Goal: Task Accomplishment & Management: Manage account settings

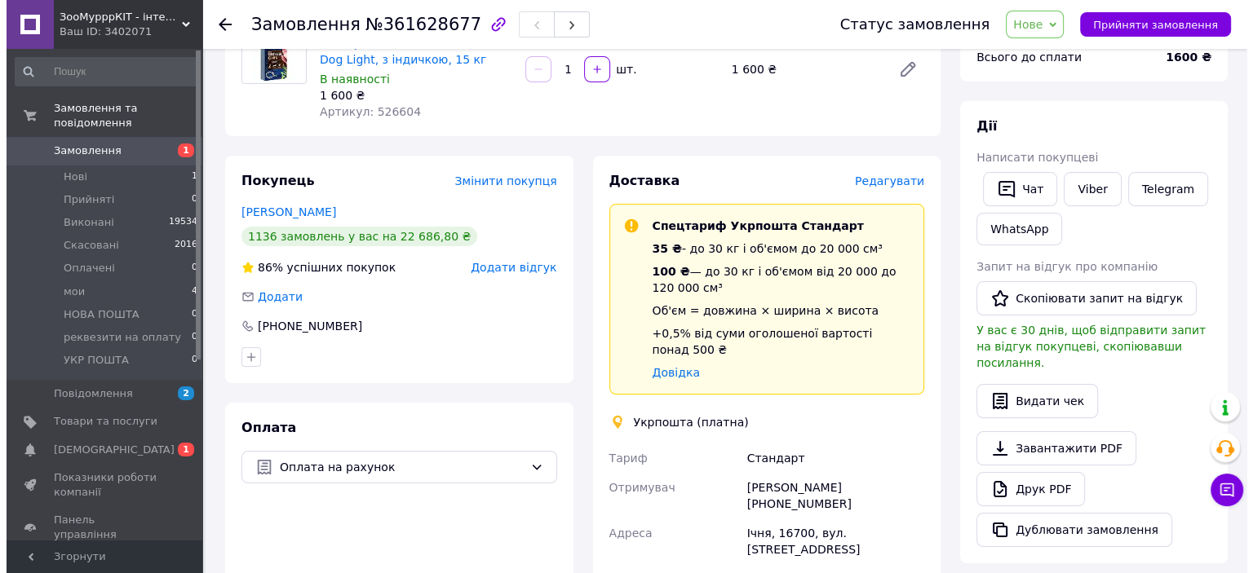
scroll to position [82, 0]
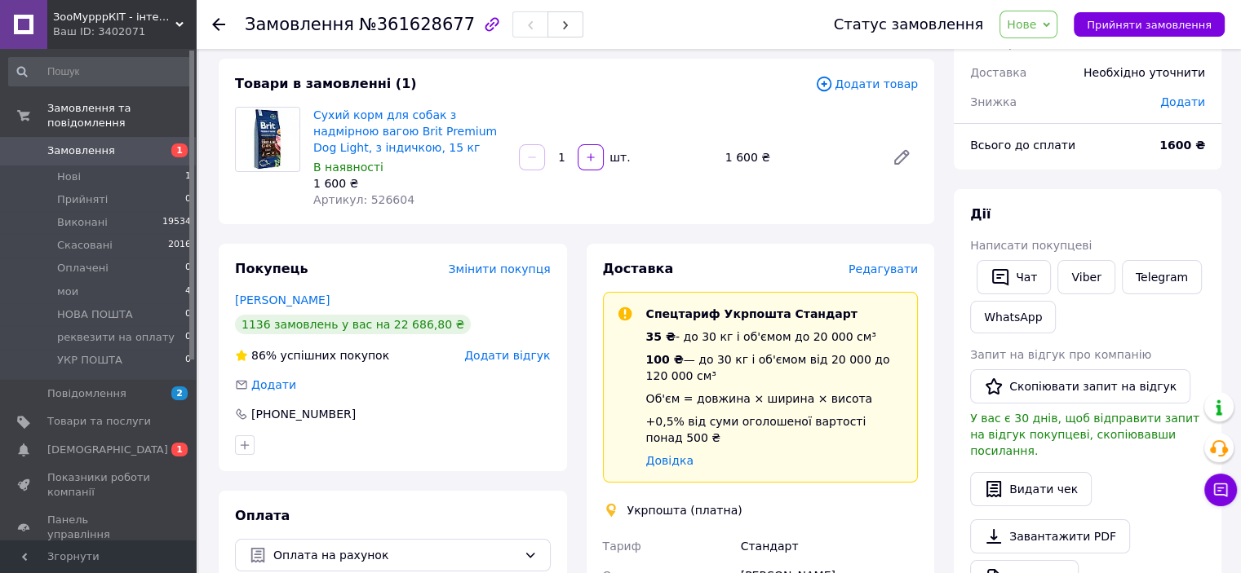
click at [902, 263] on span "Редагувати" at bounding box center [882, 269] width 69 height 13
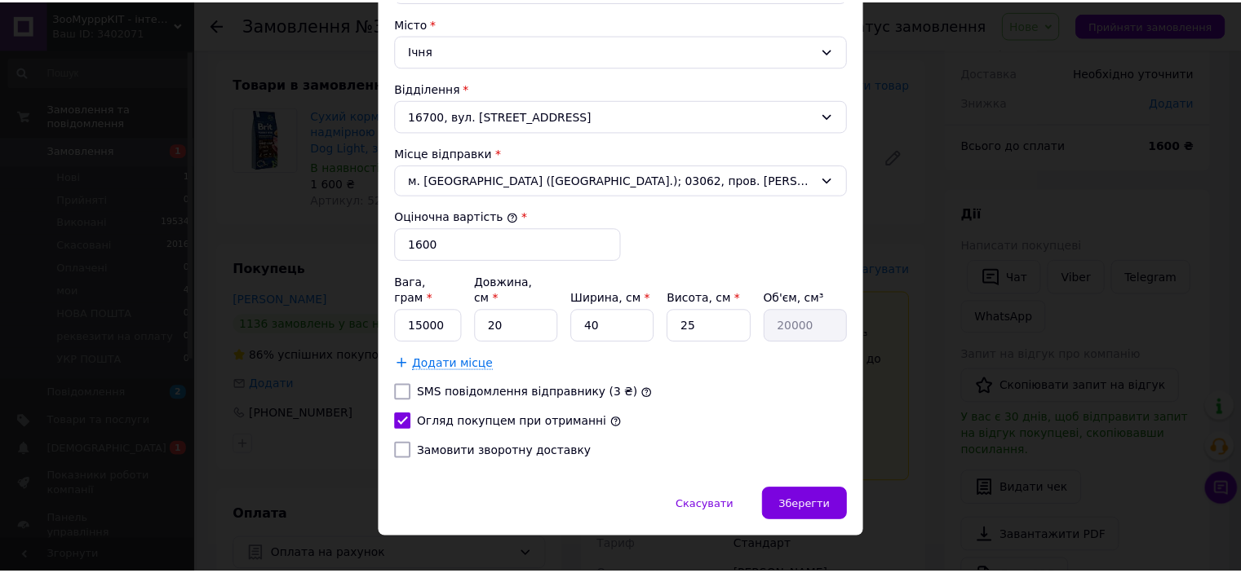
scroll to position [502, 0]
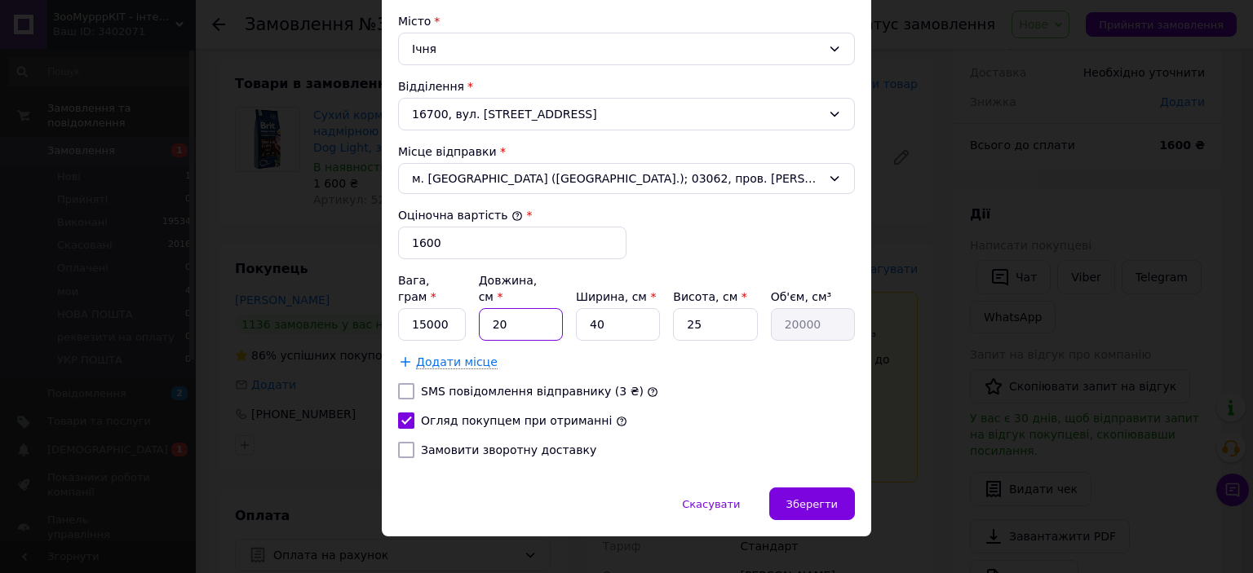
click at [501, 308] on input "20" at bounding box center [521, 324] width 84 height 33
type input "2"
type input "2000"
type input "6"
type input "6000"
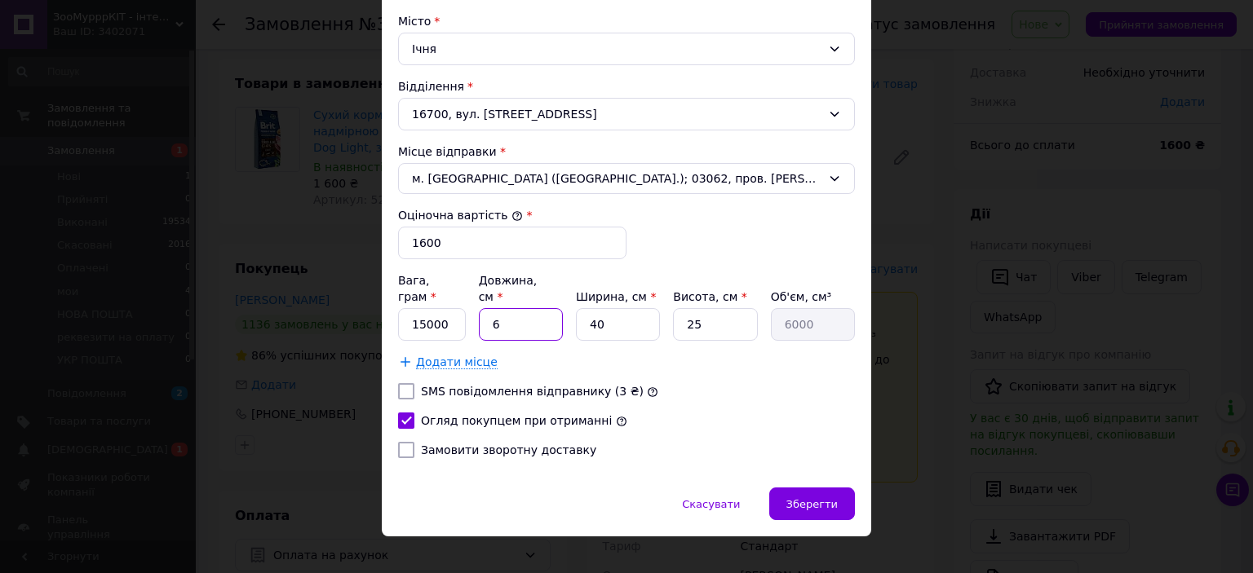
type input "60"
type input "60000"
type input "60"
click at [434, 242] on input "1600" at bounding box center [512, 243] width 228 height 33
type input "1"
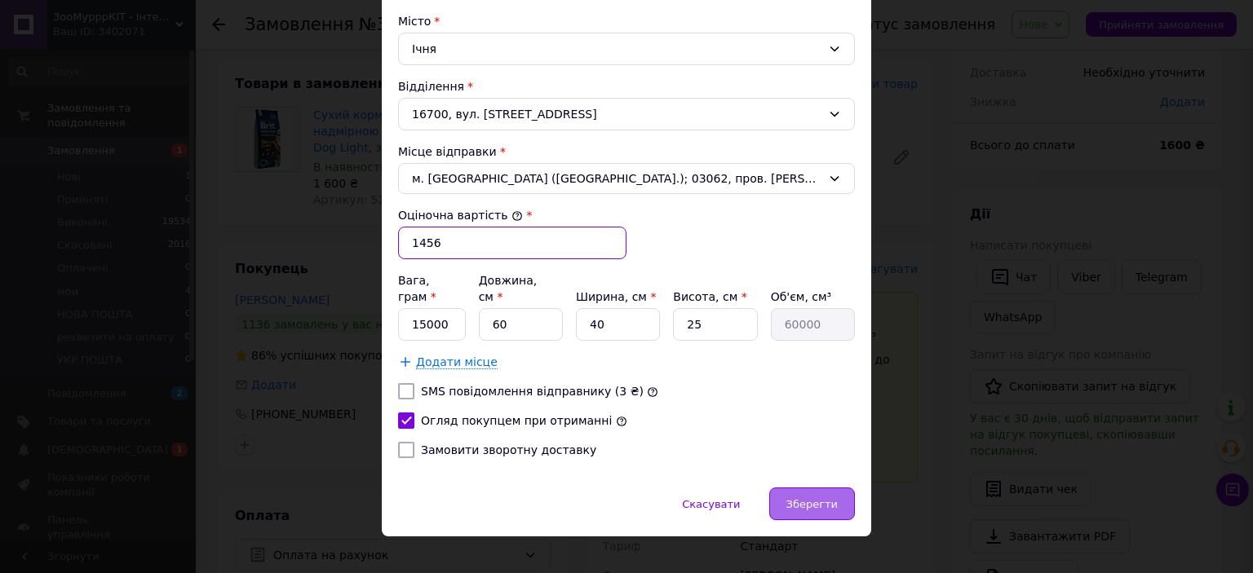
type input "1456"
click at [834, 488] on div "Зберегти" at bounding box center [812, 504] width 86 height 33
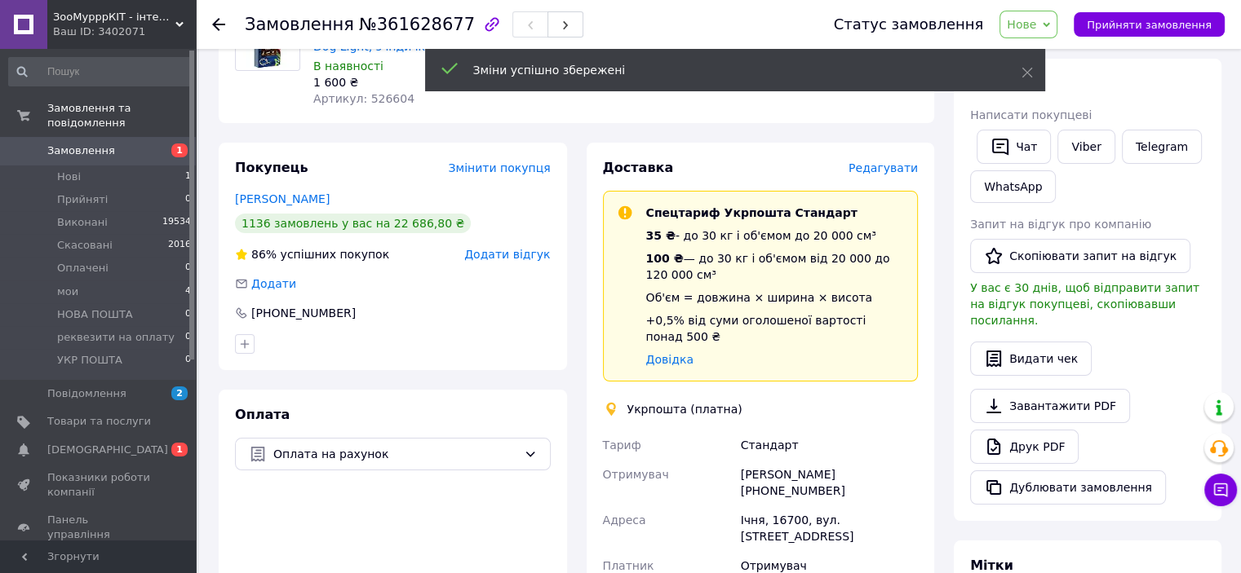
scroll to position [408, 0]
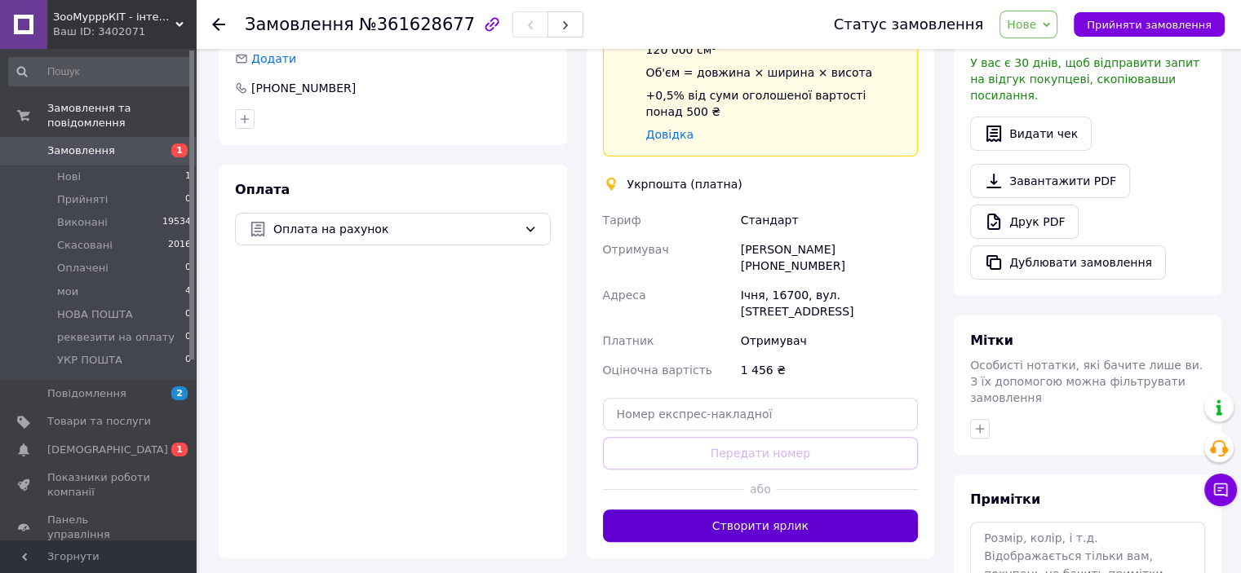
click at [734, 510] on button "Створити ярлик" at bounding box center [761, 526] width 316 height 33
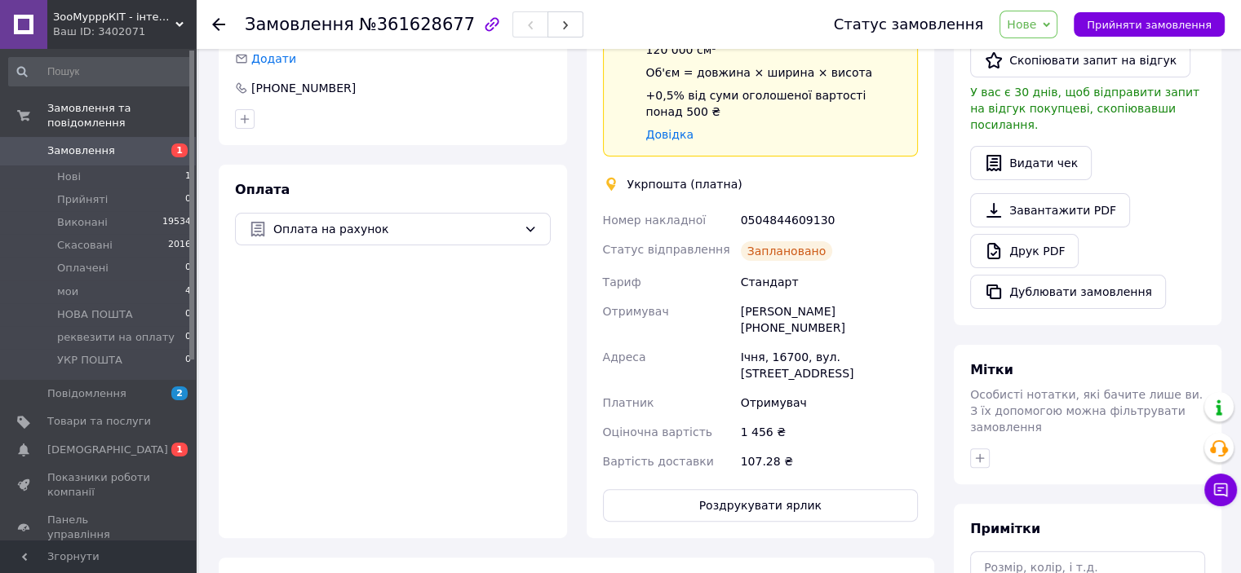
click at [1050, 27] on icon at bounding box center [1045, 24] width 7 height 7
click at [1037, 89] on li "Виконано" at bounding box center [1067, 81] width 134 height 24
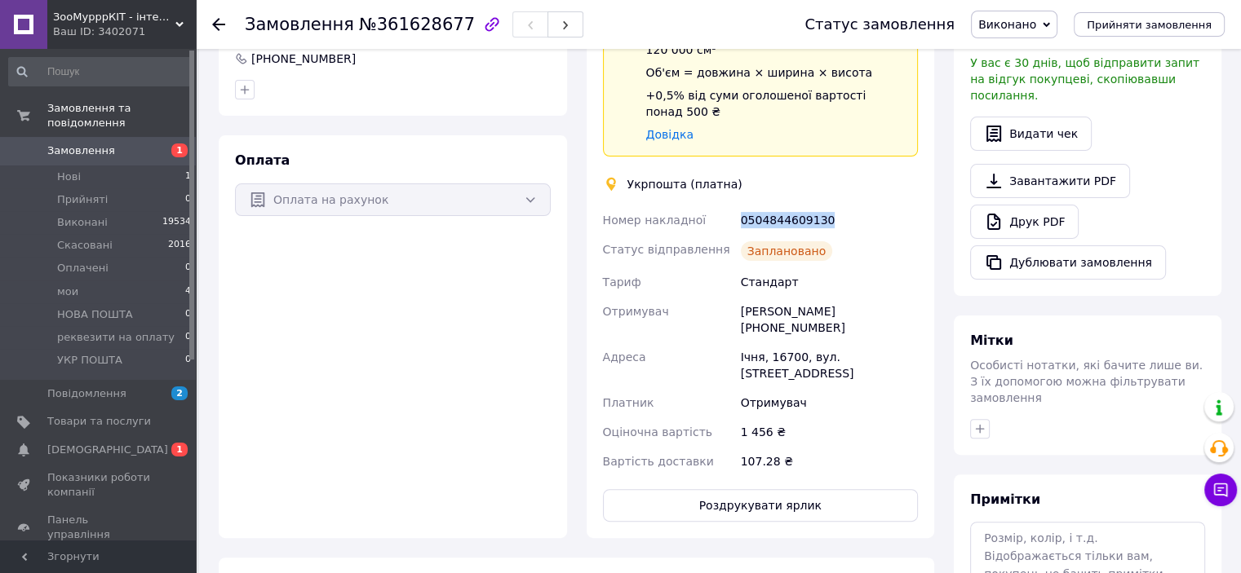
drag, startPoint x: 732, startPoint y: 198, endPoint x: 855, endPoint y: 210, distance: 123.8
click at [860, 210] on div "Номер накладної 0504844609130 Статус відправлення Заплановано Тариф Стандарт От…" at bounding box center [760, 341] width 322 height 271
copy div "Номер накладної 0504844609130"
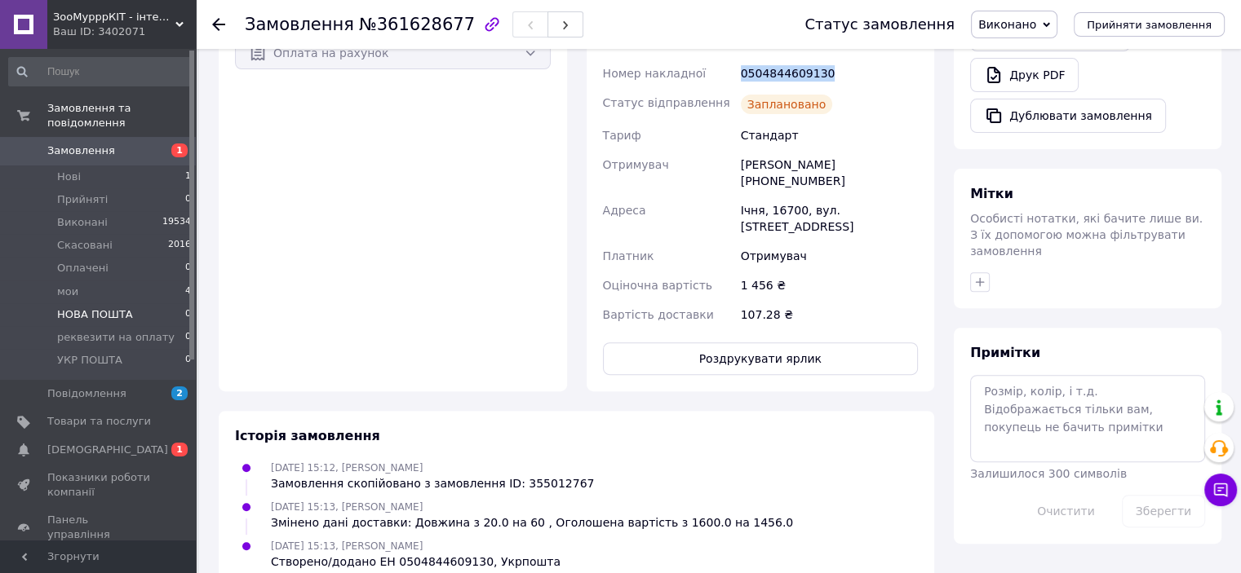
scroll to position [310, 0]
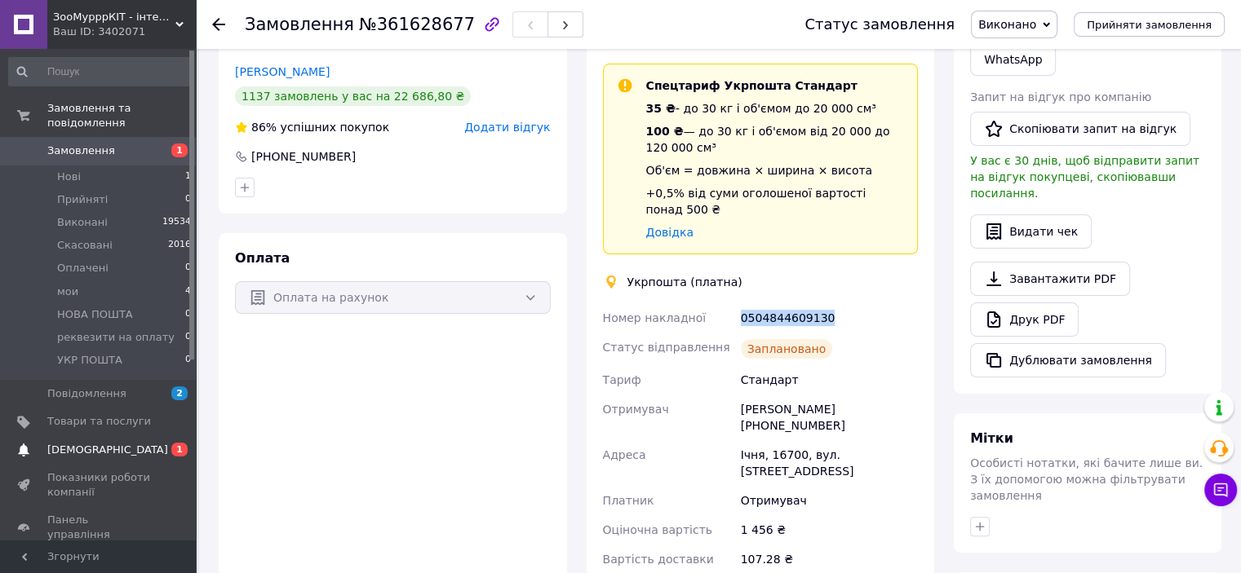
click at [88, 443] on span "[DEMOGRAPHIC_DATA]" at bounding box center [107, 450] width 121 height 15
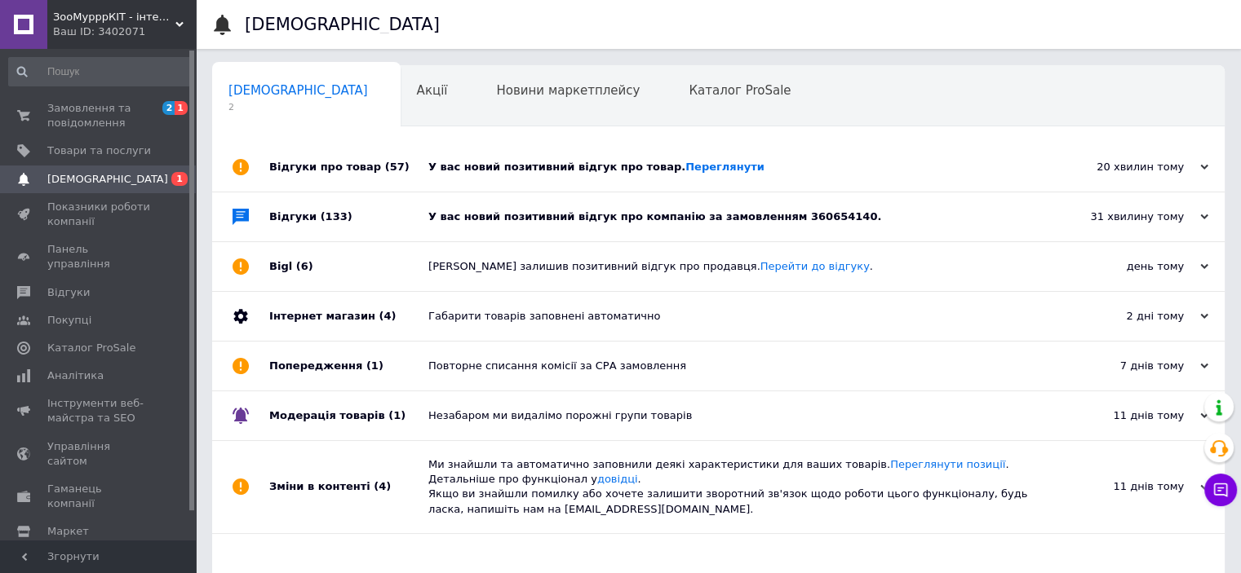
click at [578, 173] on div "У вас новий позитивний відгук про товар. Переглянути" at bounding box center [736, 167] width 617 height 15
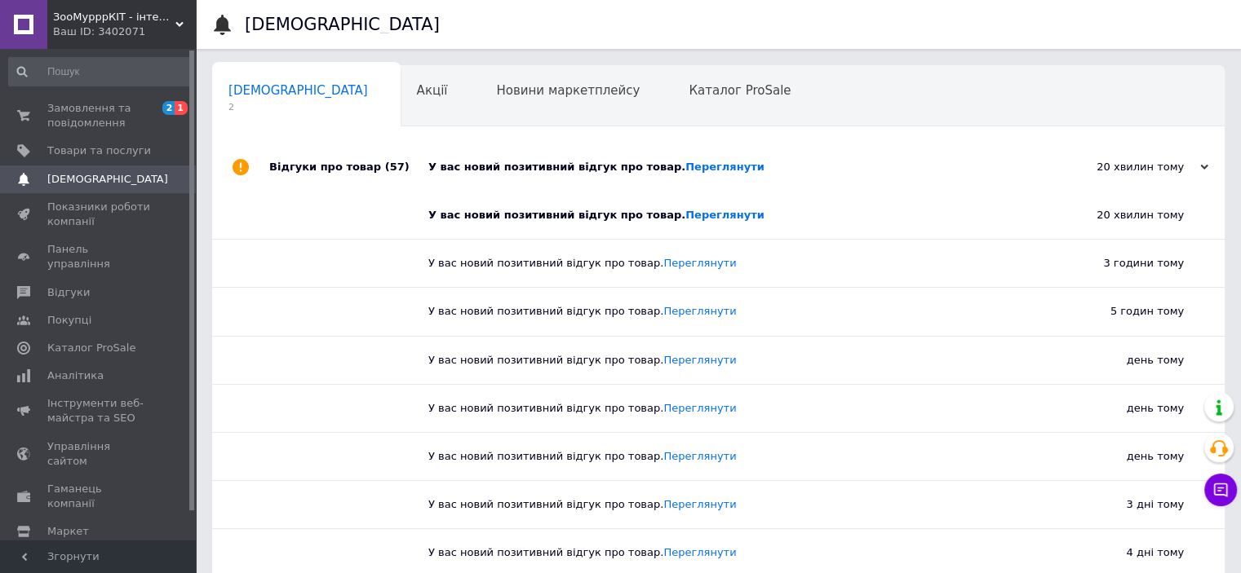
click at [578, 173] on div "У вас новий позитивний відгук про товар. Переглянути" at bounding box center [736, 167] width 617 height 15
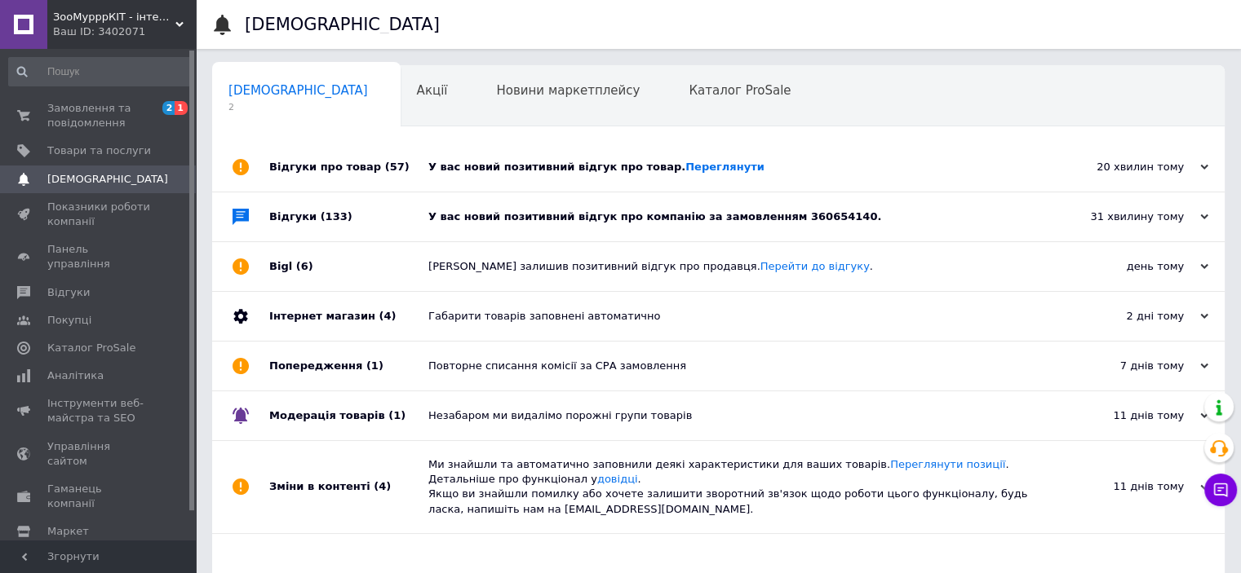
click at [592, 228] on div "У вас новий позитивний відгук про компанію за замовленням 360654140." at bounding box center [736, 216] width 617 height 49
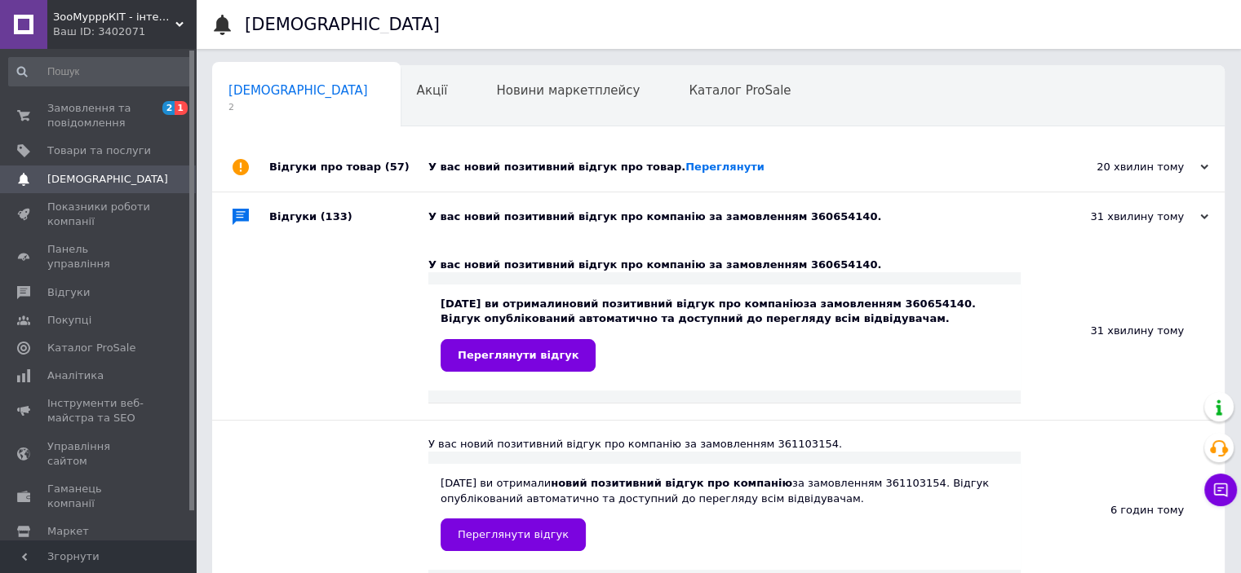
click at [592, 228] on div "У вас новий позитивний відгук про компанію за замовленням 360654140." at bounding box center [736, 216] width 617 height 49
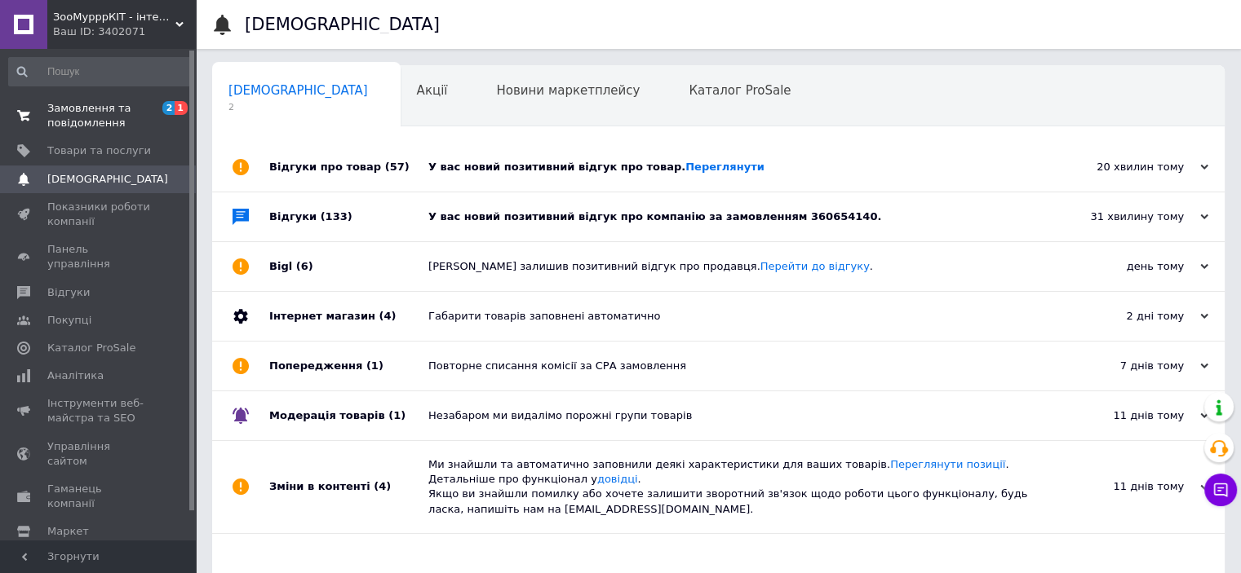
click at [69, 120] on span "Замовлення та повідомлення" at bounding box center [99, 115] width 104 height 29
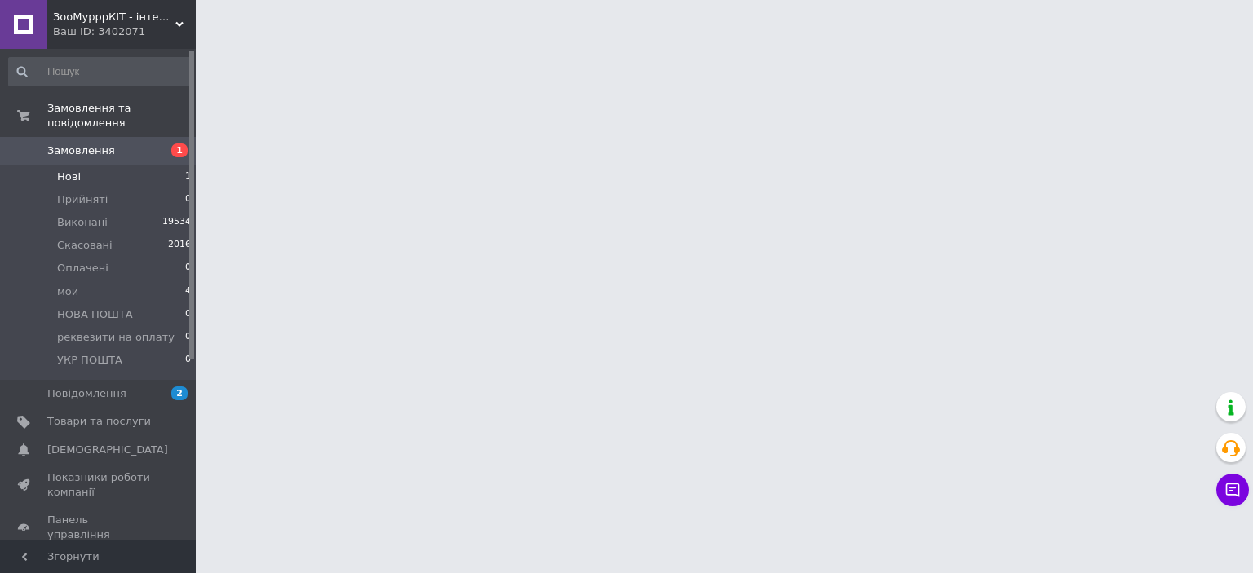
click at [98, 166] on li "Нові 1" at bounding box center [100, 177] width 201 height 23
click at [100, 166] on li "Нові 1" at bounding box center [100, 177] width 201 height 23
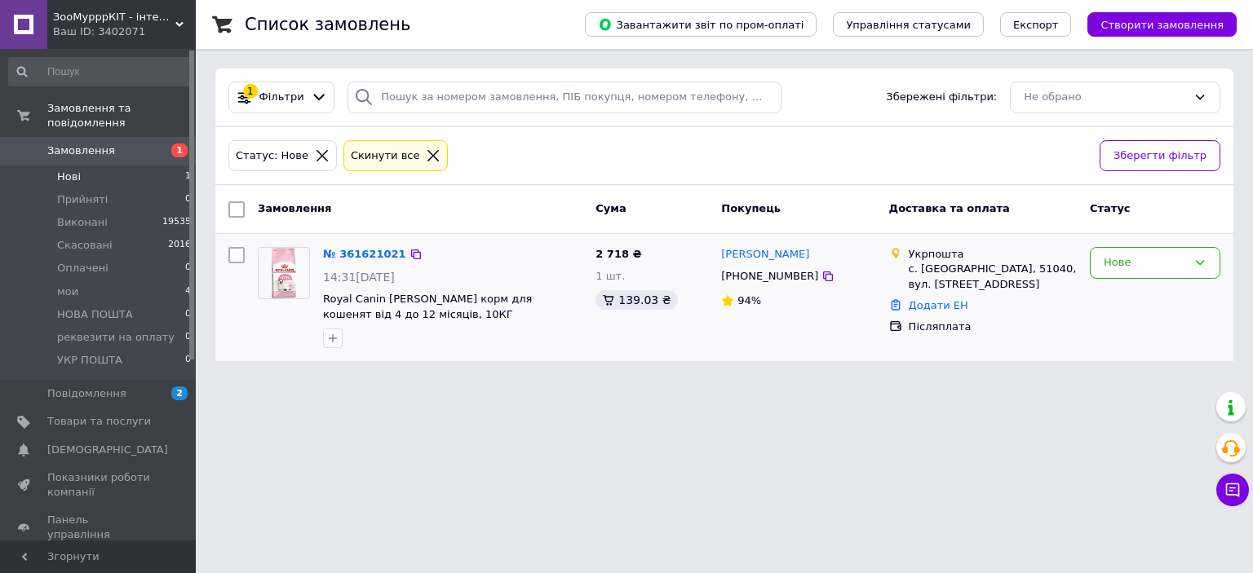
click at [354, 241] on div "№ 361621021 14:31, 12.09.2025 Royal Canin Kitten сухий корм для кошенят від 4 д…" at bounding box center [452, 298] width 272 height 114
click at [356, 249] on link "№ 361621021" at bounding box center [364, 254] width 83 height 12
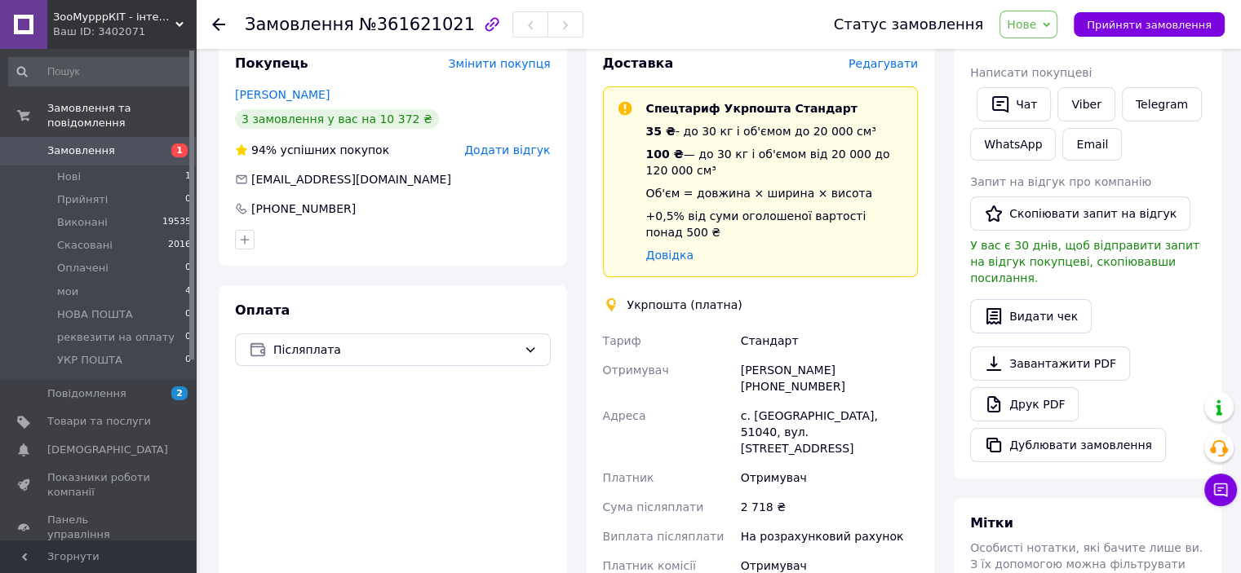
scroll to position [489, 0]
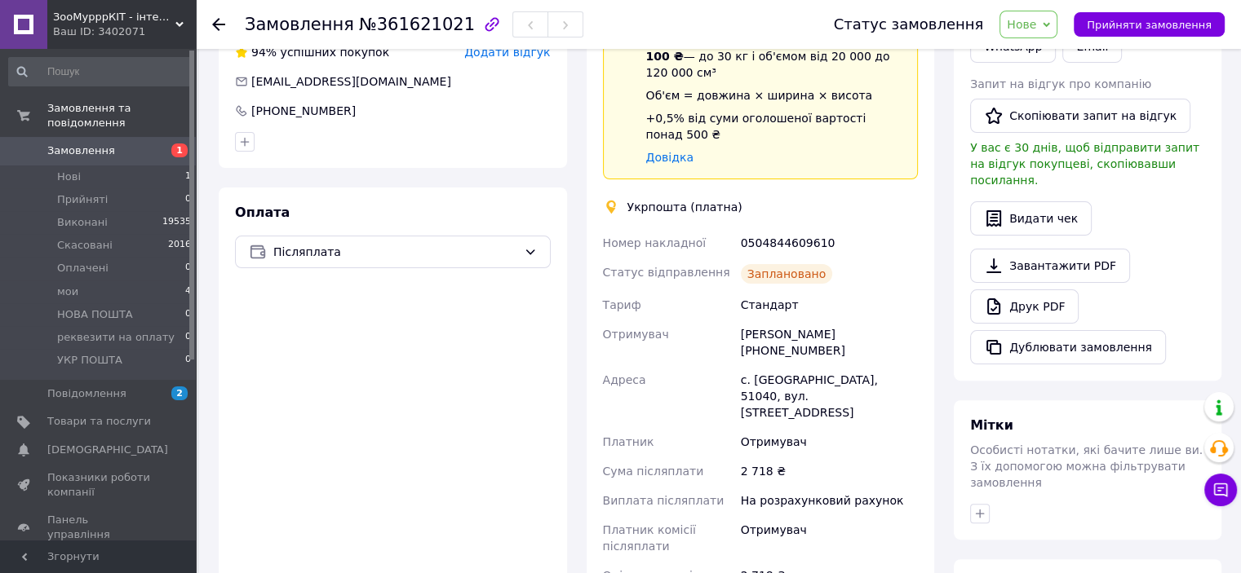
click at [1055, 30] on span "Нове" at bounding box center [1028, 25] width 58 height 28
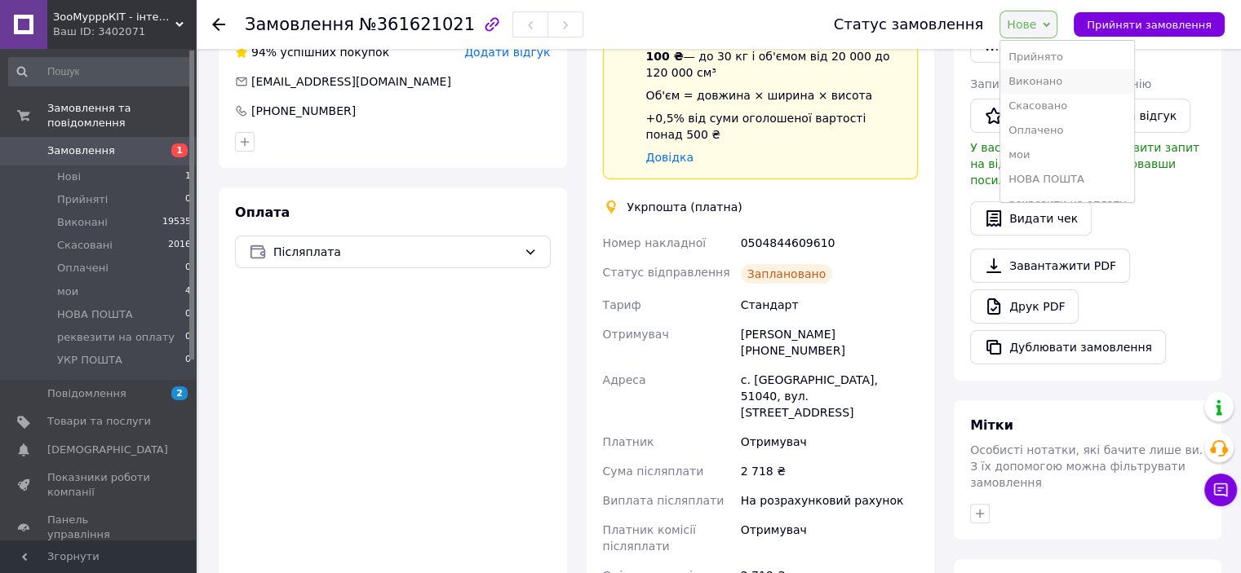
click at [1069, 82] on li "Виконано" at bounding box center [1067, 81] width 134 height 24
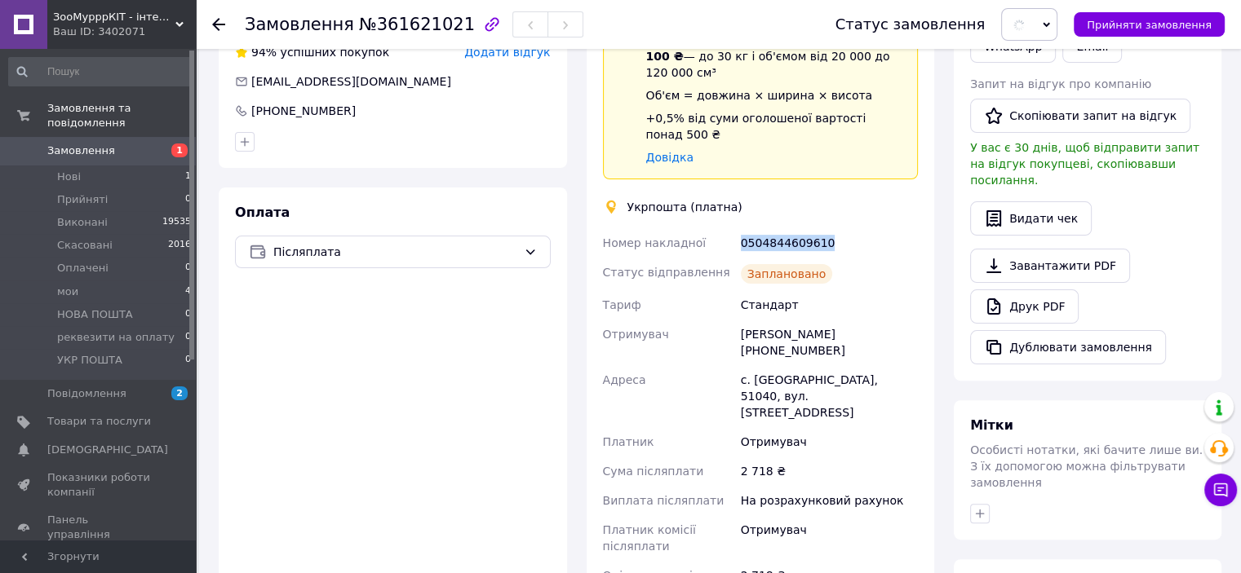
drag, startPoint x: 730, startPoint y: 205, endPoint x: 900, endPoint y: 218, distance: 171.0
click at [903, 228] on div "Номер накладної 0504844609610 Статус відправлення Заплановано Тариф Стандарт От…" at bounding box center [760, 424] width 322 height 392
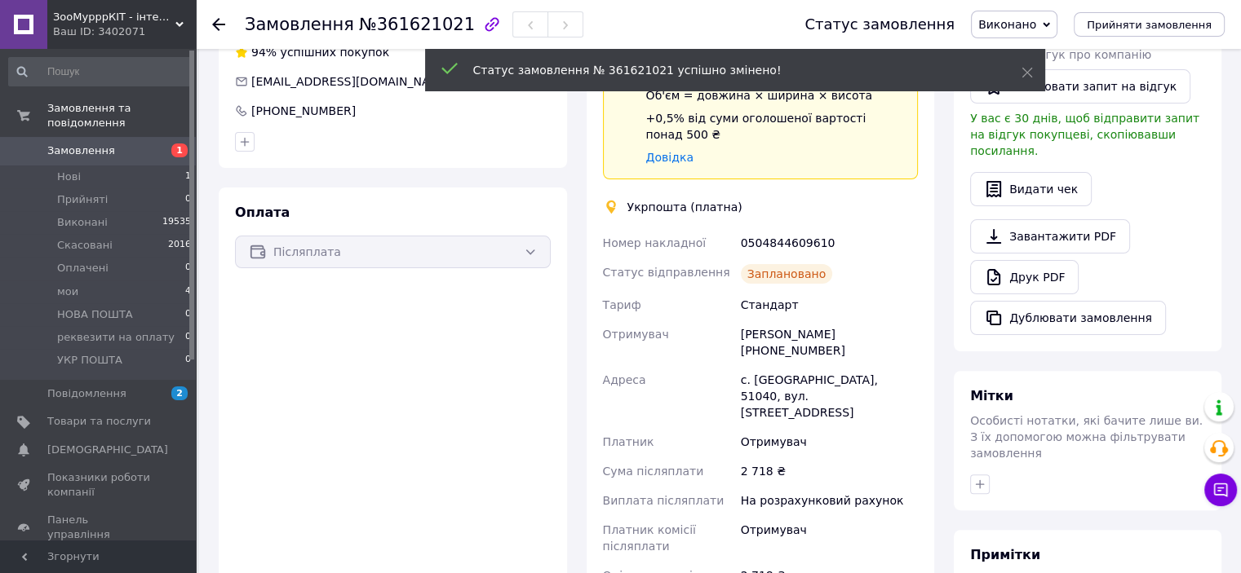
drag, startPoint x: 799, startPoint y: 209, endPoint x: 706, endPoint y: 179, distance: 97.8
click at [706, 199] on div "Укрпошта (платна)" at bounding box center [684, 207] width 123 height 16
drag, startPoint x: 734, startPoint y: 210, endPoint x: 825, endPoint y: 211, distance: 90.6
click at [835, 228] on div "Номер накладної 0504844609610 Статус відправлення Заплановано Тариф Стандарт От…" at bounding box center [760, 424] width 322 height 392
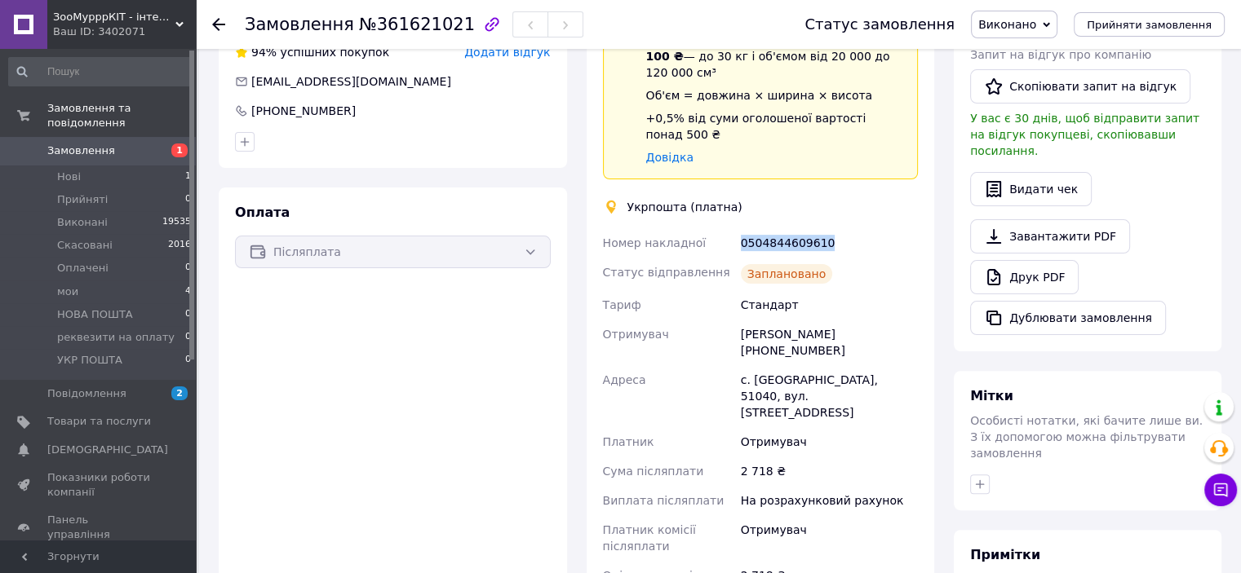
copy div "Номер накладної 0504844609610"
click at [719, 258] on div "Статус відправлення" at bounding box center [668, 274] width 138 height 33
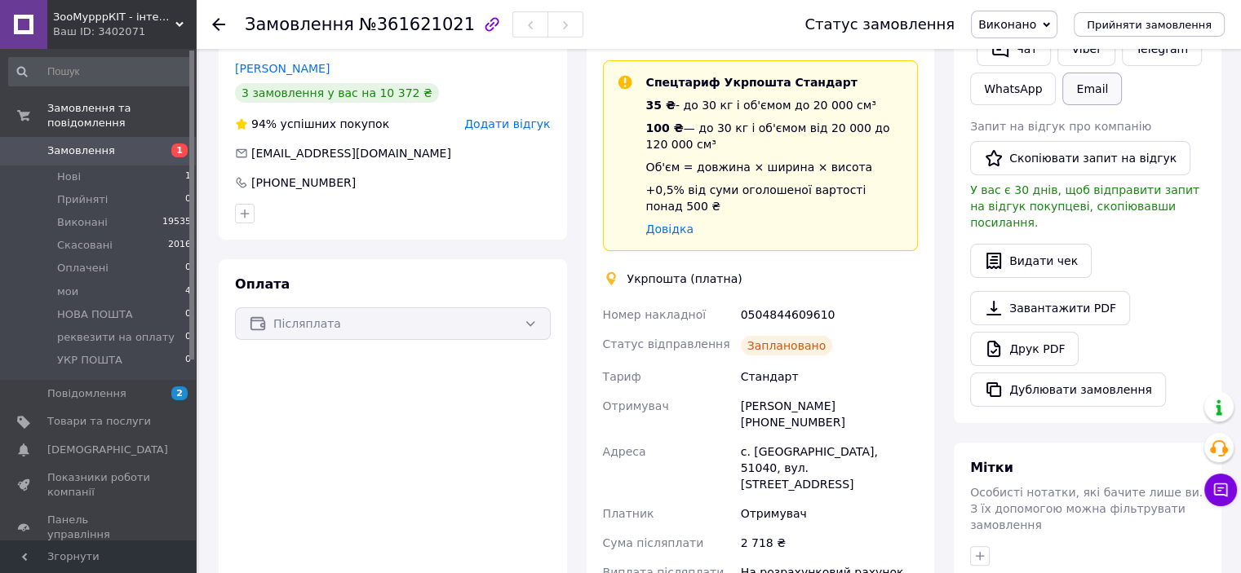
scroll to position [245, 0]
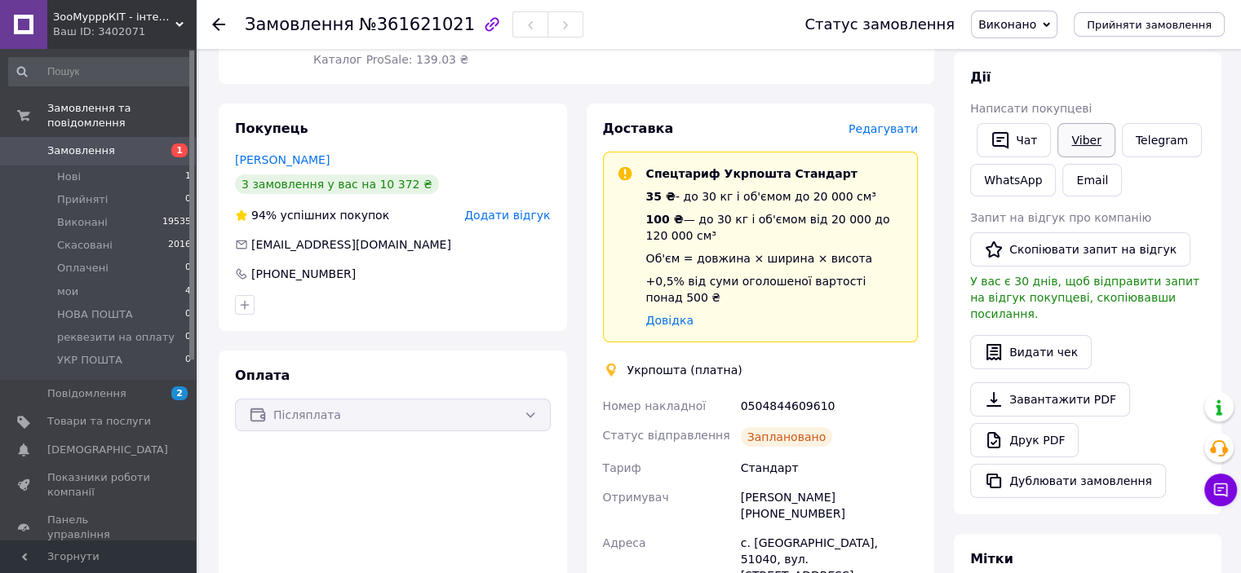
click at [1086, 140] on link "Viber" at bounding box center [1085, 140] width 57 height 34
click at [1148, 355] on div "Дії Написати покупцеві   Чат Viber Telegram WhatsApp Email Запит на відгук про …" at bounding box center [1087, 284] width 235 height 430
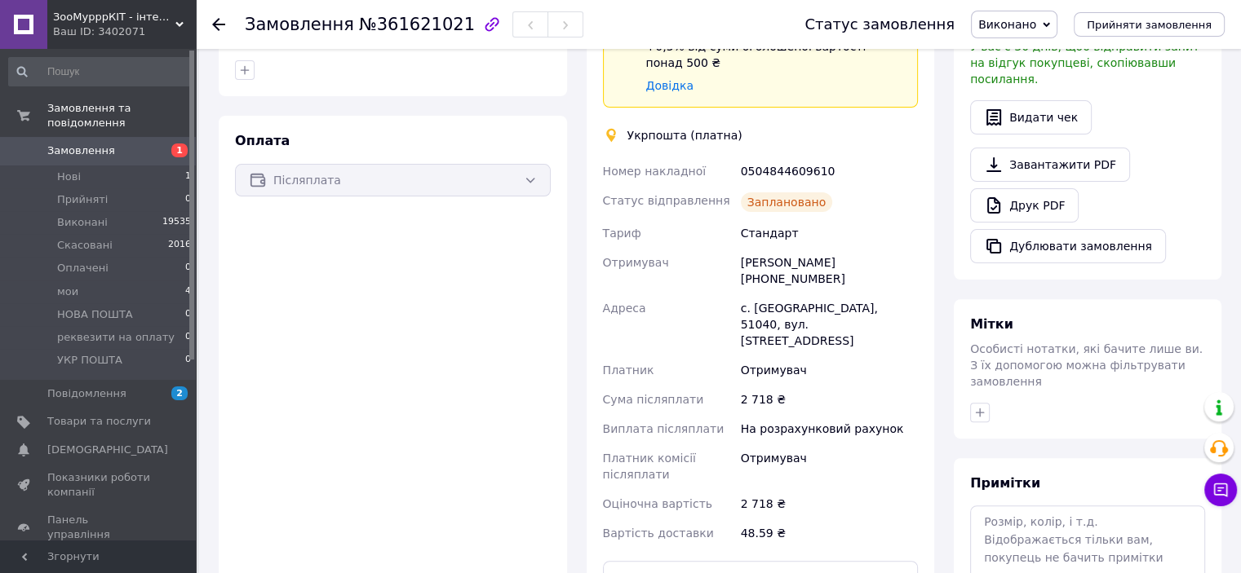
scroll to position [489, 0]
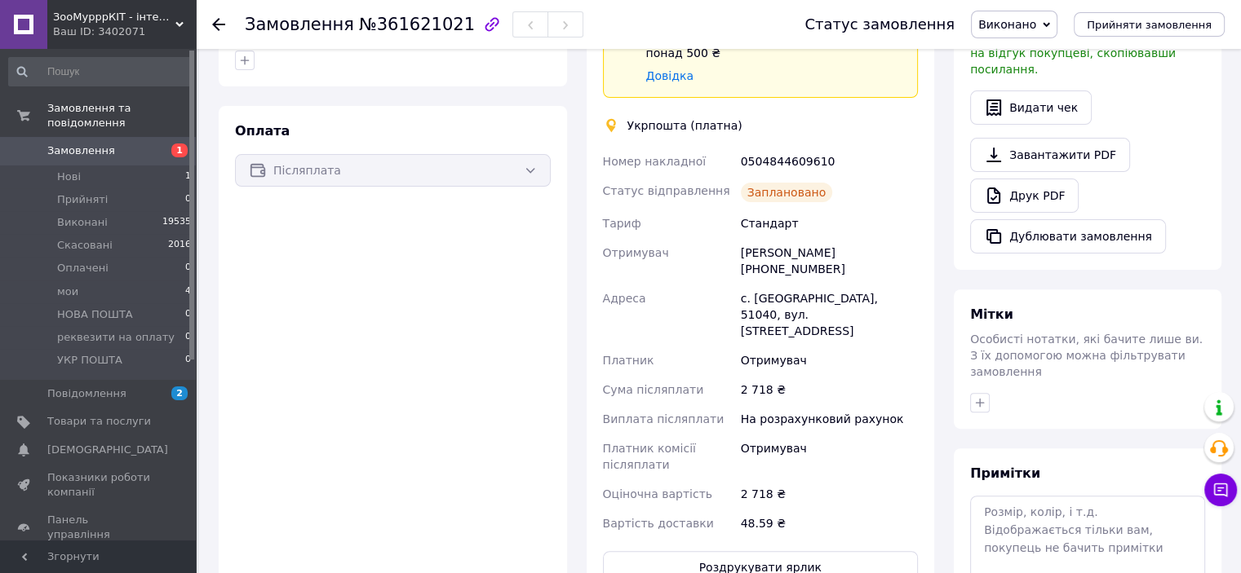
click at [192, 189] on div at bounding box center [191, 205] width 5 height 309
click at [105, 166] on li "Нові 1" at bounding box center [100, 177] width 201 height 23
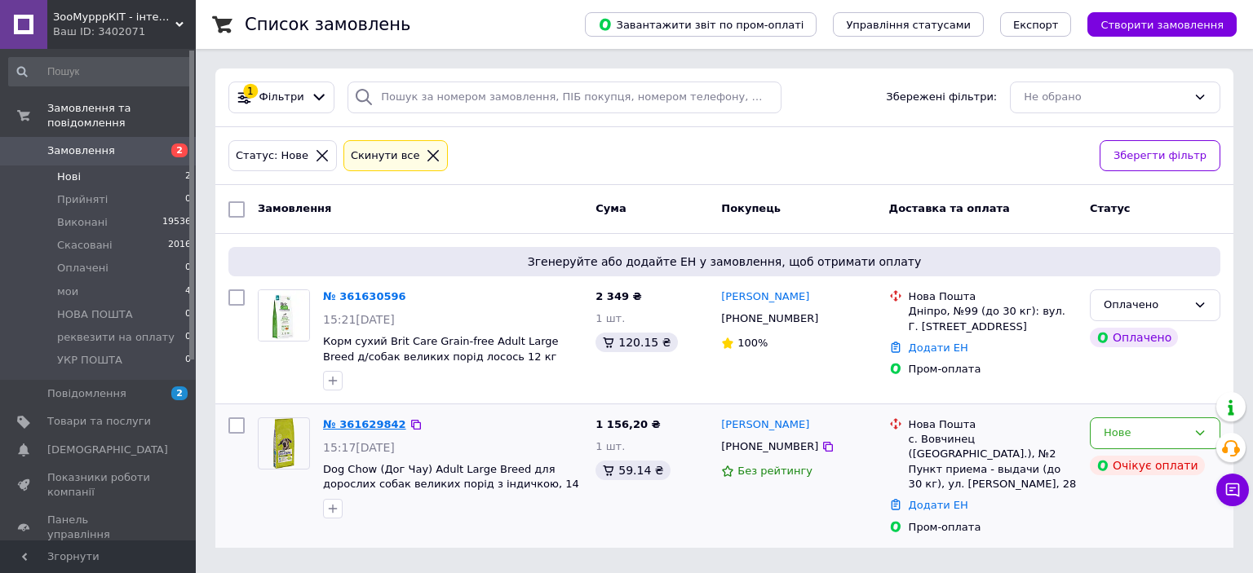
click at [371, 426] on link "№ 361629842" at bounding box center [364, 424] width 83 height 12
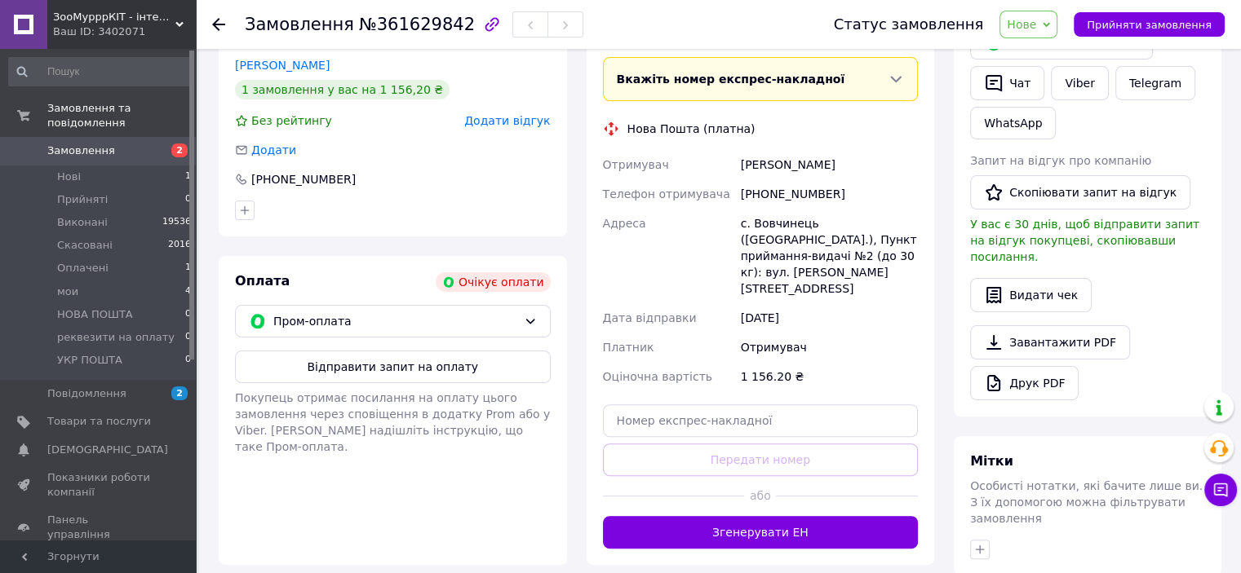
scroll to position [408, 0]
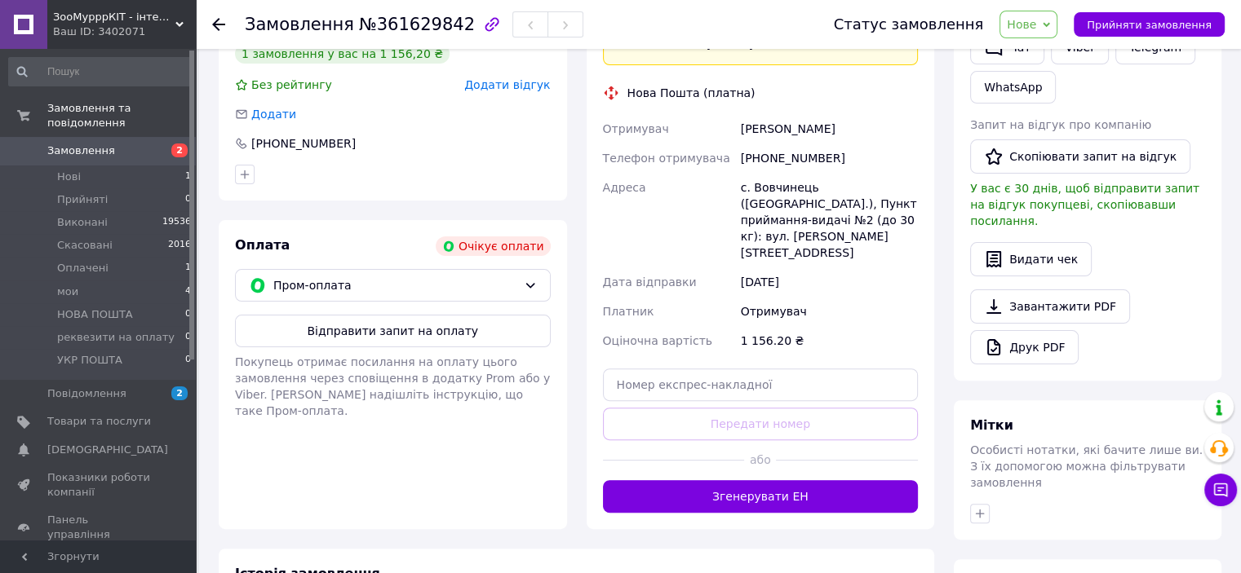
drag, startPoint x: 383, startPoint y: 316, endPoint x: 396, endPoint y: 455, distance: 140.1
click at [396, 455] on div "Оплата Очікує оплати Пром-оплата Відправити запит на оплату Покупець отримає по…" at bounding box center [393, 374] width 348 height 309
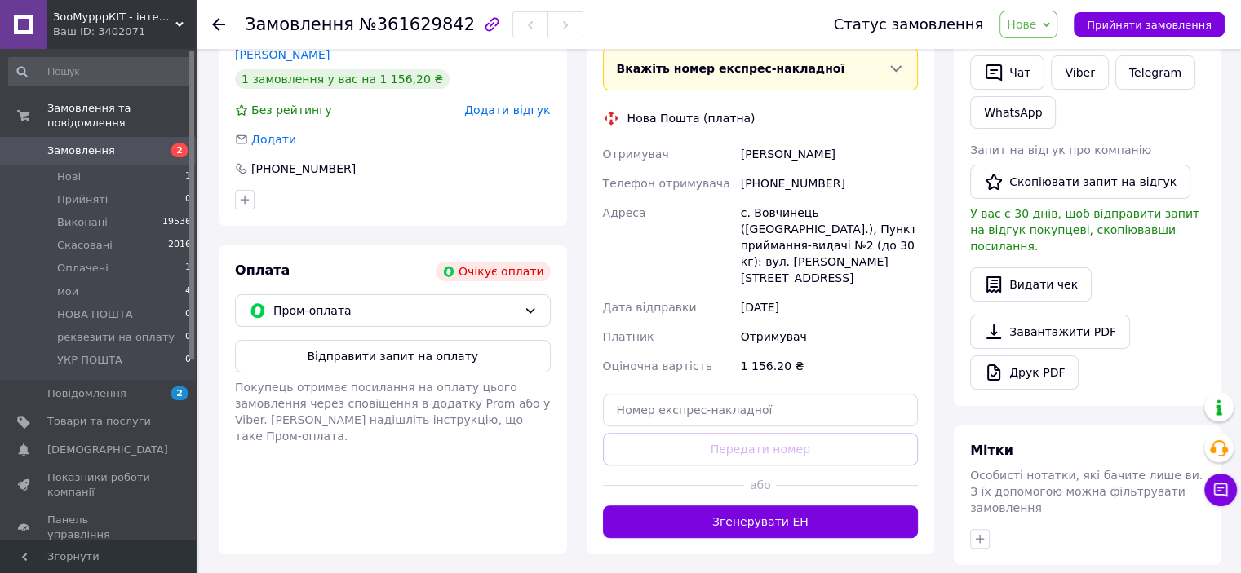
scroll to position [489, 0]
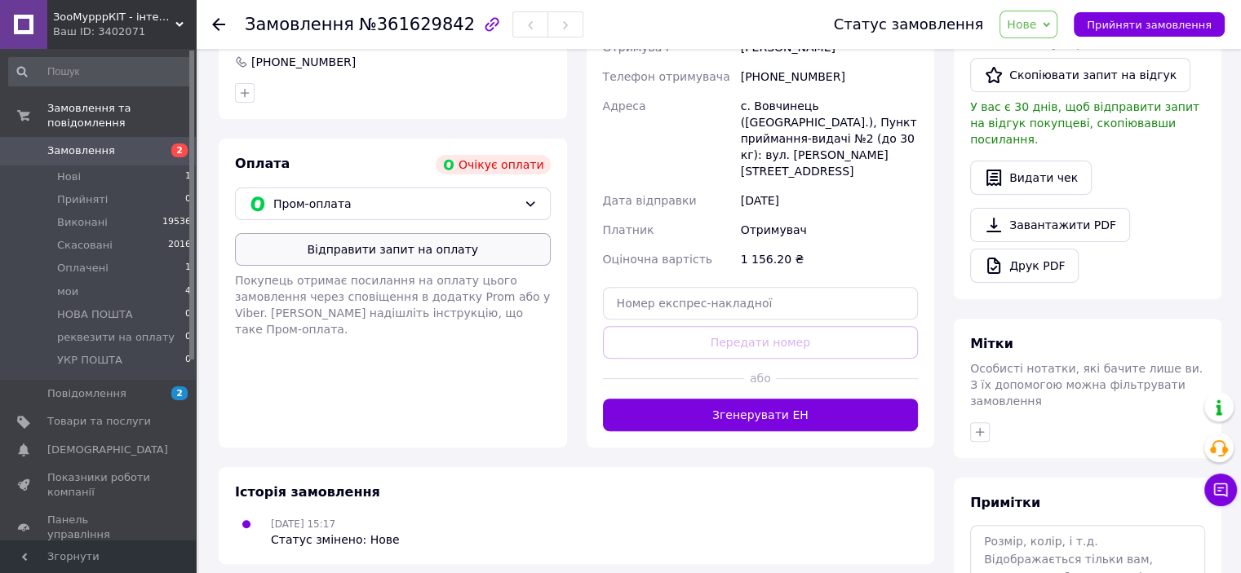
click at [387, 249] on button "Відправити запит на оплату" at bounding box center [393, 249] width 316 height 33
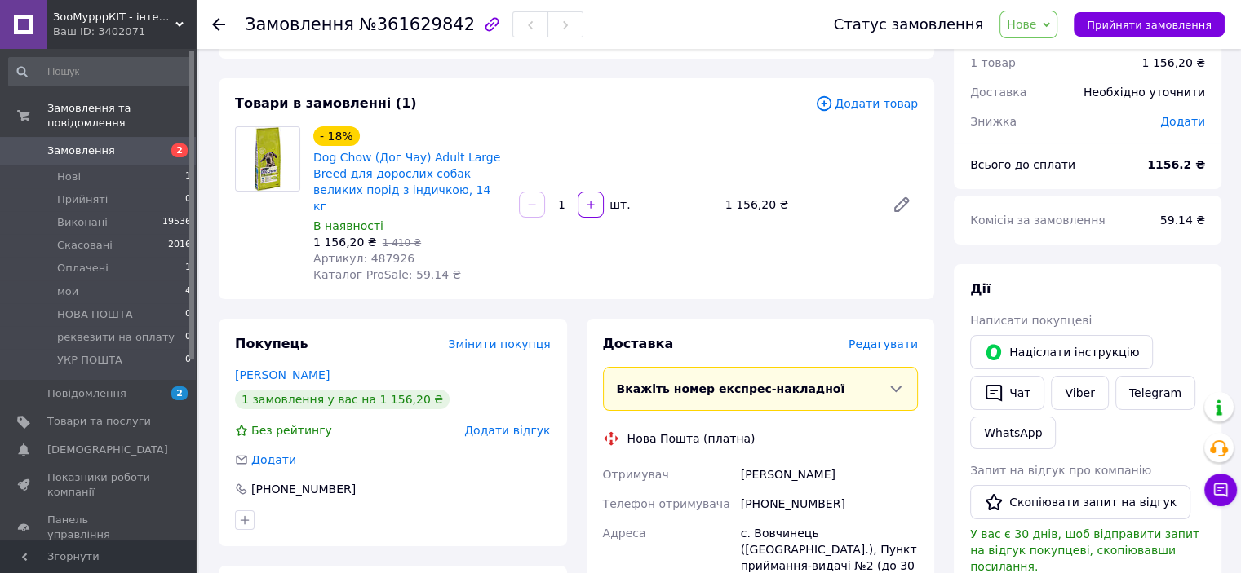
scroll to position [163, 0]
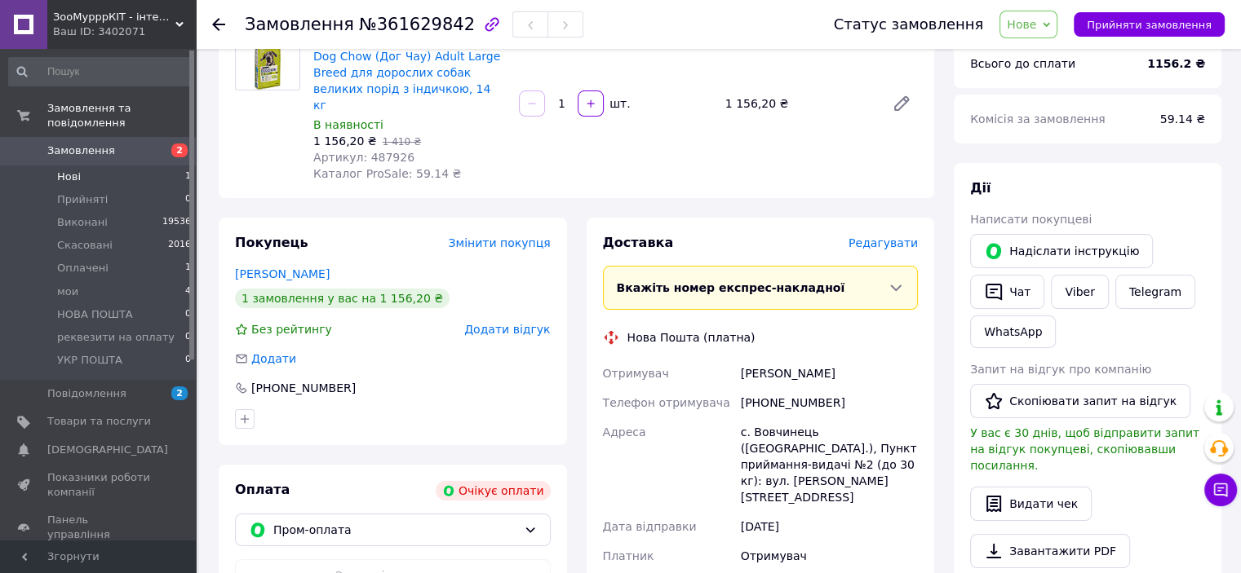
click at [97, 166] on li "Нові 1" at bounding box center [100, 177] width 201 height 23
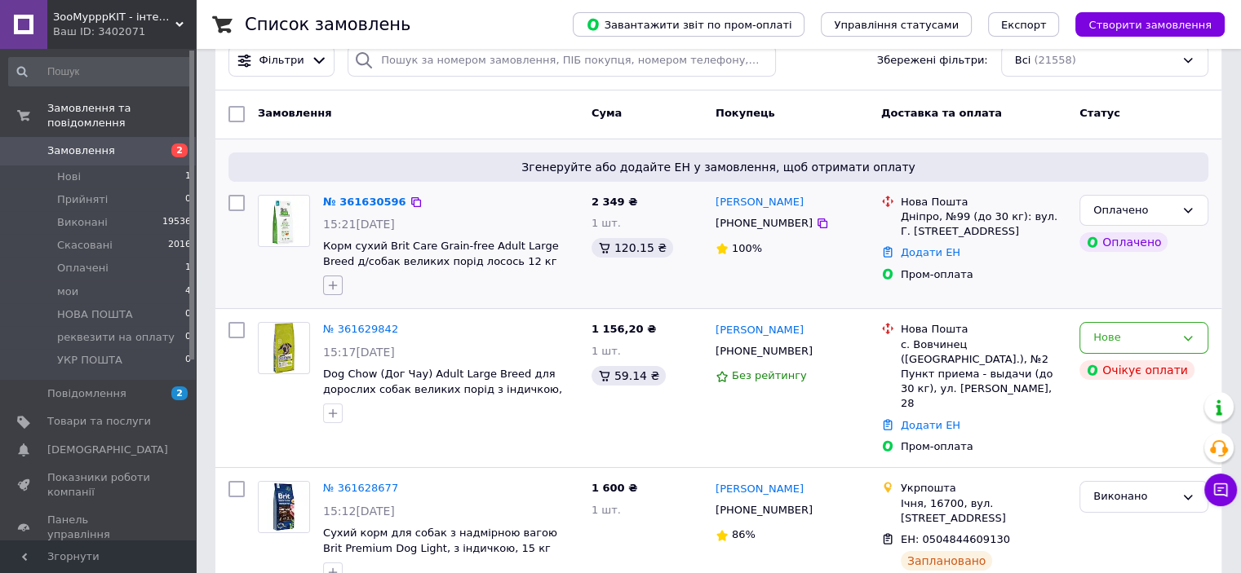
scroll to position [245, 0]
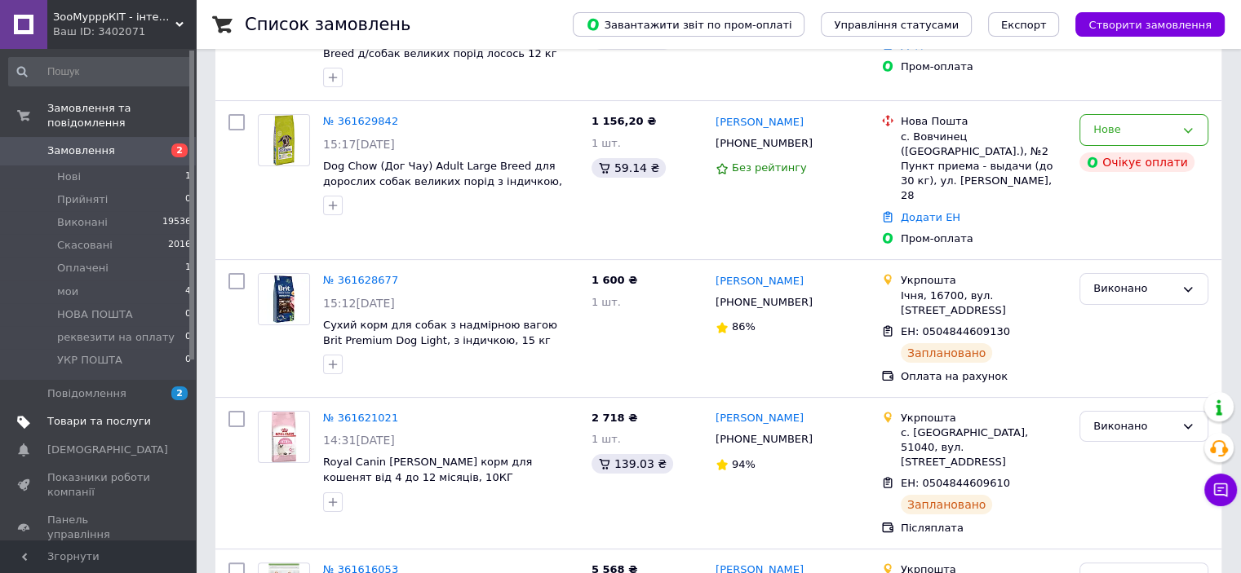
click at [107, 416] on link "Товари та послуги" at bounding box center [100, 422] width 201 height 28
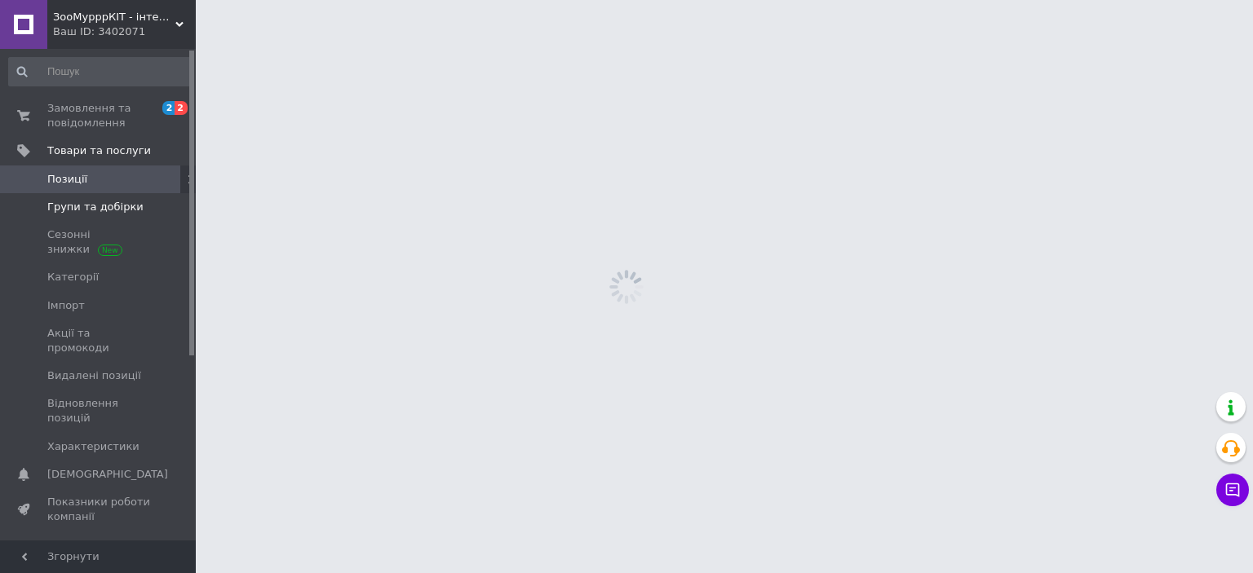
click at [118, 202] on span "Групи та добірки" at bounding box center [95, 207] width 96 height 15
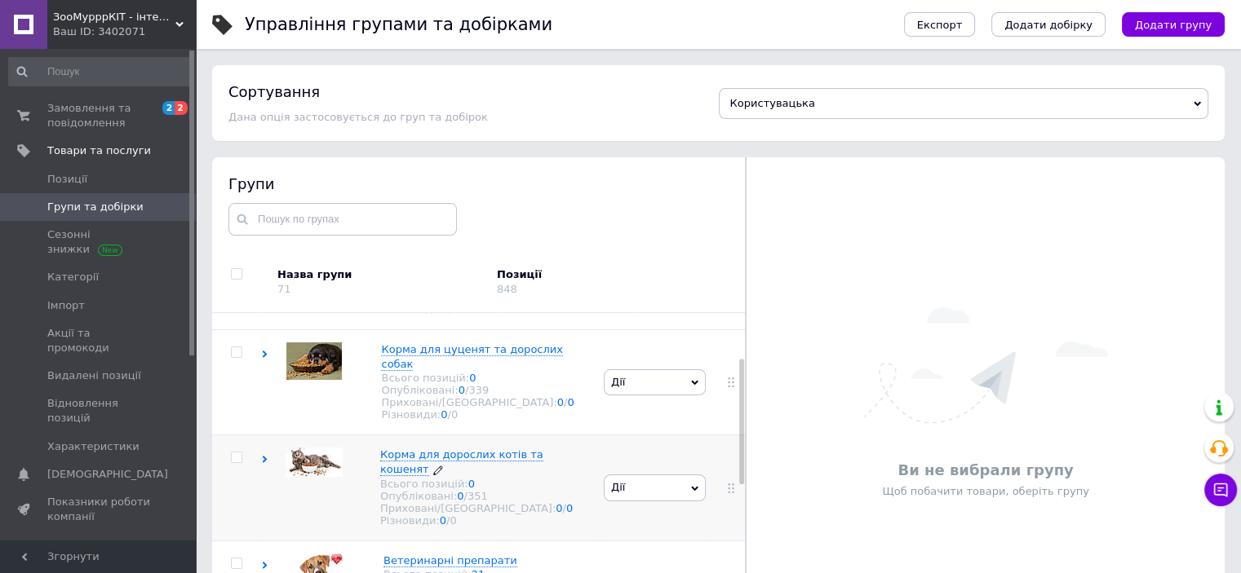
scroll to position [245, 0]
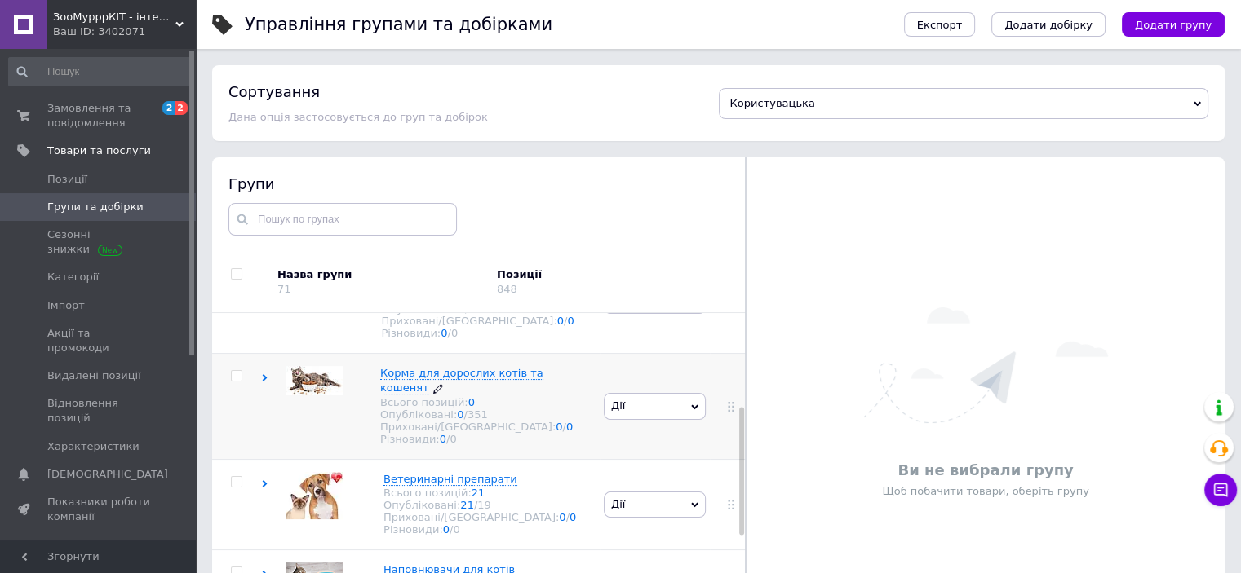
click at [466, 385] on span "Корма для дорослих котів та кошенят" at bounding box center [461, 380] width 163 height 27
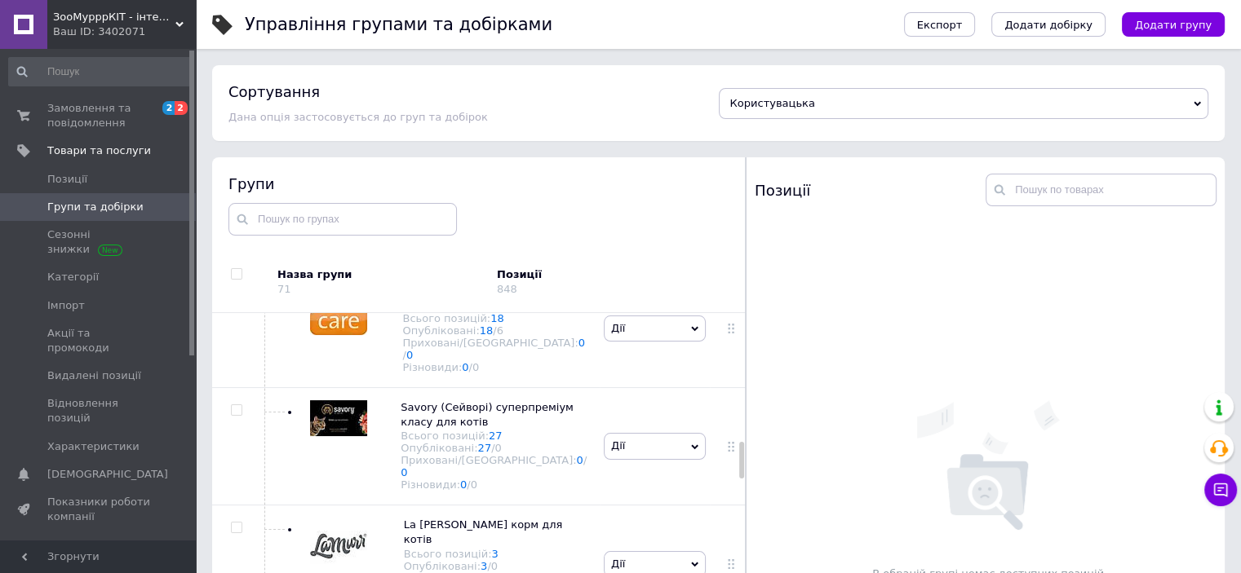
scroll to position [1223, 0]
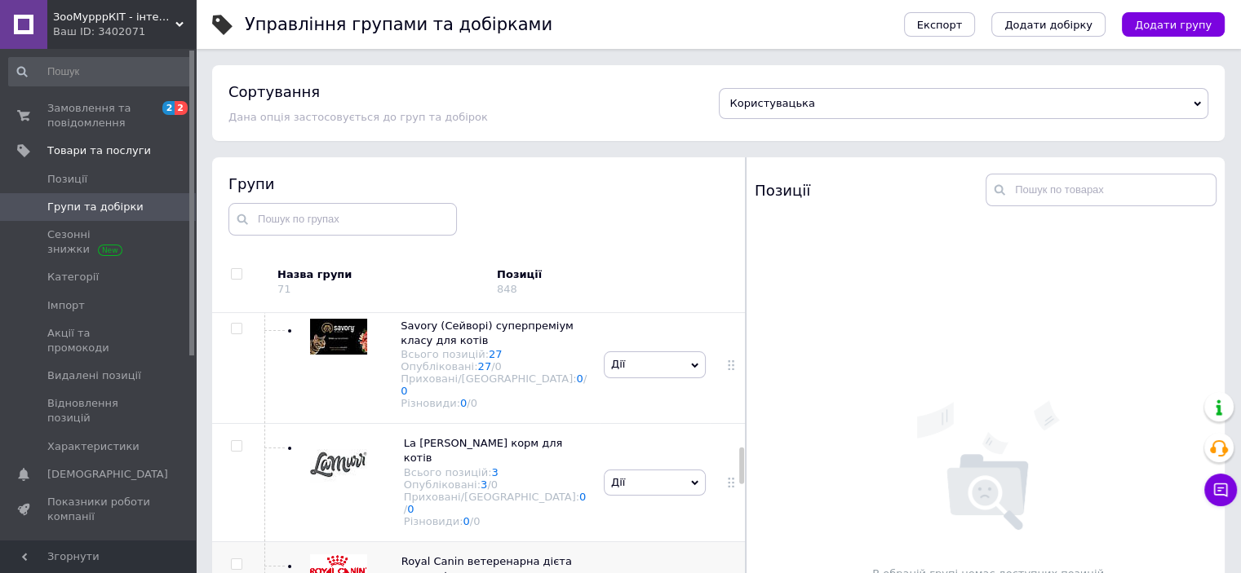
click at [437, 555] on span "Royal Canin ветеренарна дієта для котів" at bounding box center [486, 568] width 170 height 27
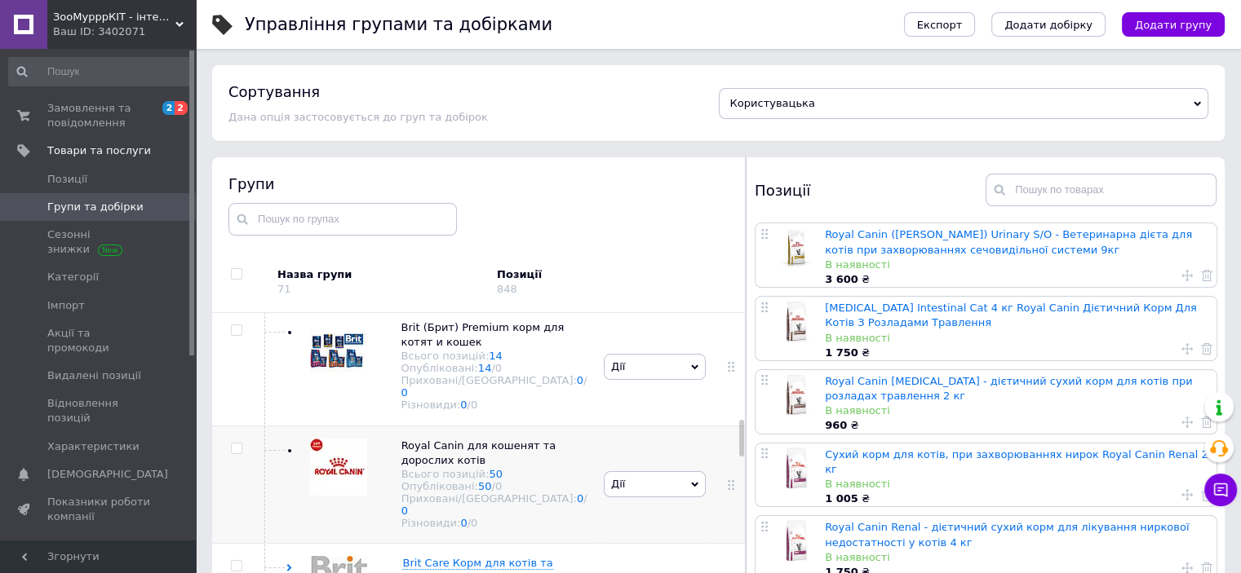
scroll to position [816, 0]
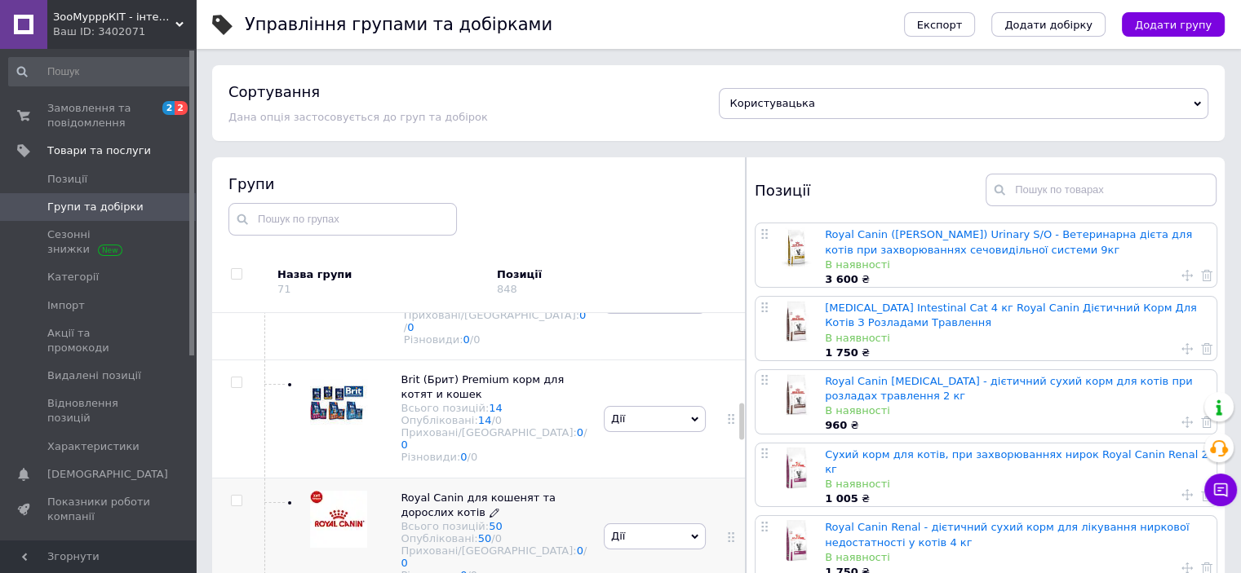
click at [433, 492] on span "Royal Canin для кошенят та дорослих котів" at bounding box center [477, 505] width 155 height 27
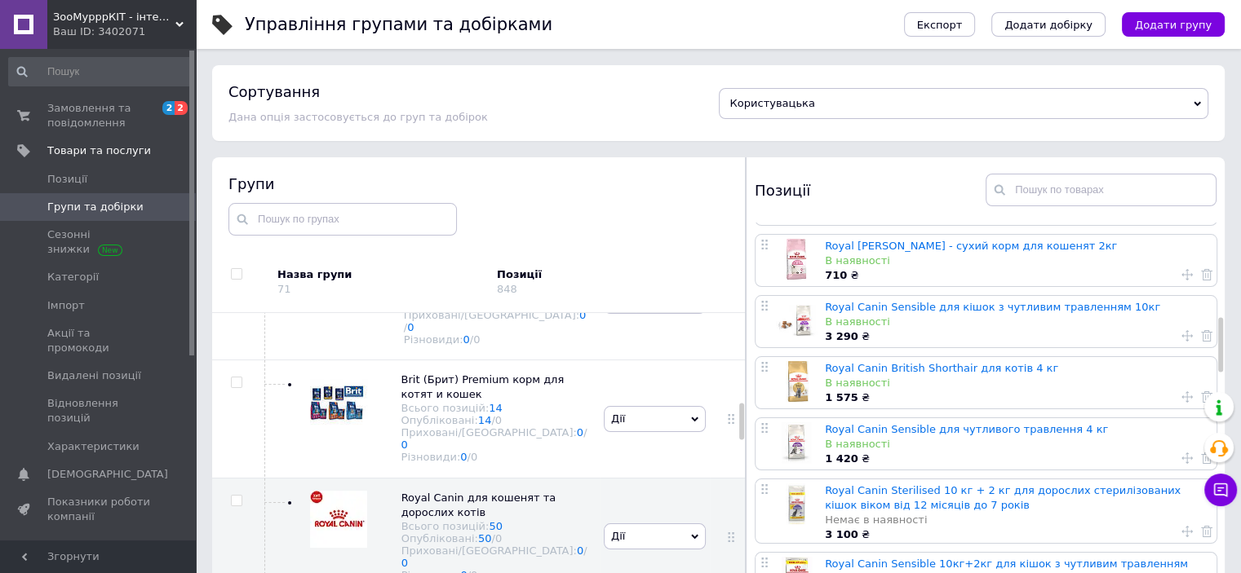
scroll to position [571, 0]
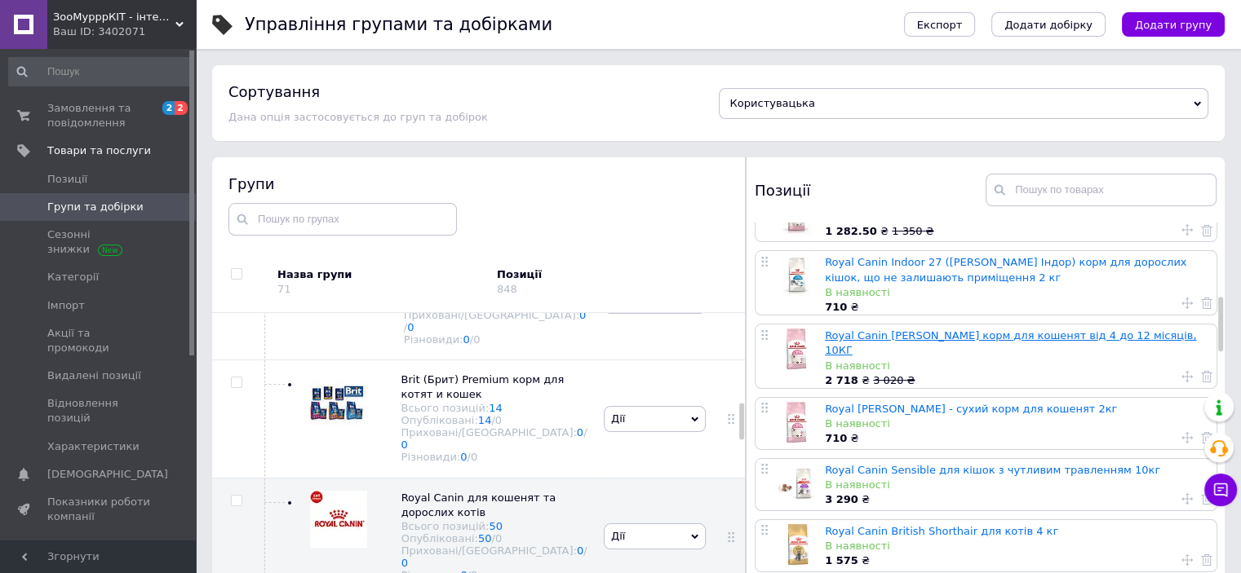
click at [881, 332] on link "Royal Canin Kitten сухий корм для кошенят від 4 до 12 місяців, 10КГ" at bounding box center [1010, 343] width 371 height 27
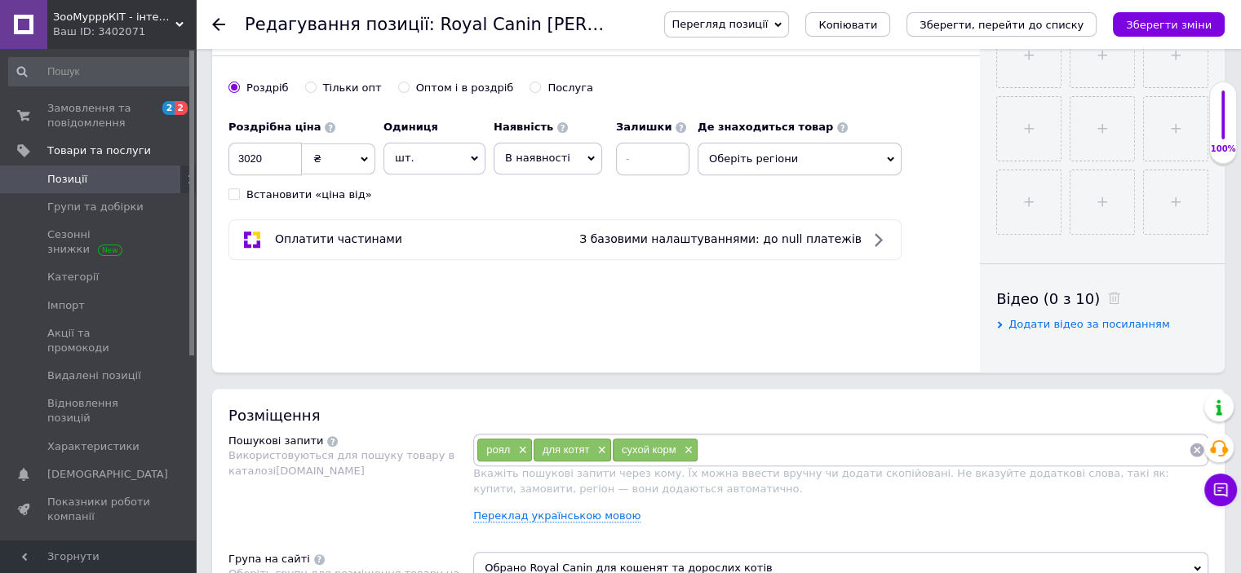
scroll to position [489, 0]
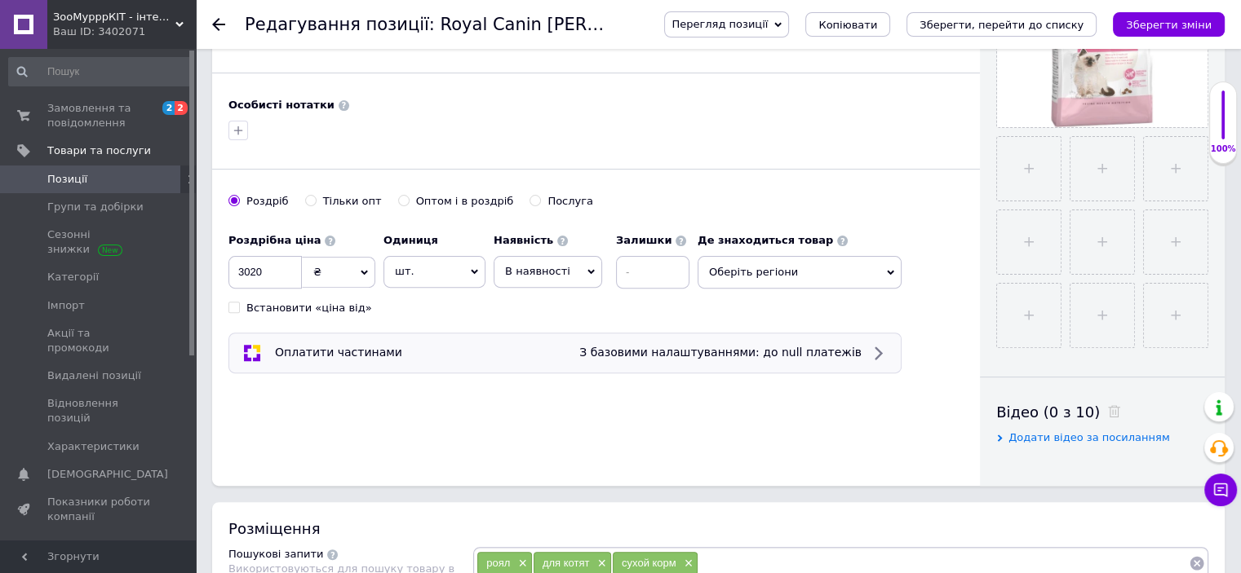
click at [842, 354] on span "З базовими налаштуваннями: до null платежів" at bounding box center [720, 352] width 282 height 13
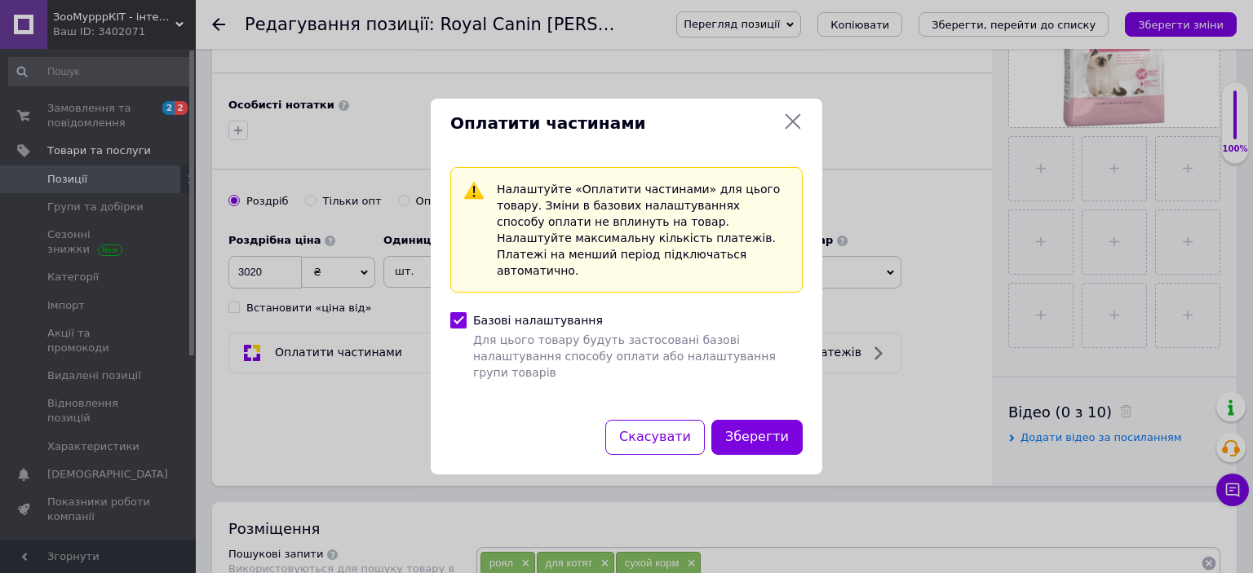
click at [789, 131] on icon at bounding box center [793, 122] width 20 height 20
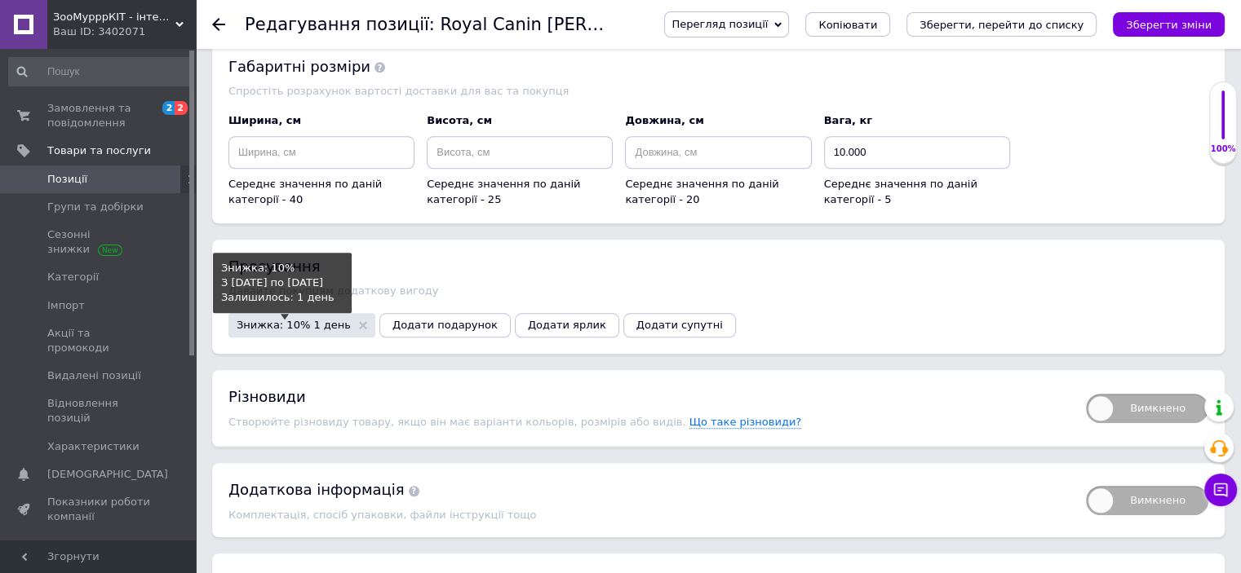
scroll to position [1589, 0]
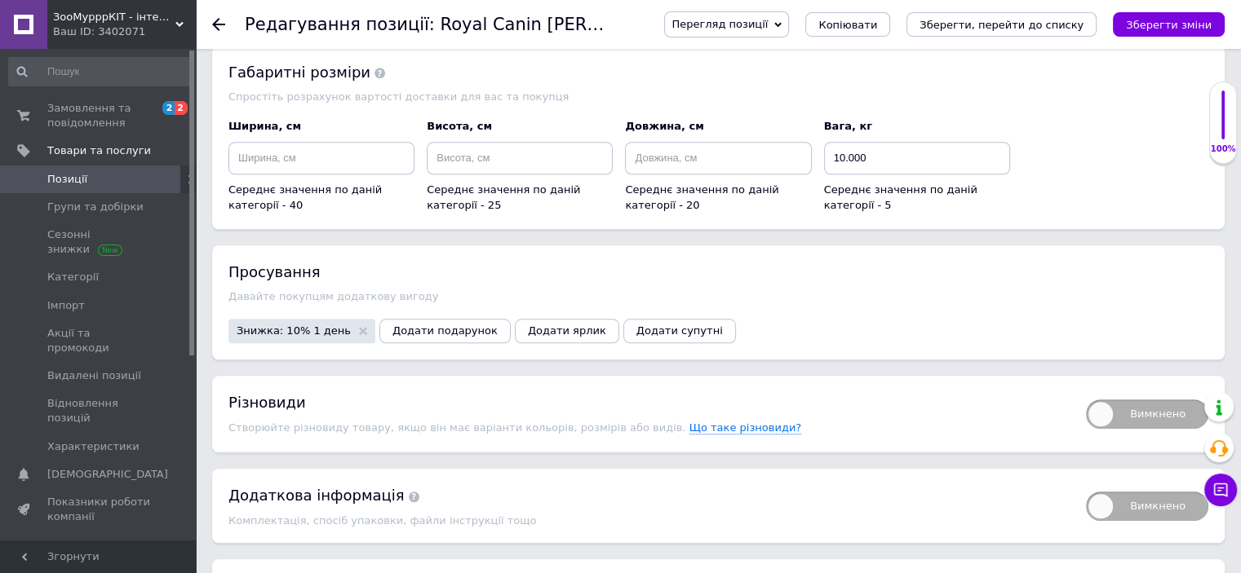
click at [337, 325] on span "Знижка: 10% 1 день" at bounding box center [302, 330] width 131 height 11
click at [359, 327] on use at bounding box center [363, 331] width 8 height 8
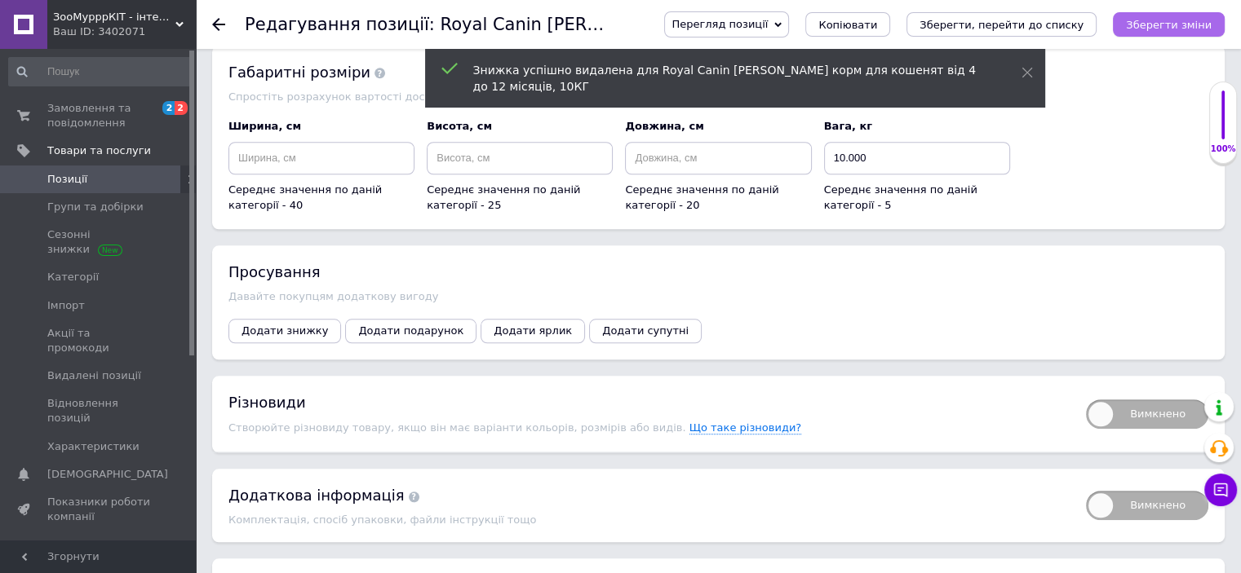
click at [1175, 20] on icon "Зберегти зміни" at bounding box center [1169, 25] width 86 height 12
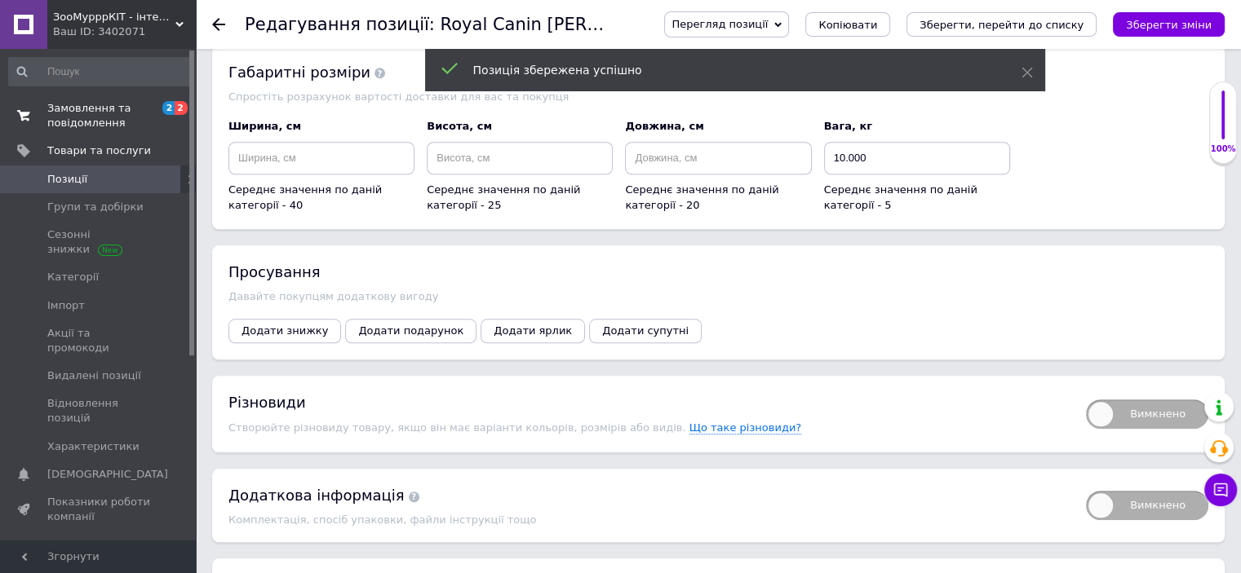
click at [134, 113] on span "Замовлення та повідомлення" at bounding box center [99, 115] width 104 height 29
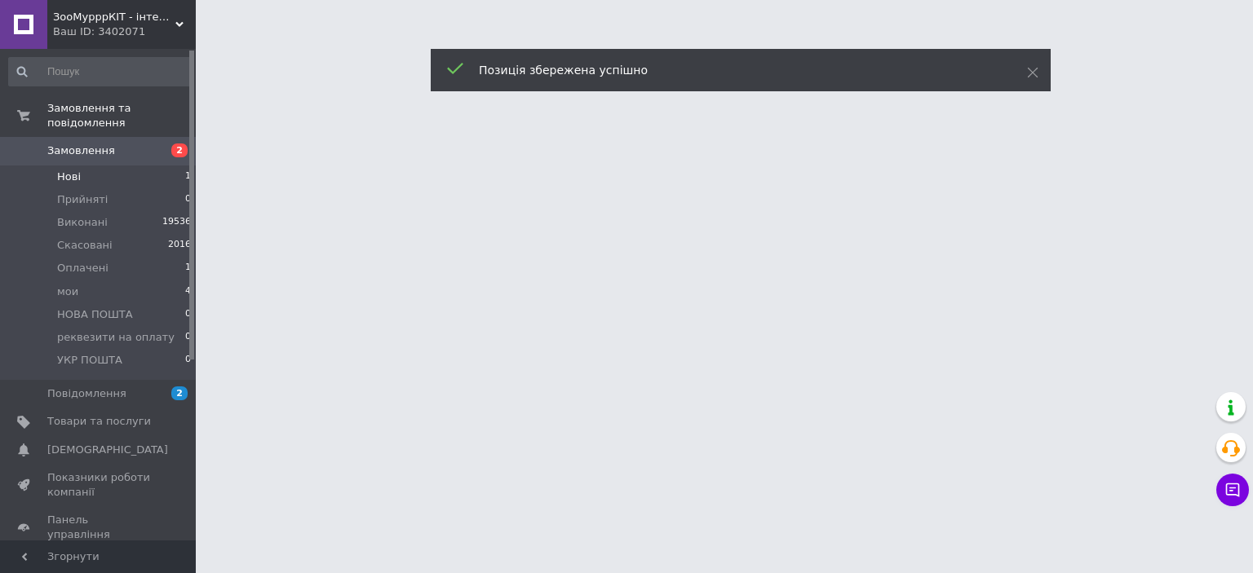
click at [126, 166] on li "Нові 1" at bounding box center [100, 177] width 201 height 23
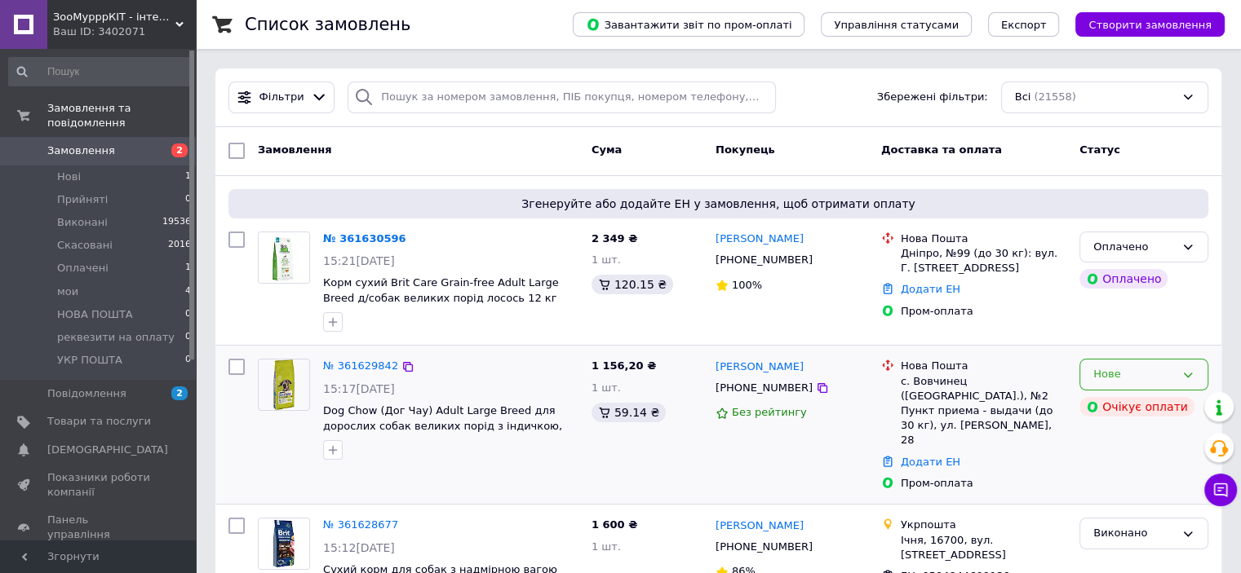
click at [1191, 374] on icon at bounding box center [1187, 375] width 13 height 13
click at [1168, 414] on li "Прийнято" at bounding box center [1143, 409] width 127 height 30
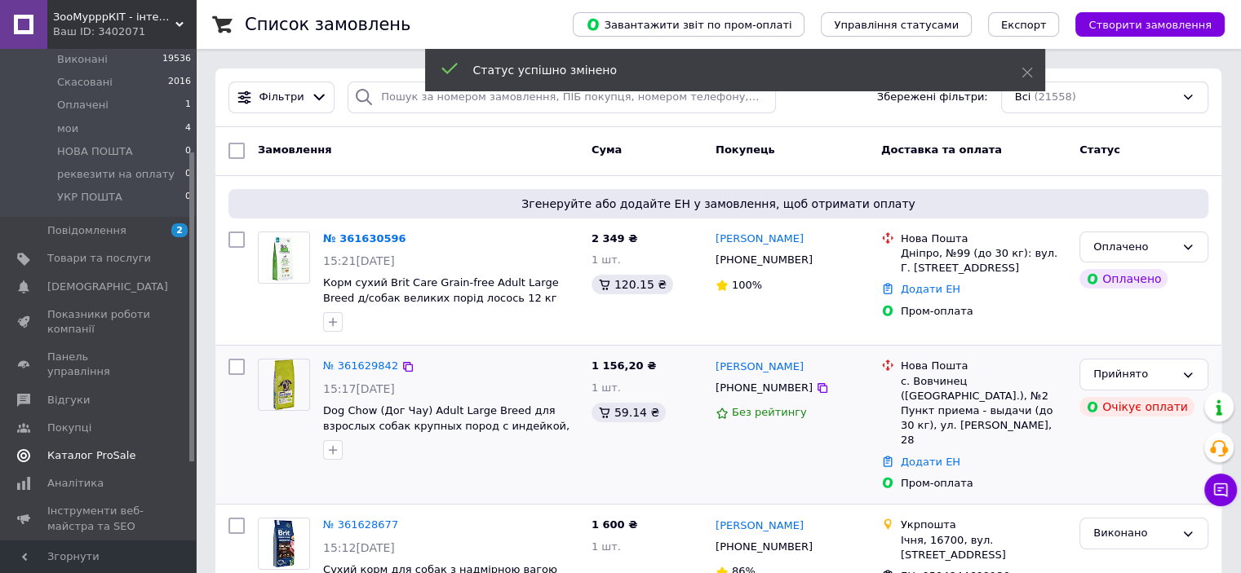
click at [113, 449] on span "Каталог ProSale" at bounding box center [91, 456] width 88 height 15
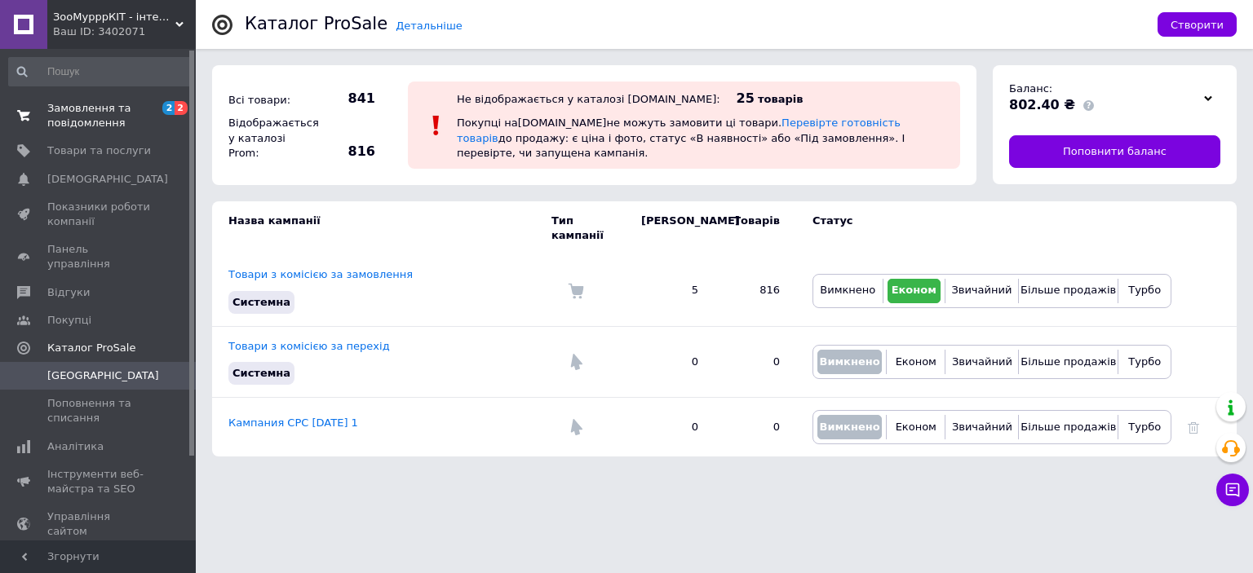
click at [120, 121] on span "Замовлення та повідомлення" at bounding box center [99, 115] width 104 height 29
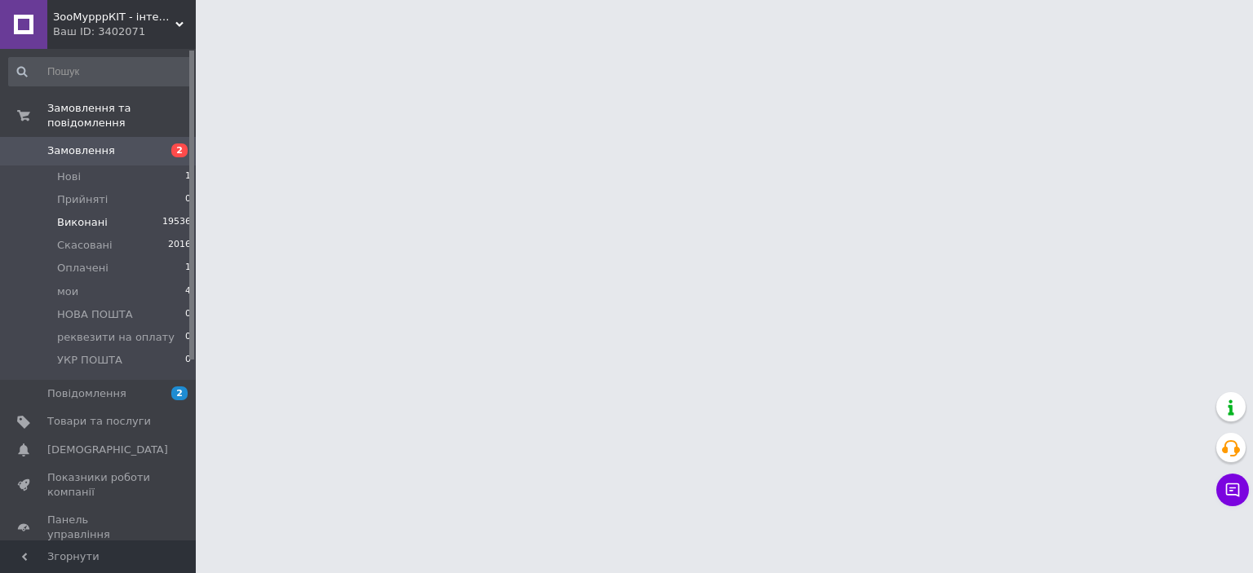
click at [108, 211] on li "Виконані 19536" at bounding box center [100, 222] width 201 height 23
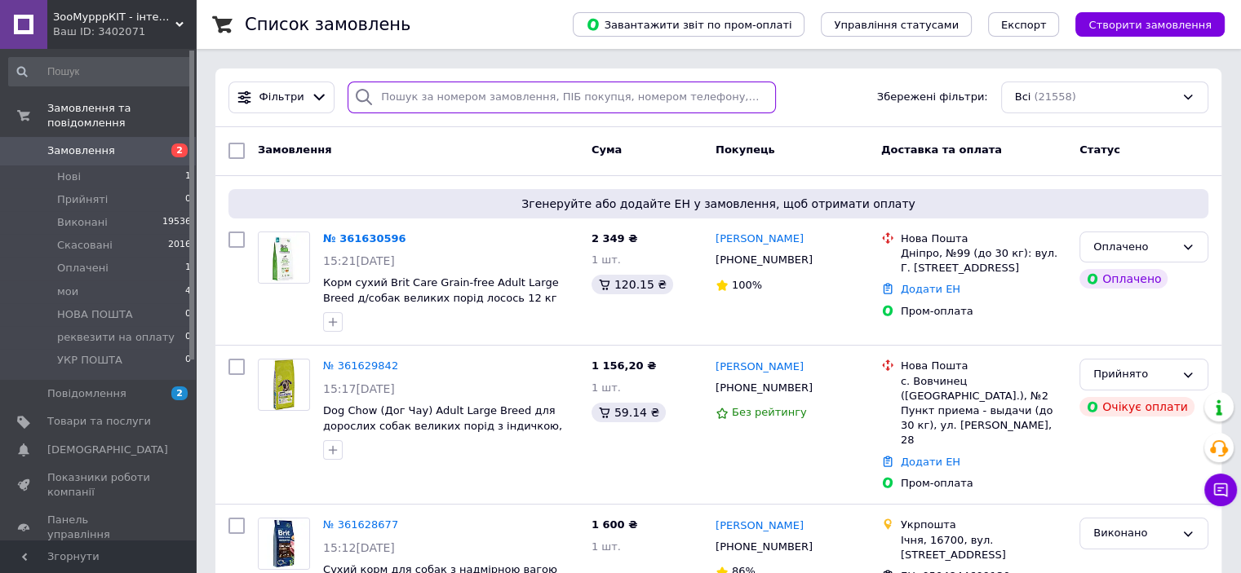
click at [445, 104] on input "search" at bounding box center [561, 98] width 428 height 32
paste input "0504843833606"
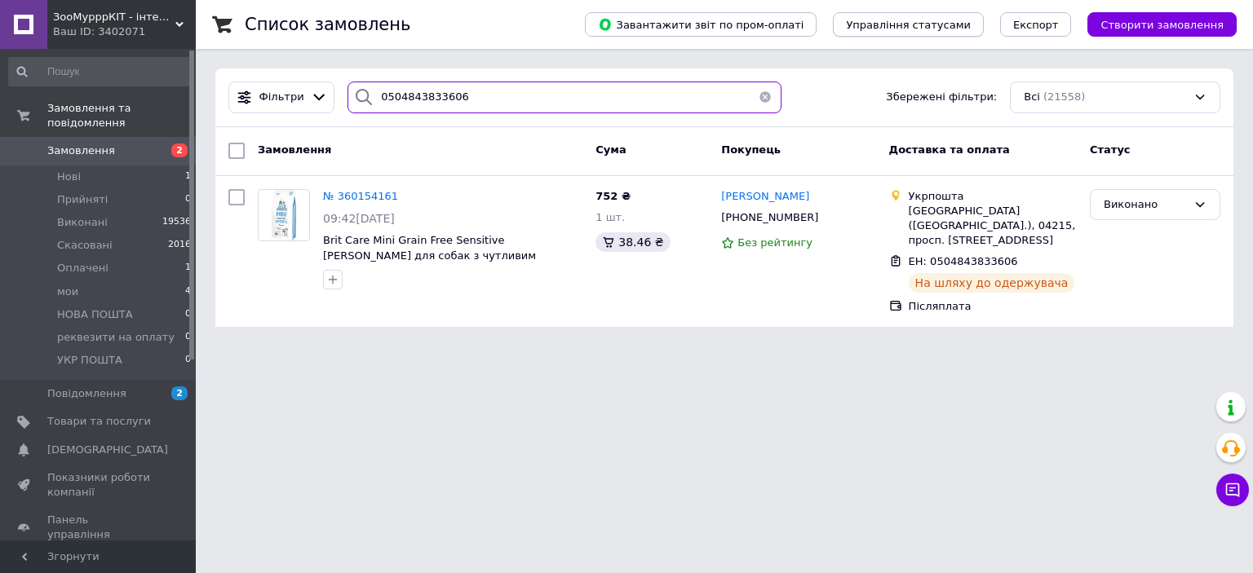
type input "0504843833606"
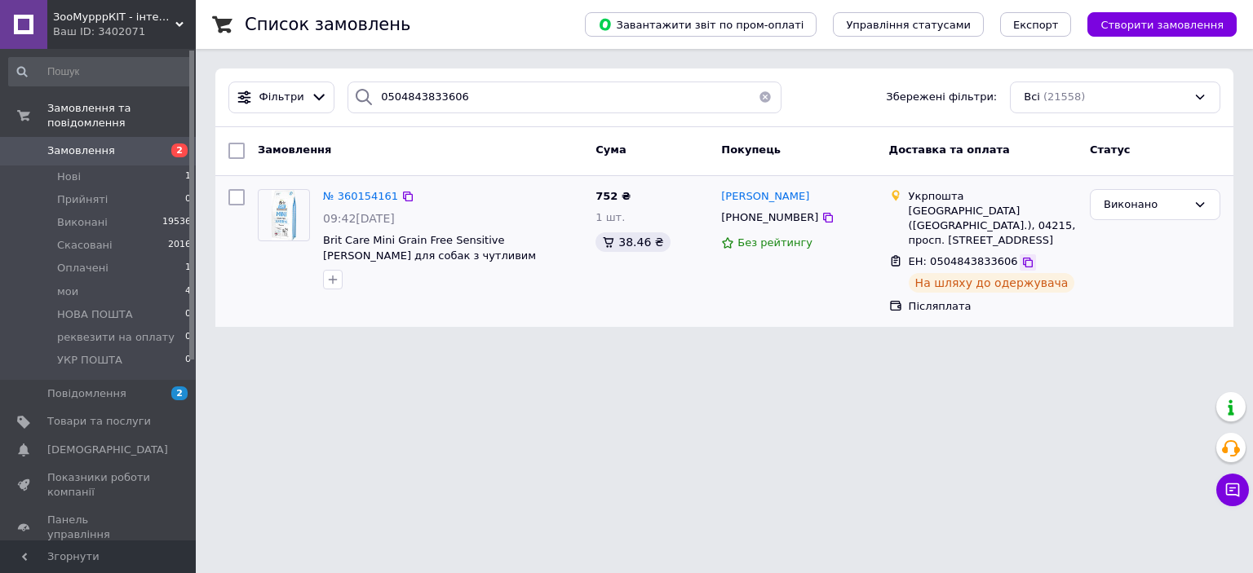
click at [1021, 256] on icon at bounding box center [1027, 262] width 13 height 13
drag, startPoint x: 1008, startPoint y: 248, endPoint x: 1045, endPoint y: 92, distance: 160.1
click at [1021, 256] on icon at bounding box center [1027, 262] width 13 height 13
click at [141, 172] on li "Нові 1" at bounding box center [100, 177] width 201 height 23
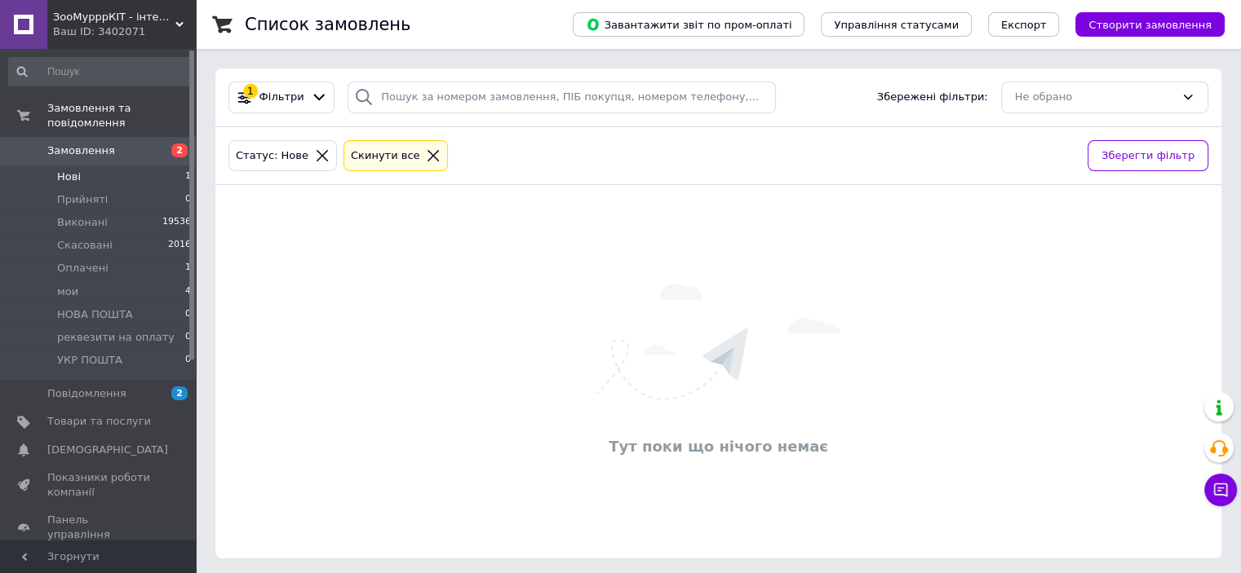
click at [75, 170] on span "Нові" at bounding box center [69, 177] width 24 height 15
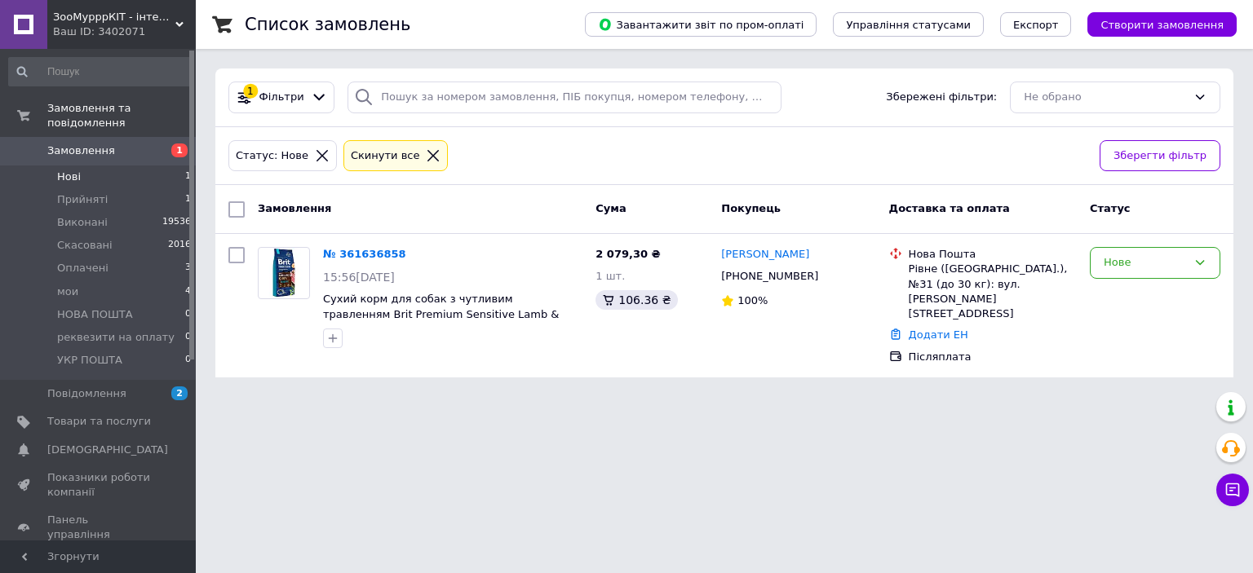
click at [98, 166] on li "Нові 1" at bounding box center [100, 177] width 201 height 23
click at [85, 261] on span "Оплачені" at bounding box center [82, 268] width 51 height 15
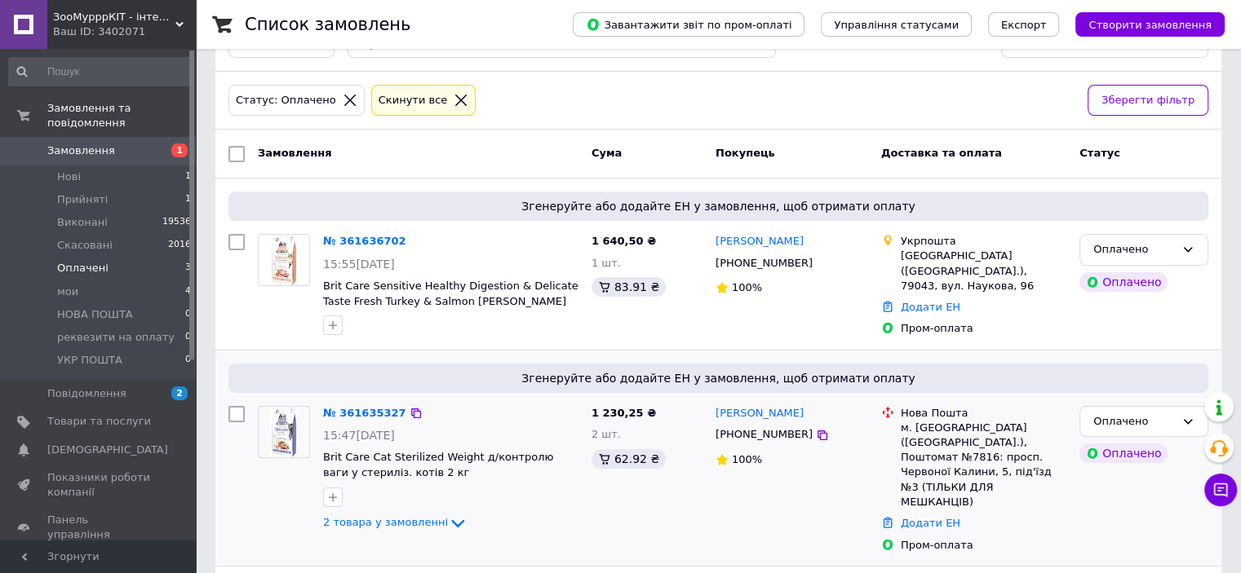
scroll to position [82, 0]
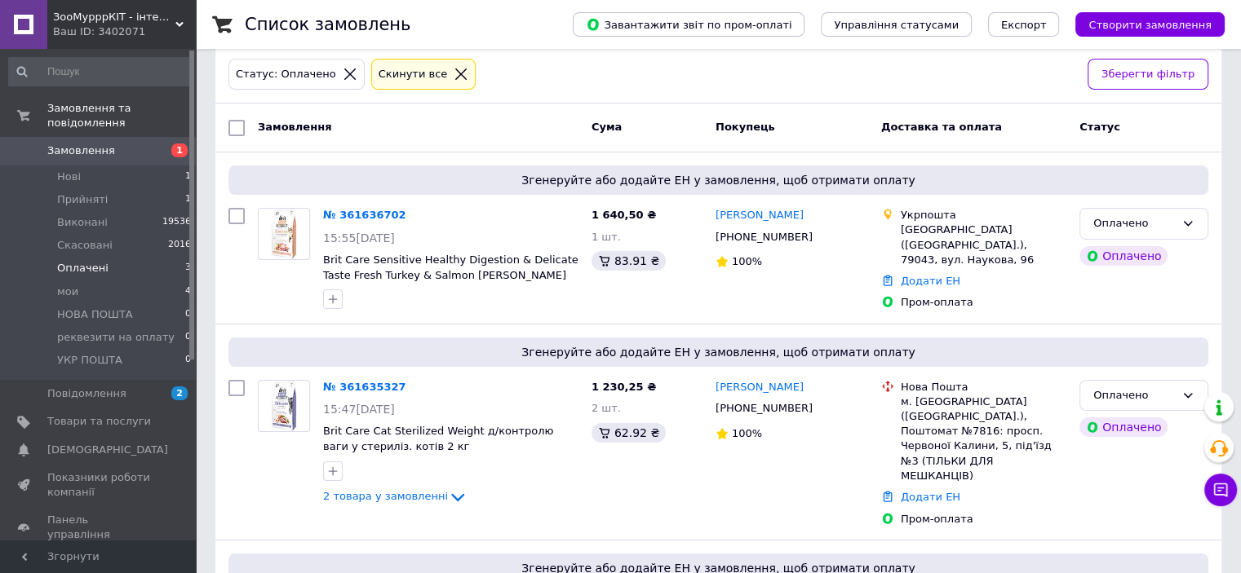
click at [359, 212] on link "№ 361636702" at bounding box center [364, 215] width 83 height 12
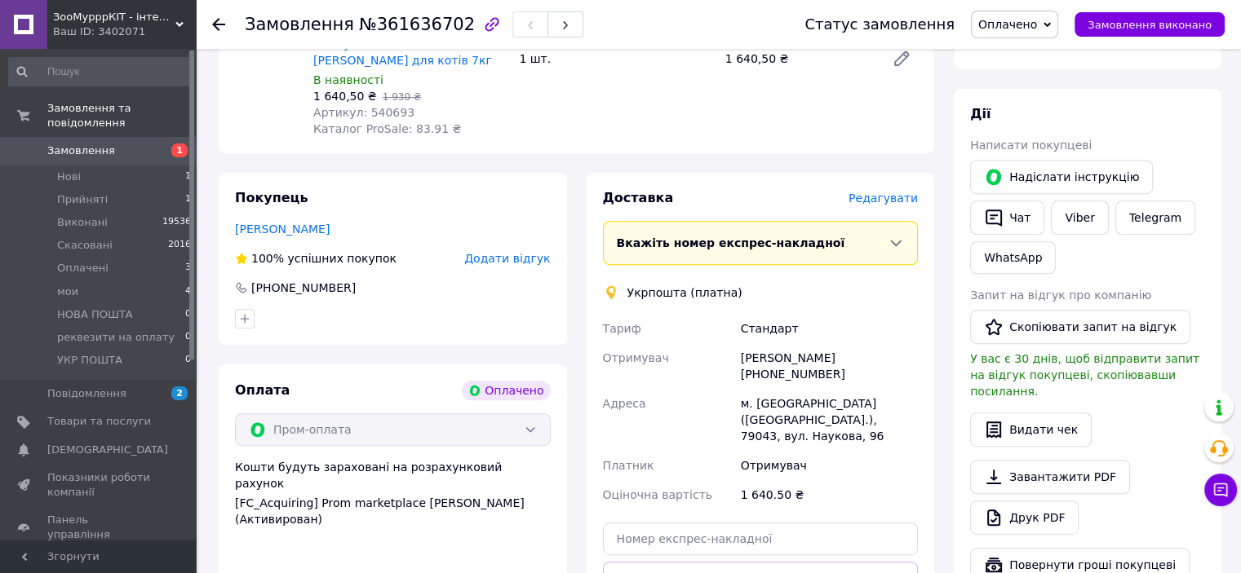
scroll to position [734, 0]
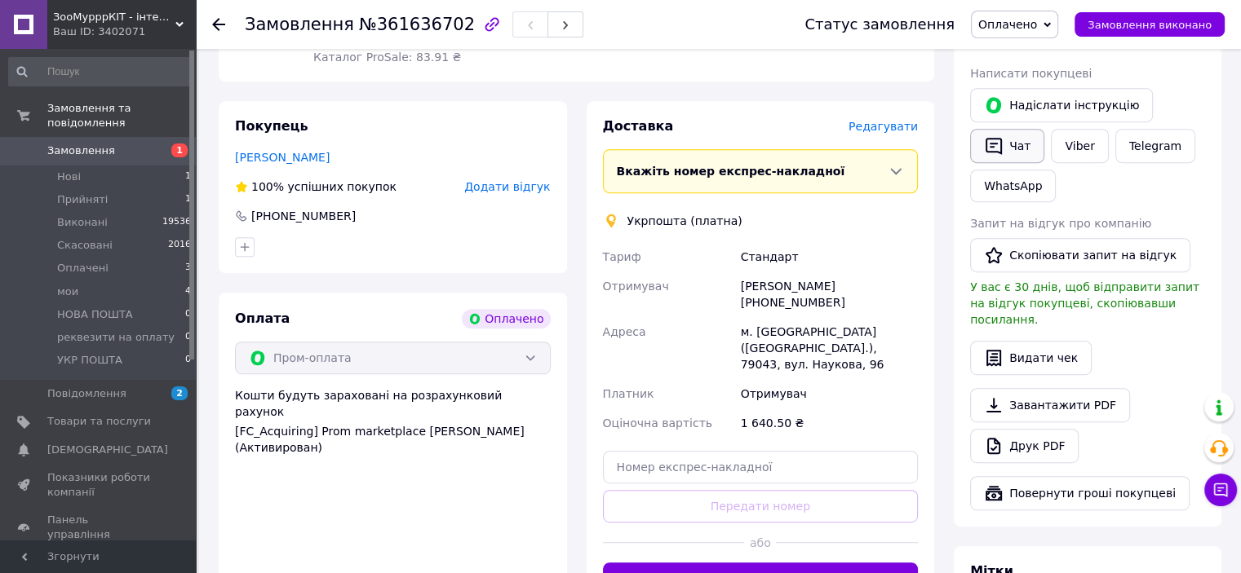
click at [1017, 143] on button "Чат" at bounding box center [1007, 146] width 74 height 34
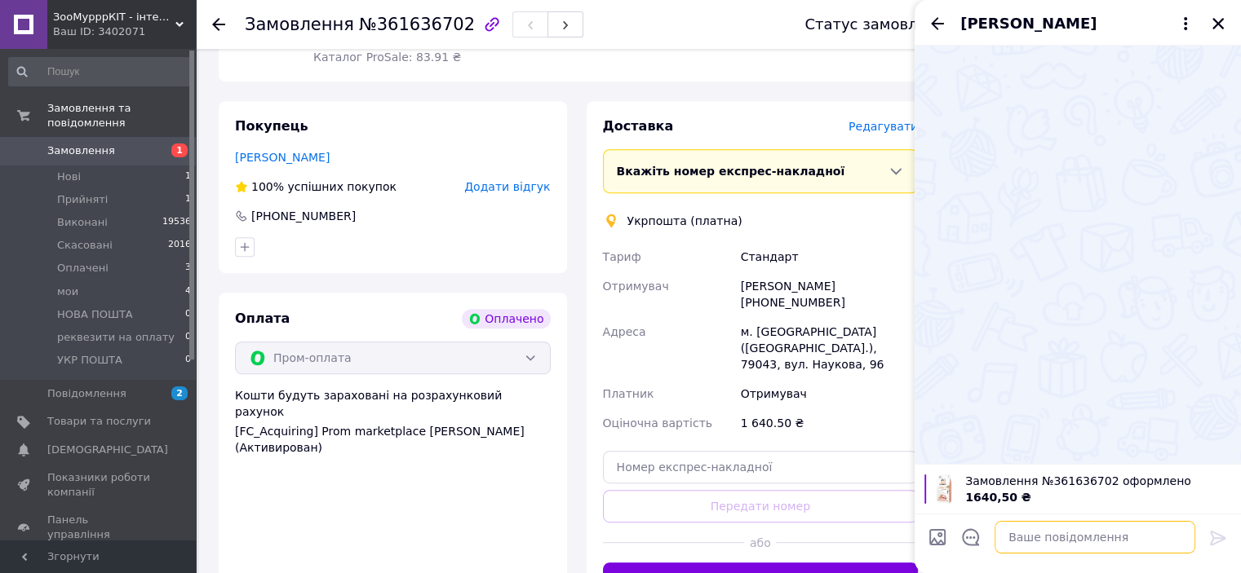
click at [1054, 549] on textarea at bounding box center [1094, 537] width 201 height 33
click at [1136, 533] on textarea "Доброго дня,відправлення в понеділок" at bounding box center [1078, 537] width 233 height 33
type textarea "Доброго дня,відправлення у понеділок"
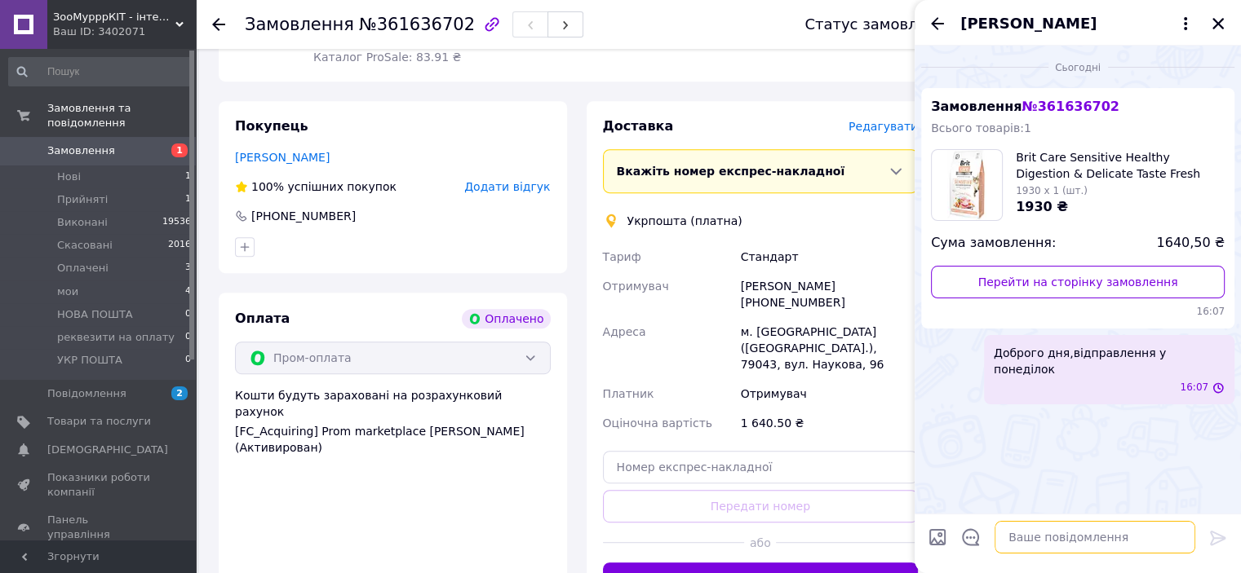
scroll to position [0, 0]
click at [1214, 30] on icon "Закрити" at bounding box center [1217, 23] width 15 height 15
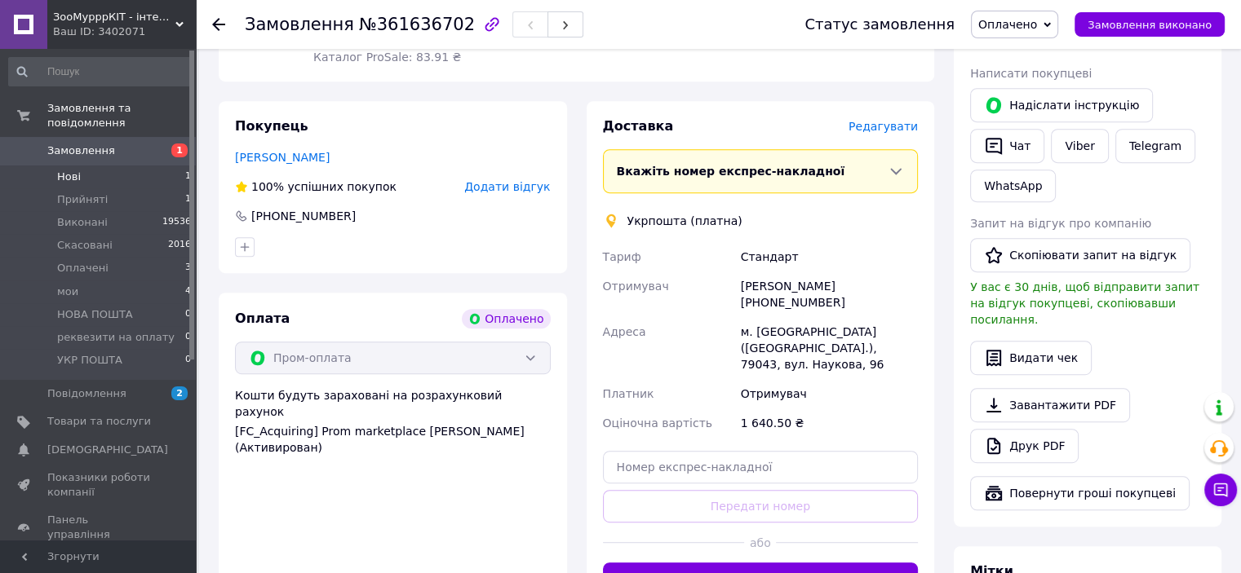
click at [104, 168] on li "Нові 1" at bounding box center [100, 177] width 201 height 23
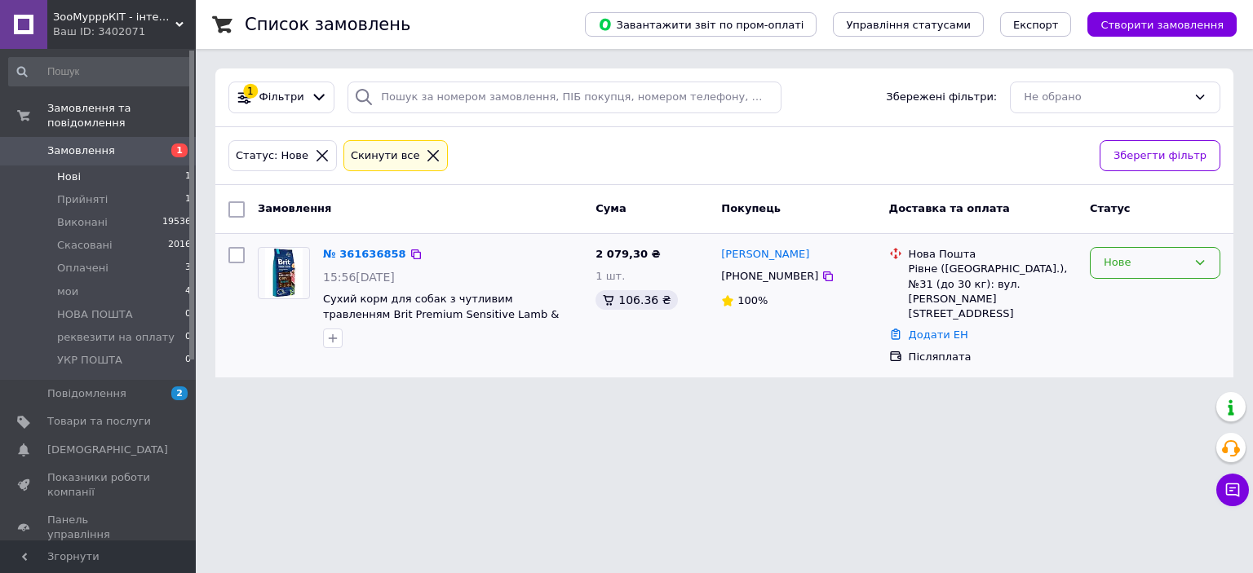
click at [1135, 258] on div "Нове" at bounding box center [1145, 262] width 83 height 17
click at [1142, 303] on li "Прийнято" at bounding box center [1155, 297] width 129 height 30
click at [113, 166] on li "Нові 1" at bounding box center [100, 177] width 201 height 23
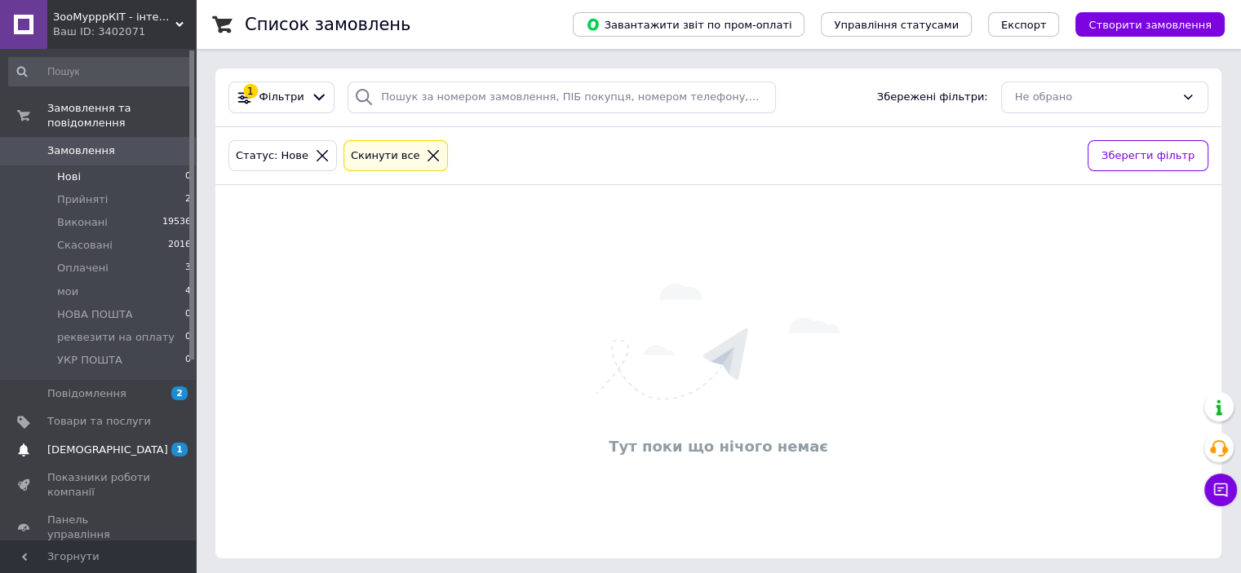
click at [128, 443] on span "[DEMOGRAPHIC_DATA]" at bounding box center [99, 450] width 104 height 15
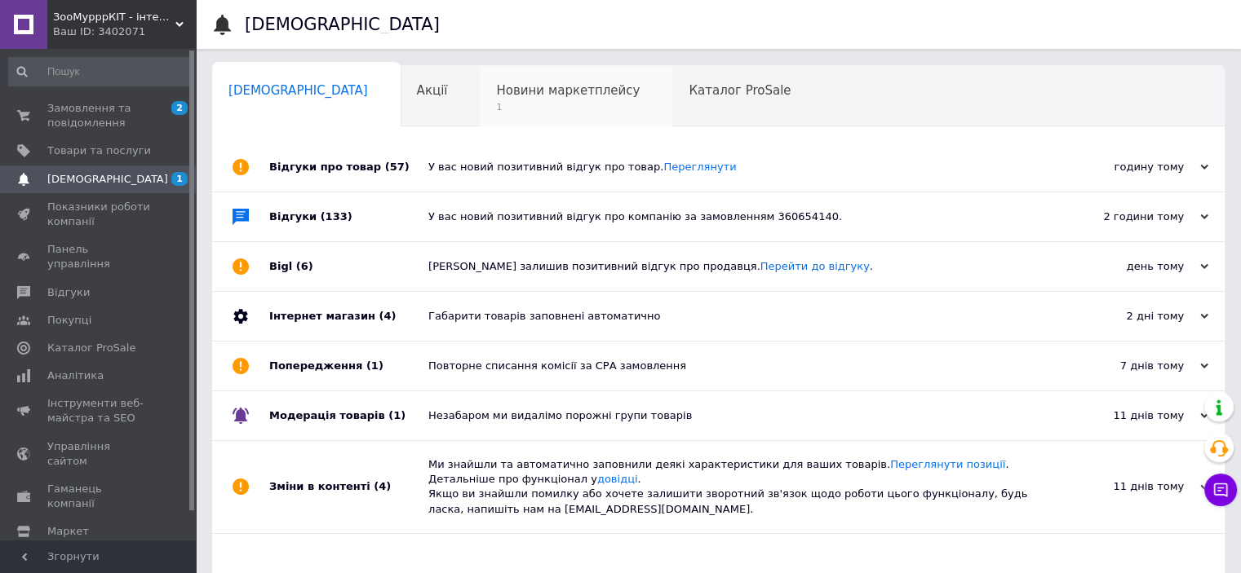
click at [480, 100] on div "Новини маркетплейсу 1" at bounding box center [576, 97] width 192 height 62
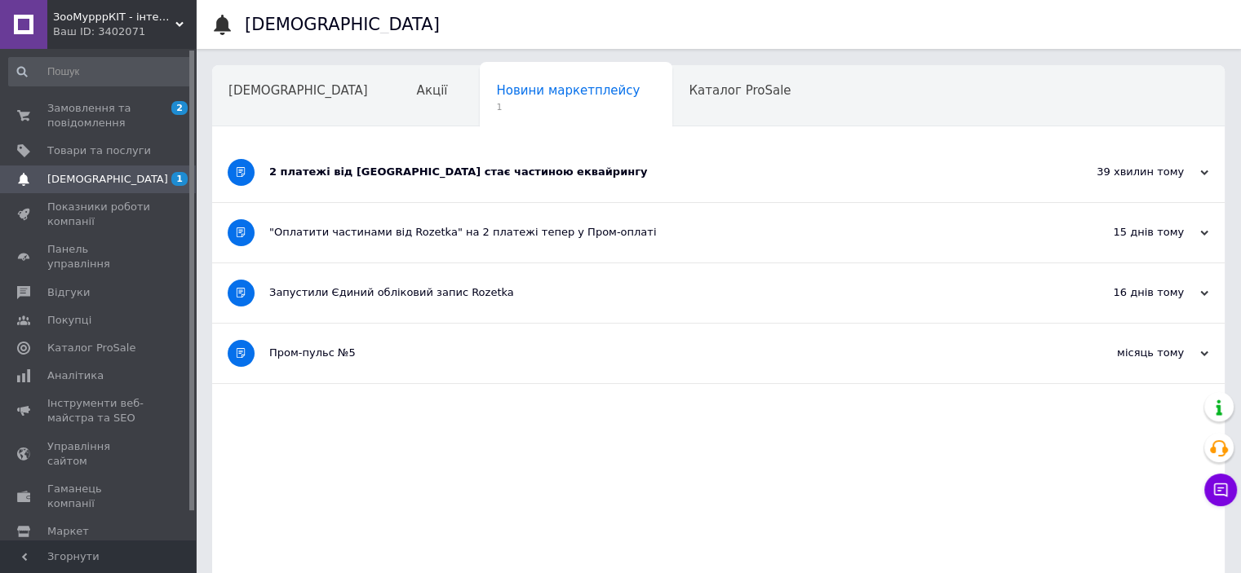
click at [372, 187] on div "2 платежі від [GEOGRAPHIC_DATA] стає частиною еквайрингу" at bounding box center [657, 173] width 776 height 60
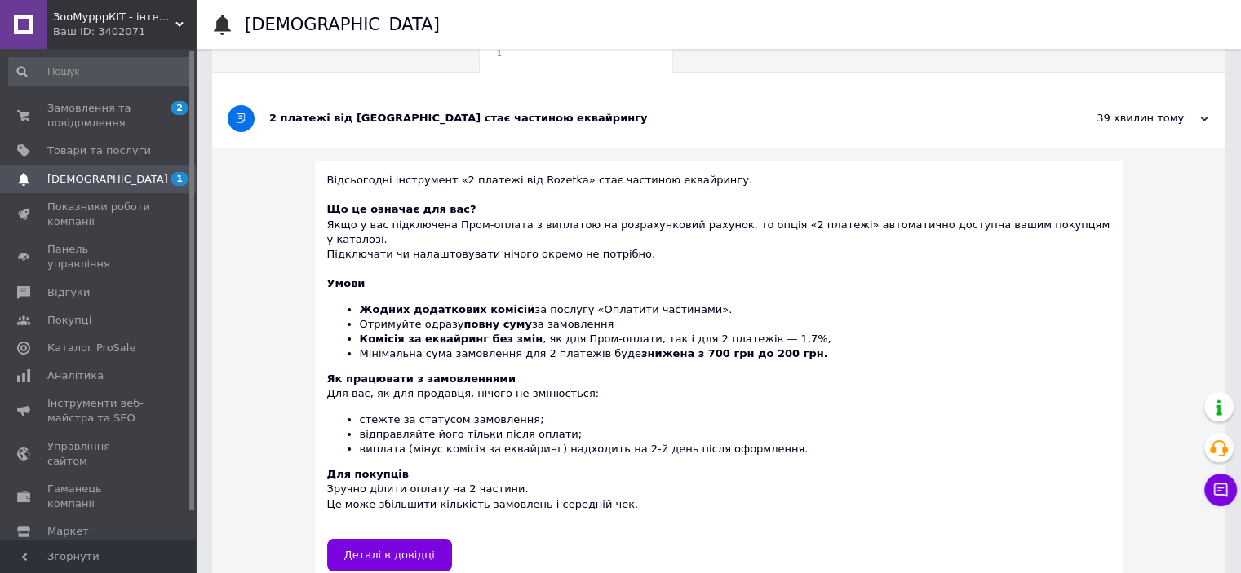
scroll to position [82, 0]
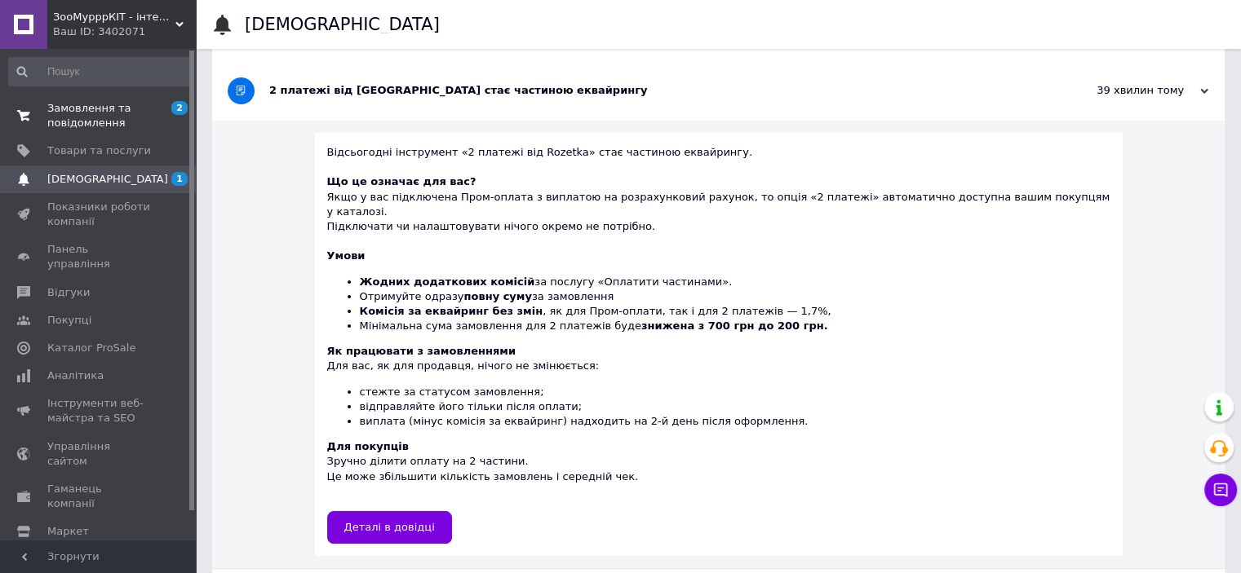
click at [86, 126] on span "Замовлення та повідомлення" at bounding box center [99, 115] width 104 height 29
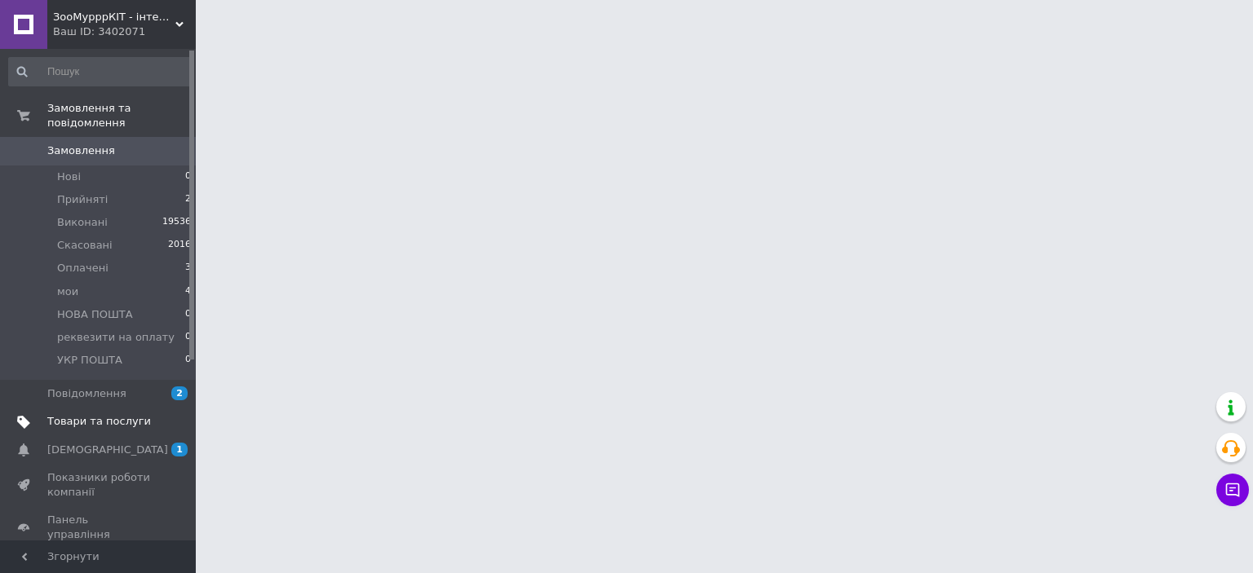
click at [117, 414] on span "Товари та послуги" at bounding box center [99, 421] width 104 height 15
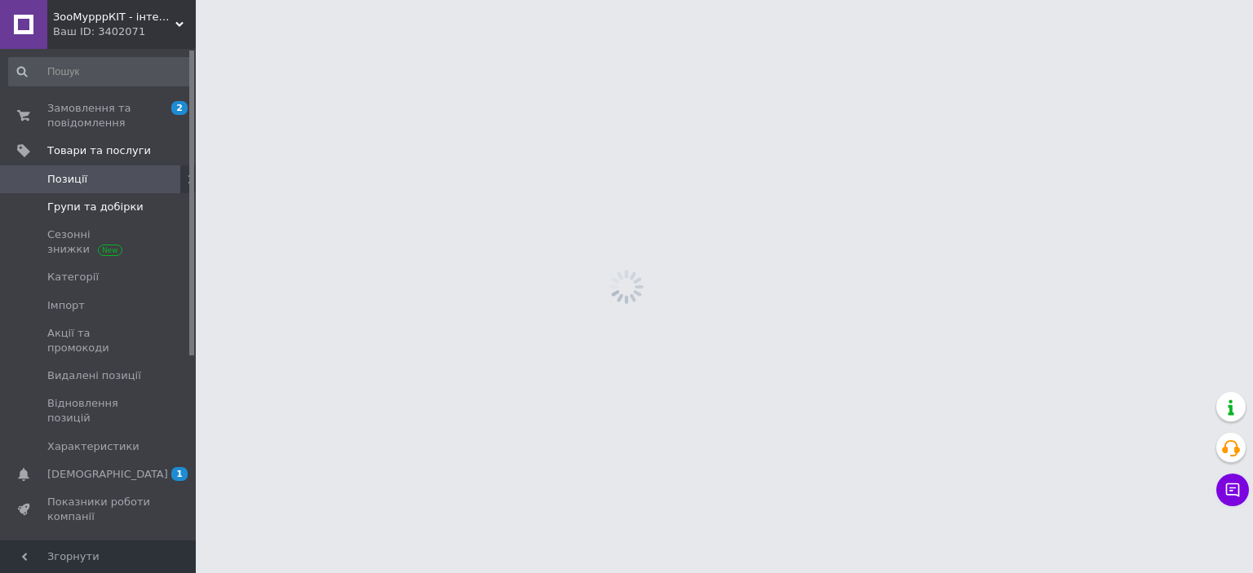
click at [113, 211] on span "Групи та добірки" at bounding box center [95, 207] width 96 height 15
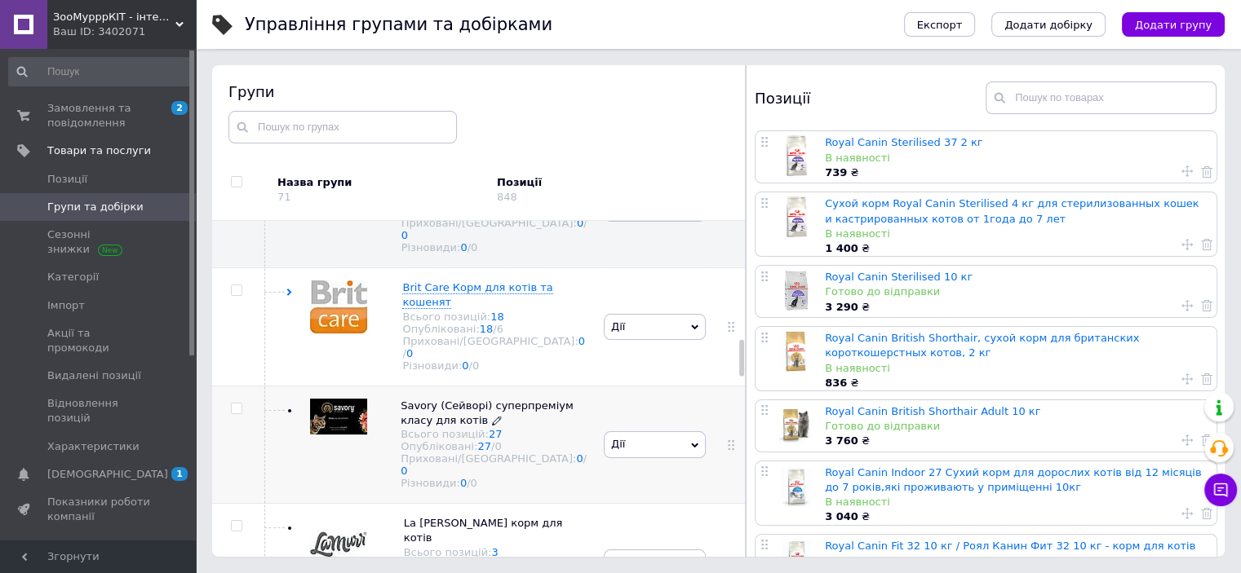
scroll to position [1086, 0]
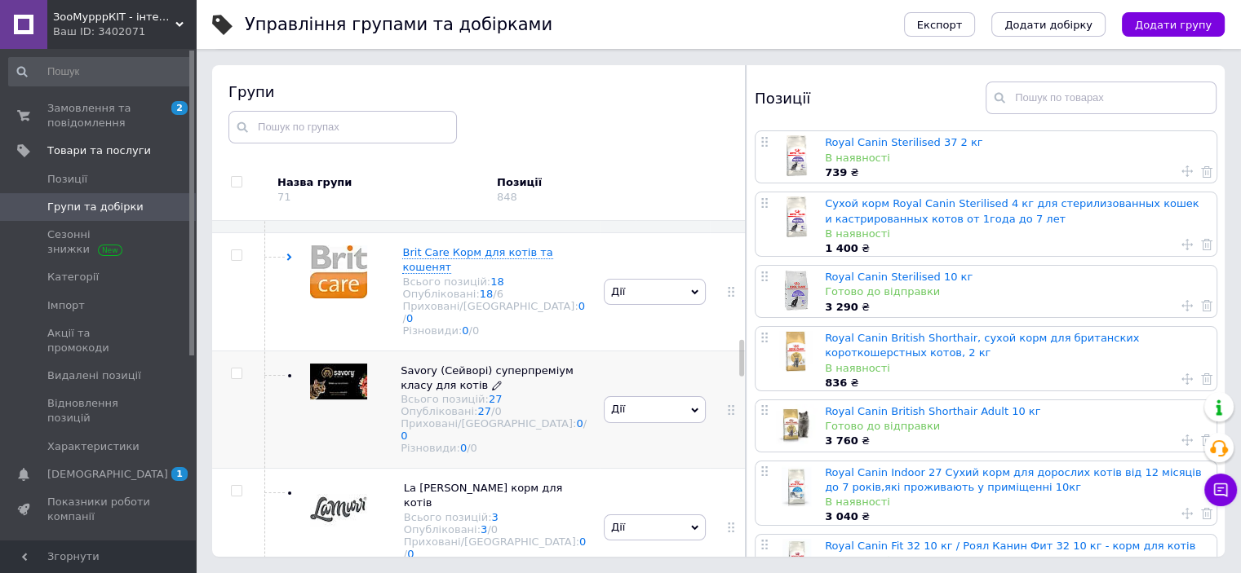
click at [434, 365] on span "Savory (Сейворі) суперпреміум класу для котів" at bounding box center [486, 378] width 173 height 27
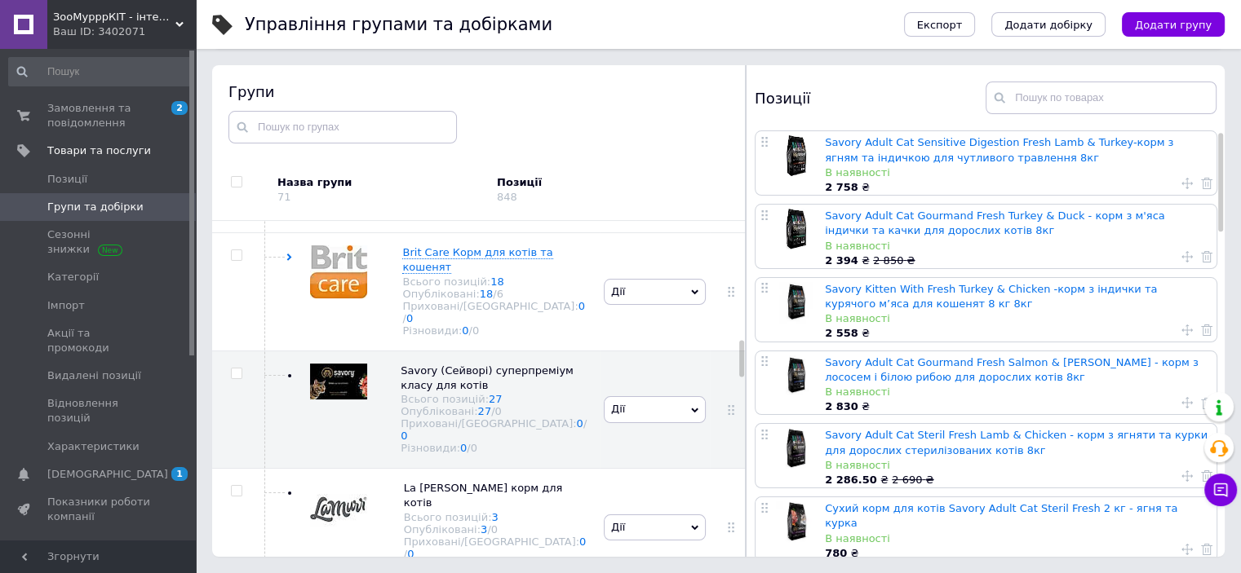
scroll to position [82, 0]
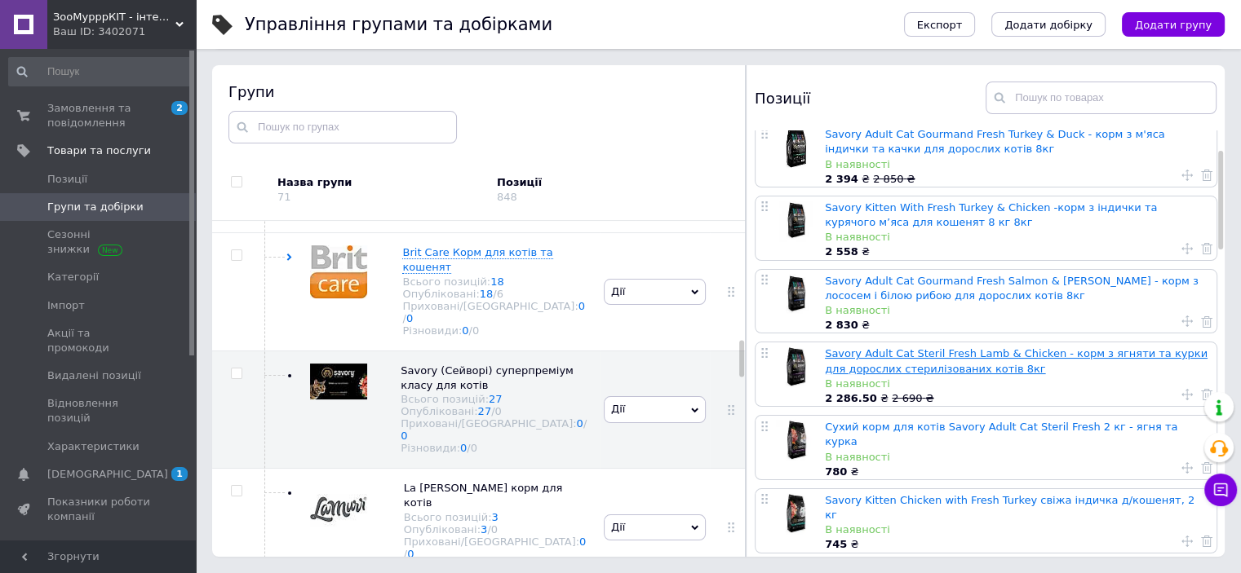
click at [847, 365] on link "Savory Adult Cat Steril Fresh Lamb & Chicken - корм з ягняти та курки для дорос…" at bounding box center [1016, 360] width 383 height 27
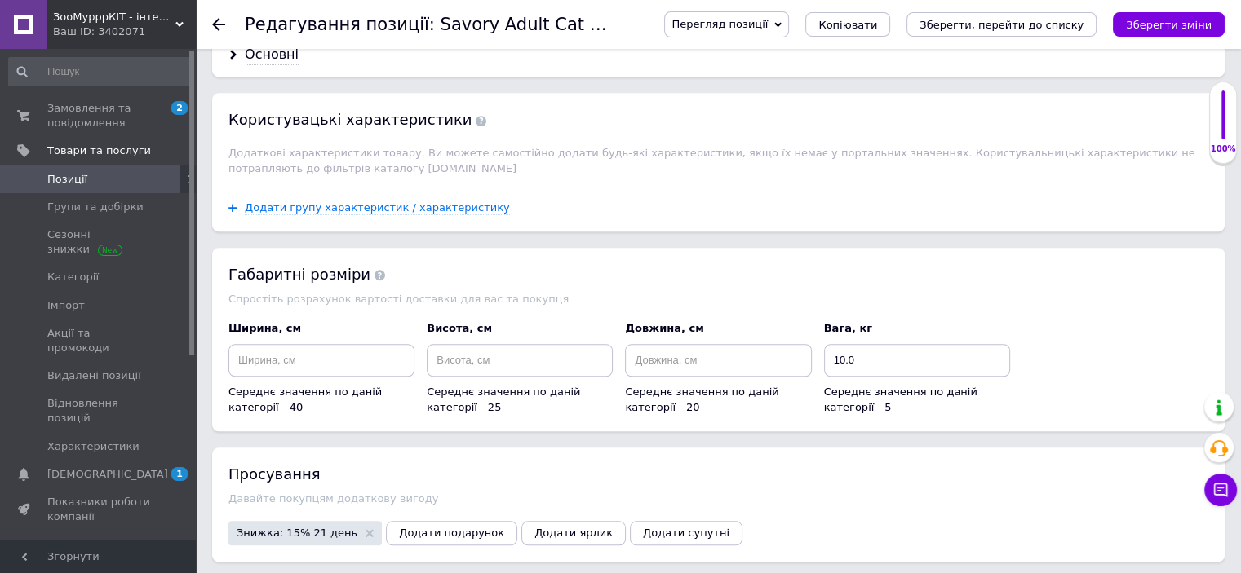
scroll to position [1847, 0]
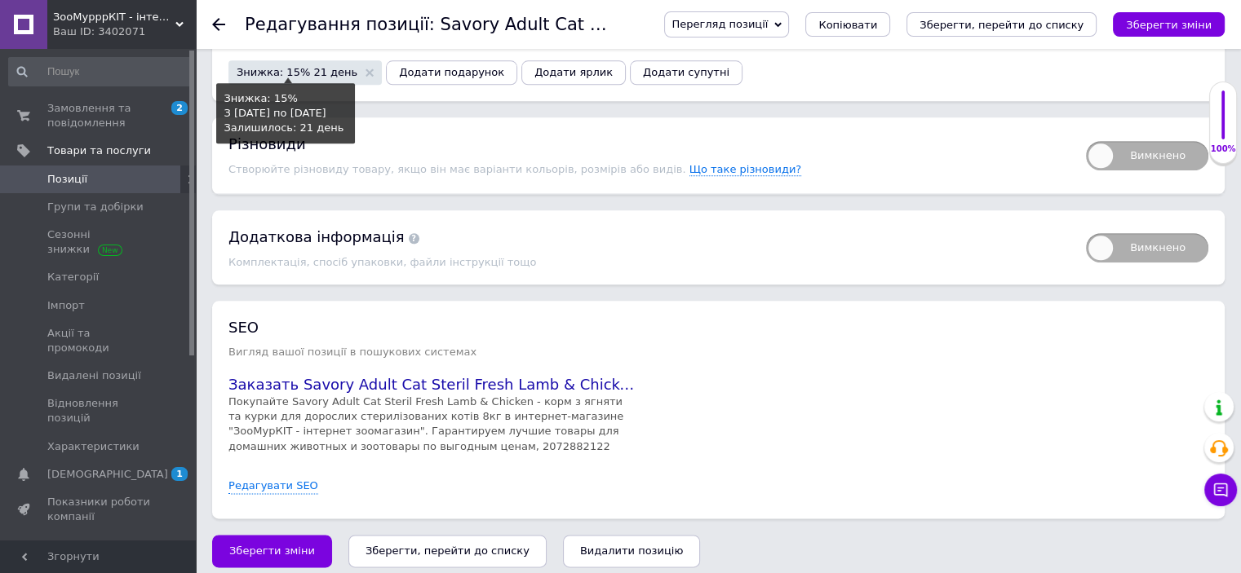
click at [294, 67] on span "Знижка: 15% 21 день" at bounding box center [297, 72] width 121 height 11
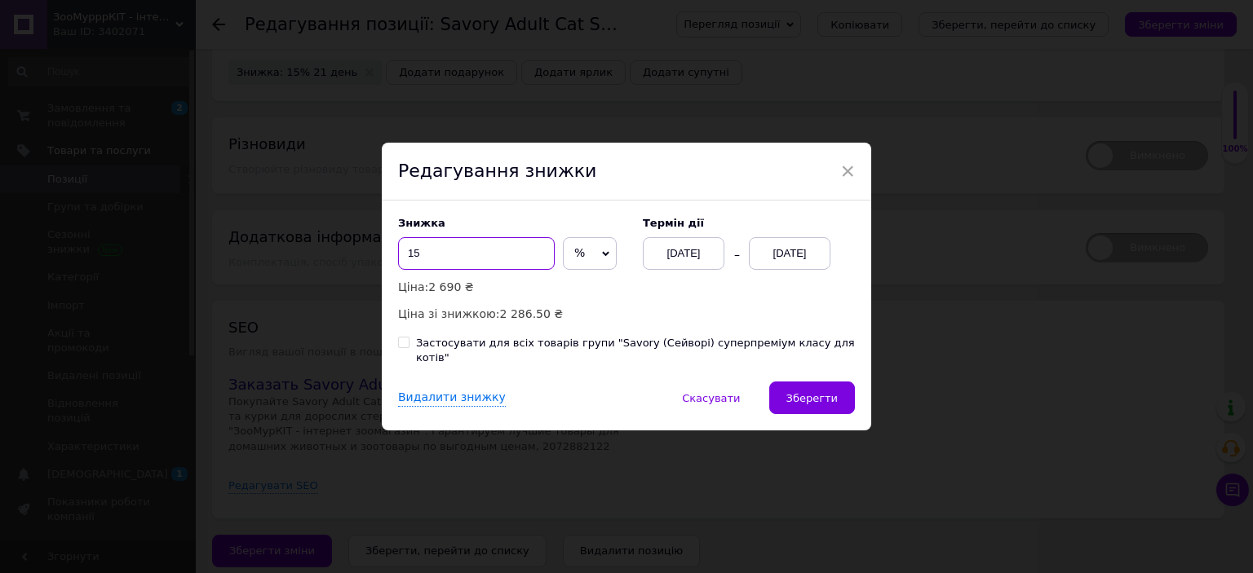
click at [476, 270] on input "15" at bounding box center [476, 253] width 157 height 33
type input "16"
click at [812, 254] on div "03.10.2025" at bounding box center [790, 253] width 82 height 33
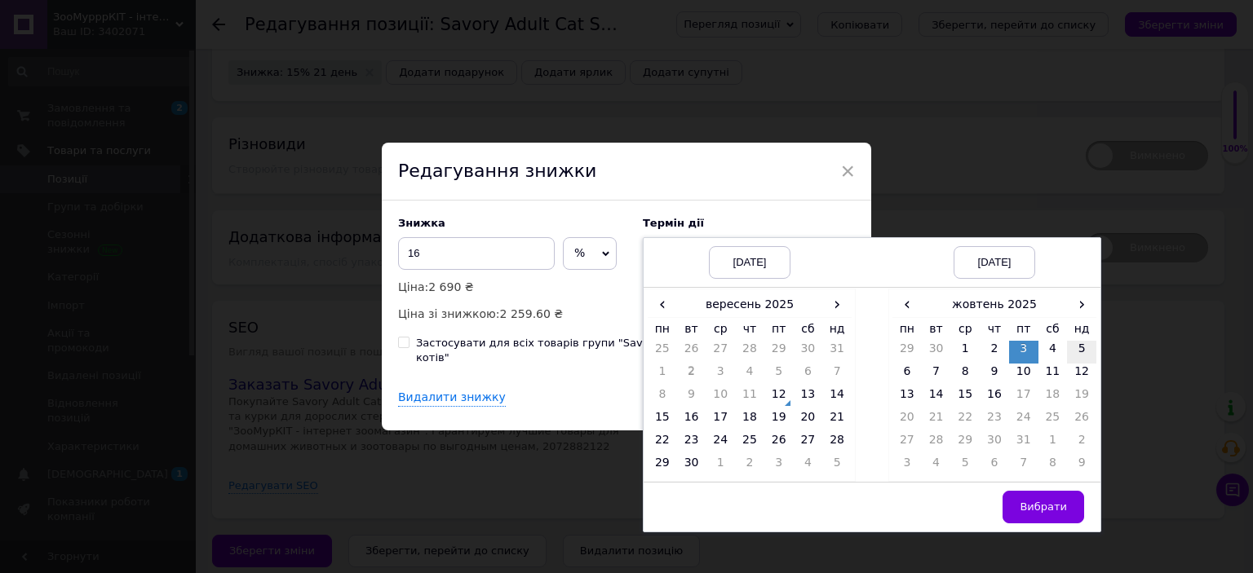
click at [1078, 361] on td "5" at bounding box center [1081, 352] width 29 height 23
click at [1045, 513] on span "Вибрати" at bounding box center [1043, 507] width 47 height 12
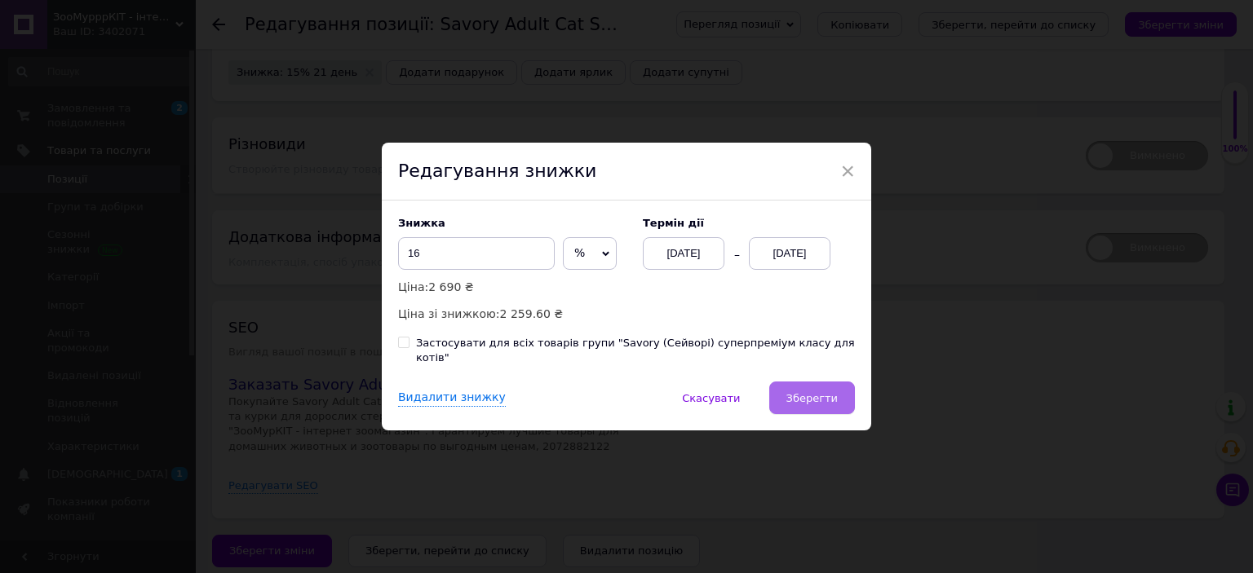
click at [803, 400] on button "Зберегти" at bounding box center [812, 398] width 86 height 33
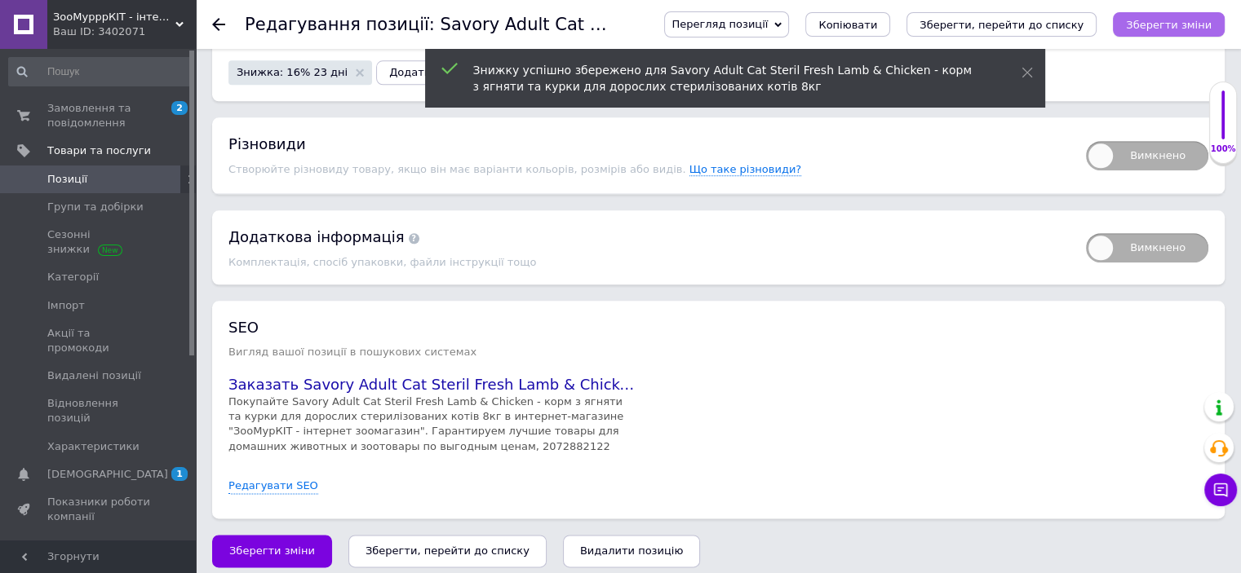
drag, startPoint x: 1232, startPoint y: 15, endPoint x: 1206, endPoint y: 23, distance: 27.1
click at [1232, 15] on div "Редагування позиції: Savory Adult Cat Steril Fresh Lamb & Chicken - корм з ягня…" at bounding box center [718, 24] width 1045 height 49
click at [1205, 24] on icon "Зберегти зміни" at bounding box center [1169, 25] width 86 height 12
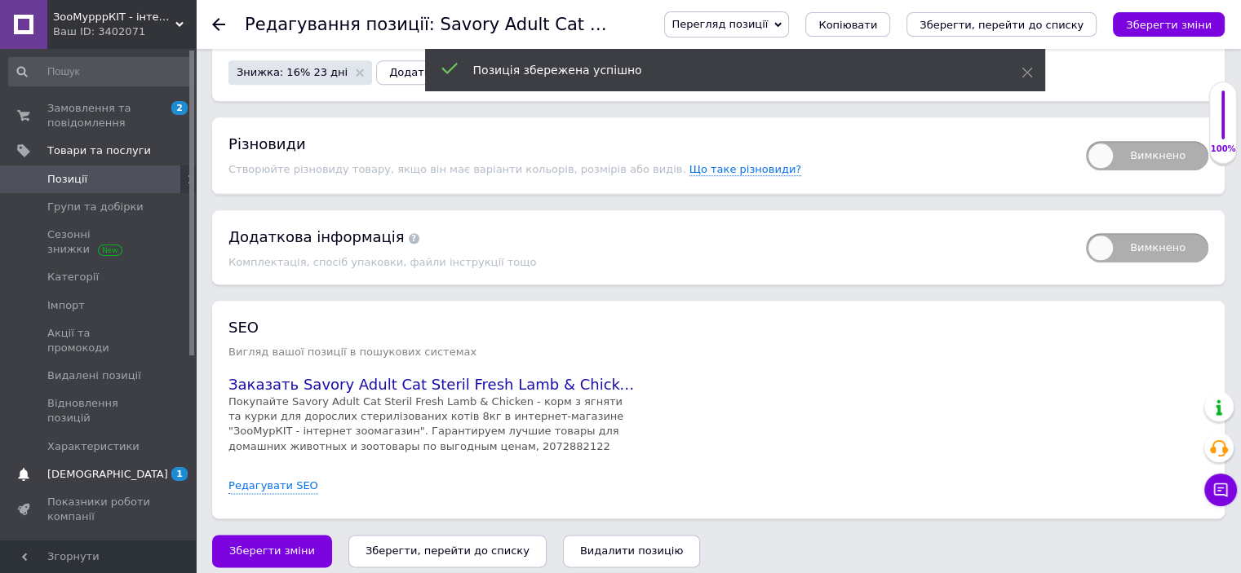
click at [77, 467] on span "[DEMOGRAPHIC_DATA]" at bounding box center [107, 474] width 121 height 15
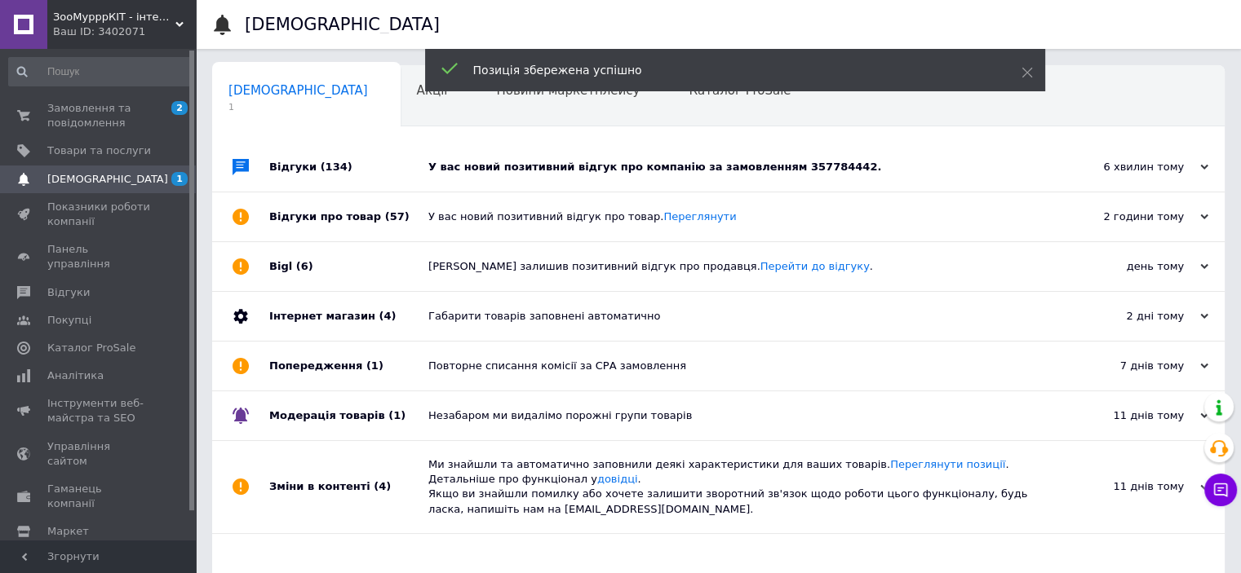
click at [555, 168] on div "У вас новий позитивний відгук про компанію за замовленням 357784442." at bounding box center [736, 167] width 617 height 15
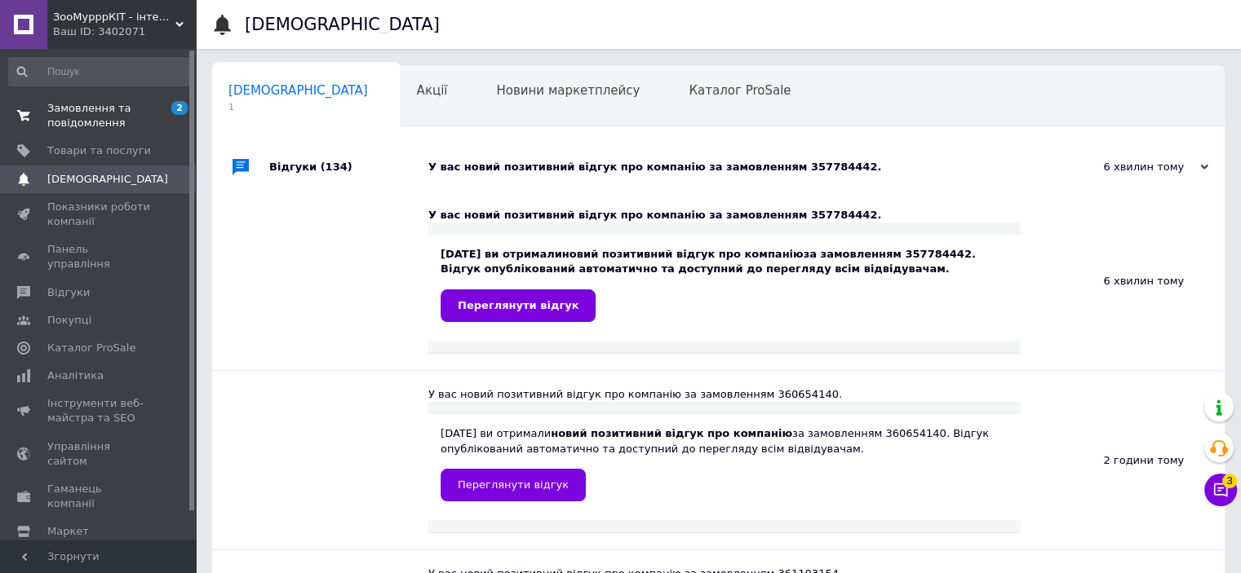
click at [91, 113] on span "Замовлення та повідомлення" at bounding box center [99, 115] width 104 height 29
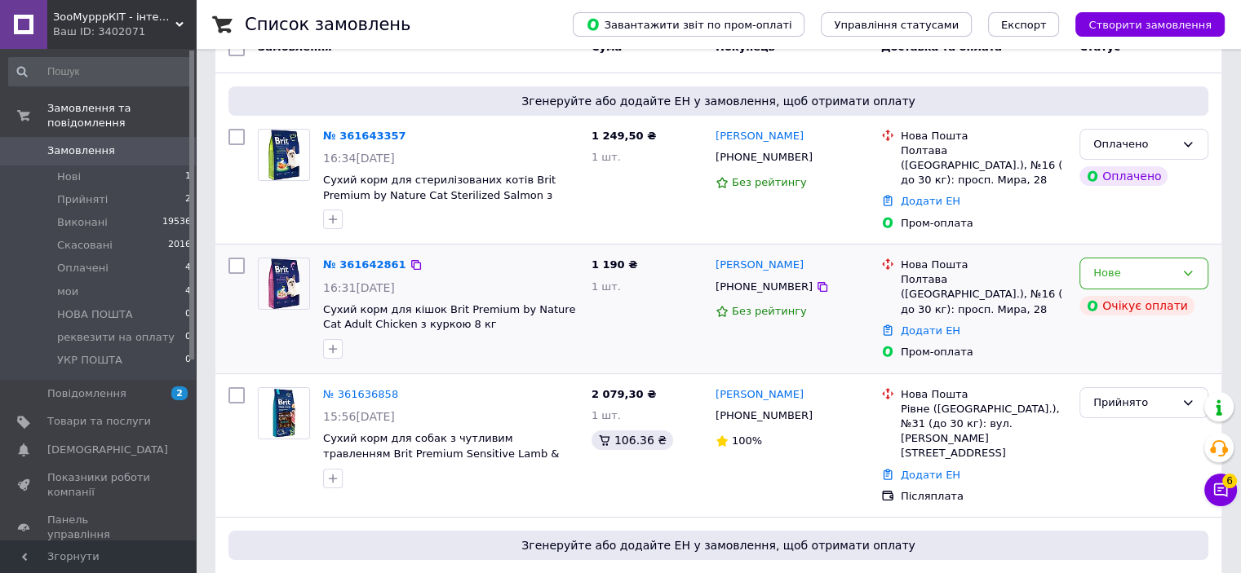
scroll to position [163, 0]
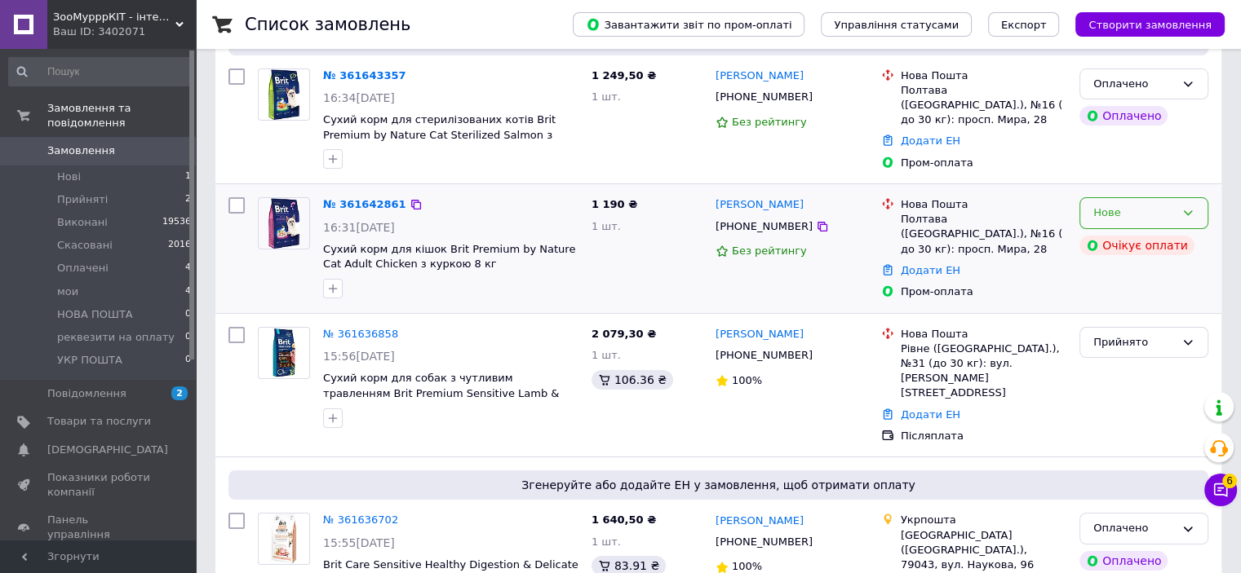
click at [1192, 211] on icon at bounding box center [1187, 212] width 13 height 13
drag, startPoint x: 1173, startPoint y: 306, endPoint x: 1163, endPoint y: 305, distance: 9.8
click at [1171, 306] on li "Скасовано" at bounding box center [1143, 307] width 127 height 30
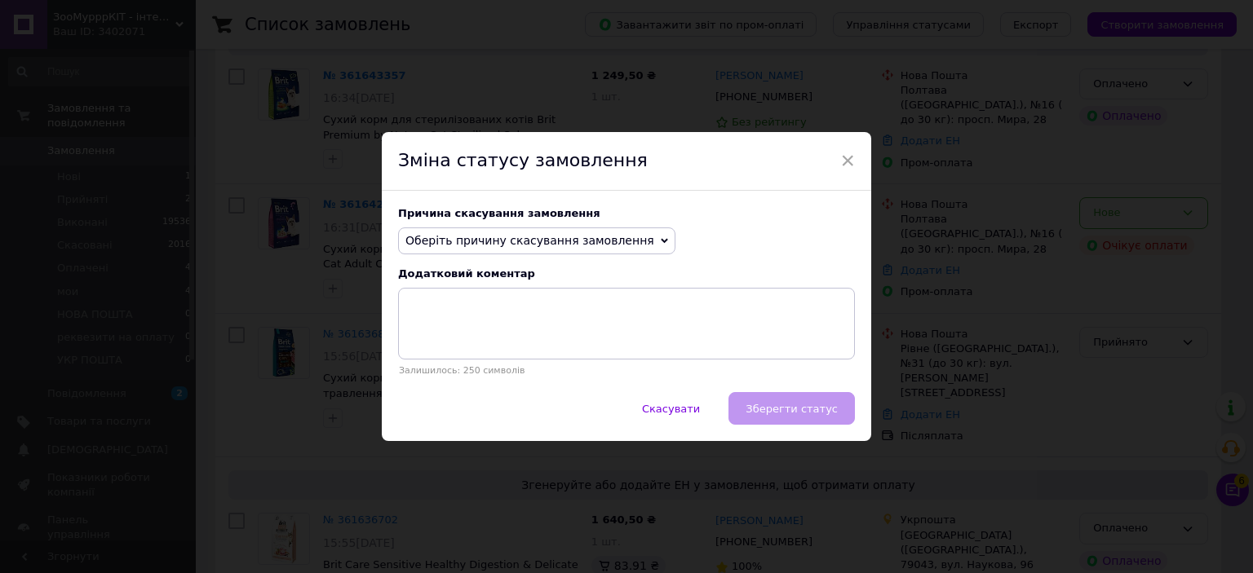
click at [480, 234] on span "Оберіть причину скасування замовлення" at bounding box center [529, 240] width 249 height 13
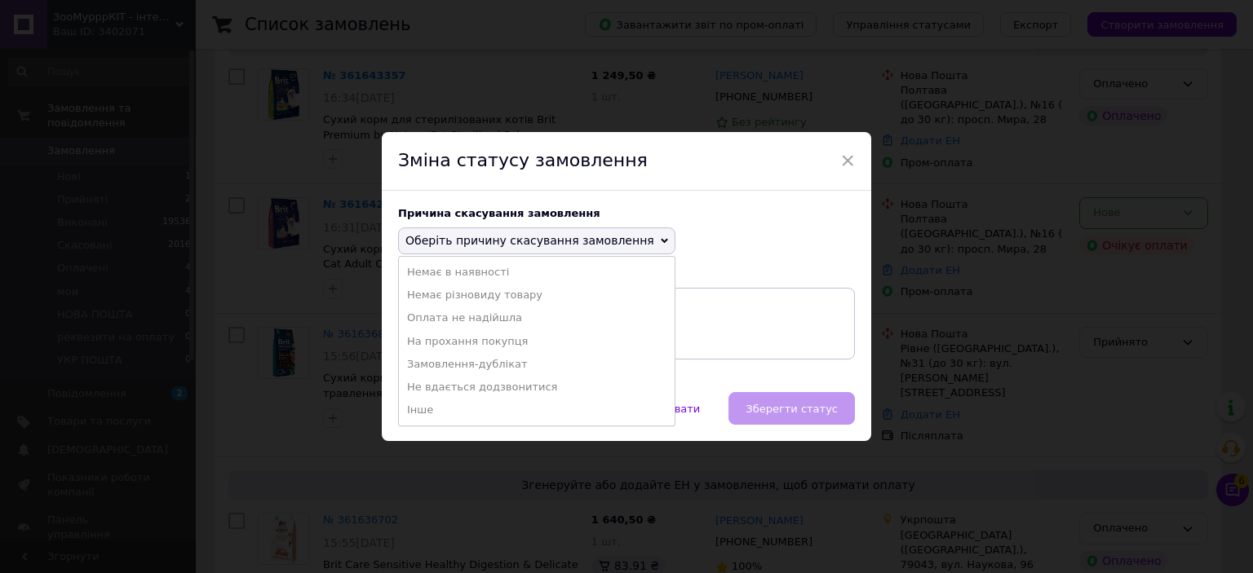
click at [498, 359] on li "Замовлення-дублікат" at bounding box center [537, 364] width 276 height 23
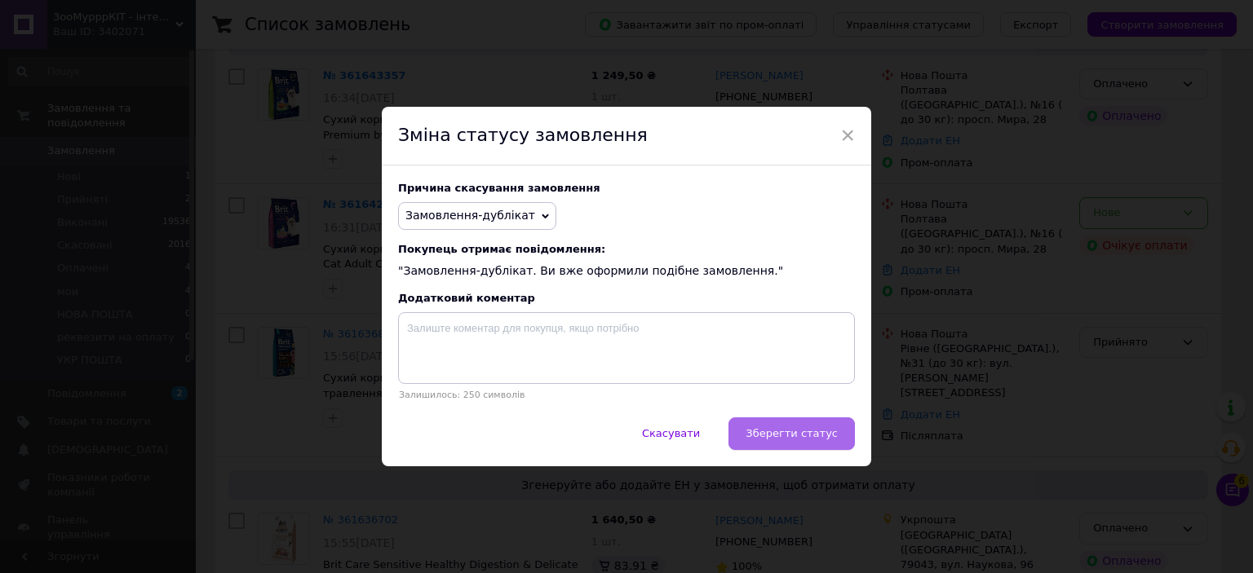
click at [783, 426] on button "Зберегти статус" at bounding box center [791, 434] width 126 height 33
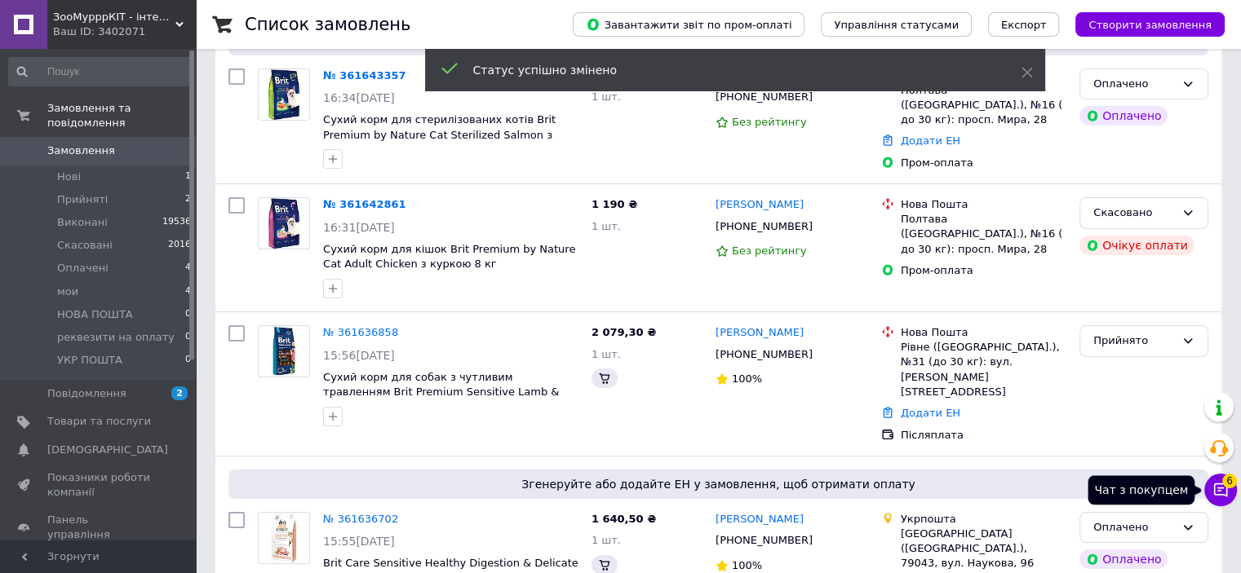
click at [1228, 485] on span "6" at bounding box center [1229, 481] width 15 height 15
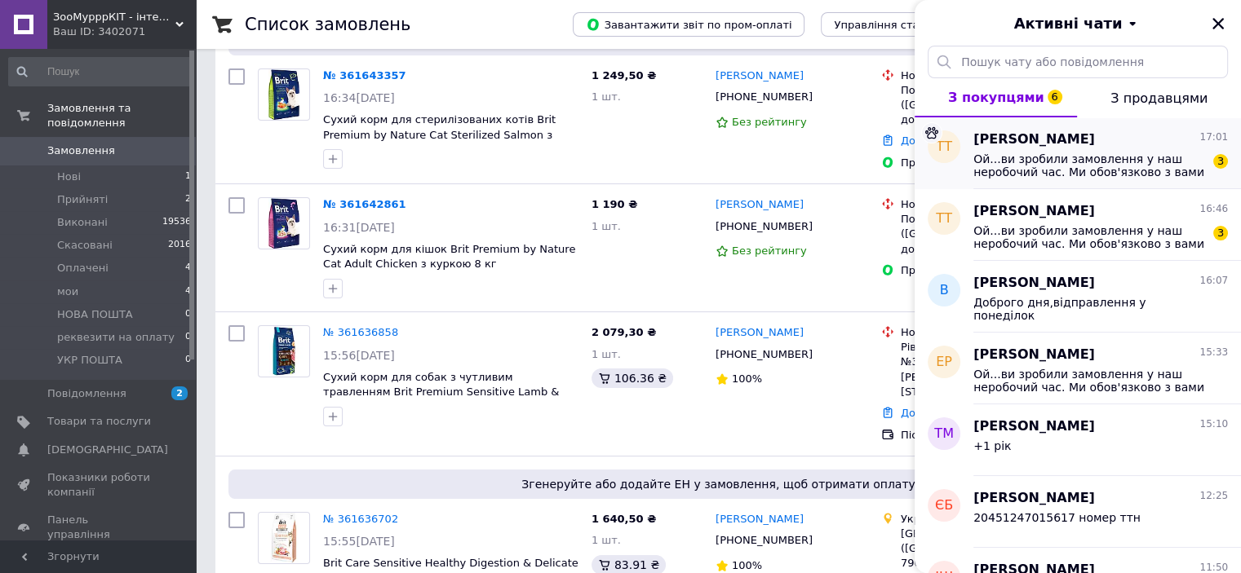
click at [1074, 177] on span "Ой...ви зробили замовлення у наш неробочий час. Ми обов'язково з вами зв'яжемос…" at bounding box center [1089, 166] width 232 height 26
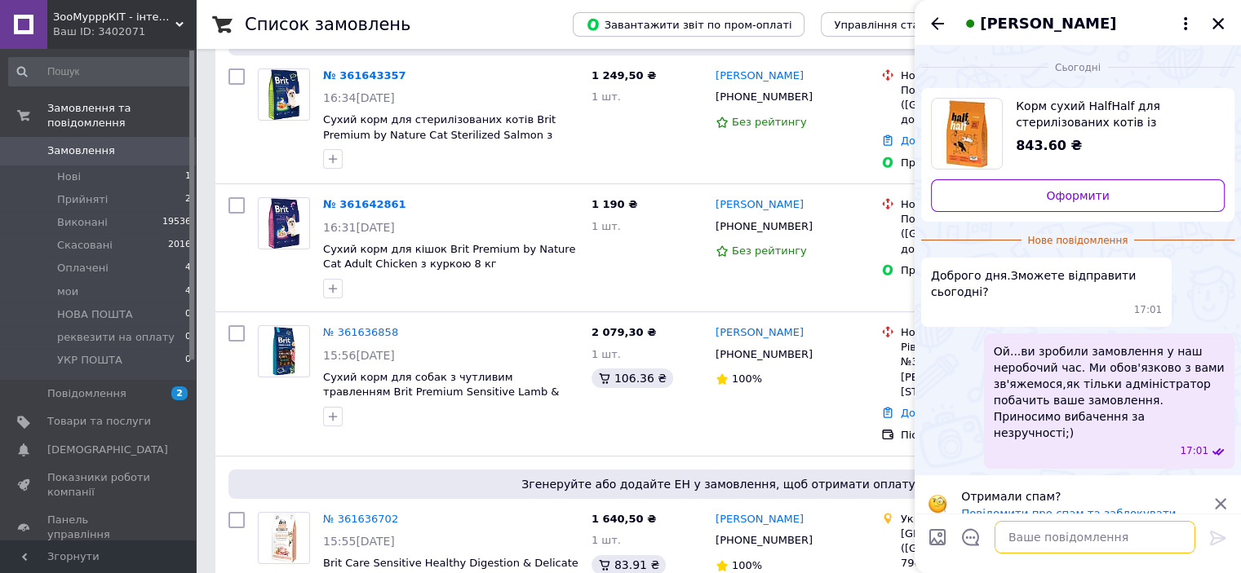
click at [1095, 529] on textarea at bounding box center [1094, 537] width 201 height 33
type textarea "Доброго дня,відправлення у понеділок"
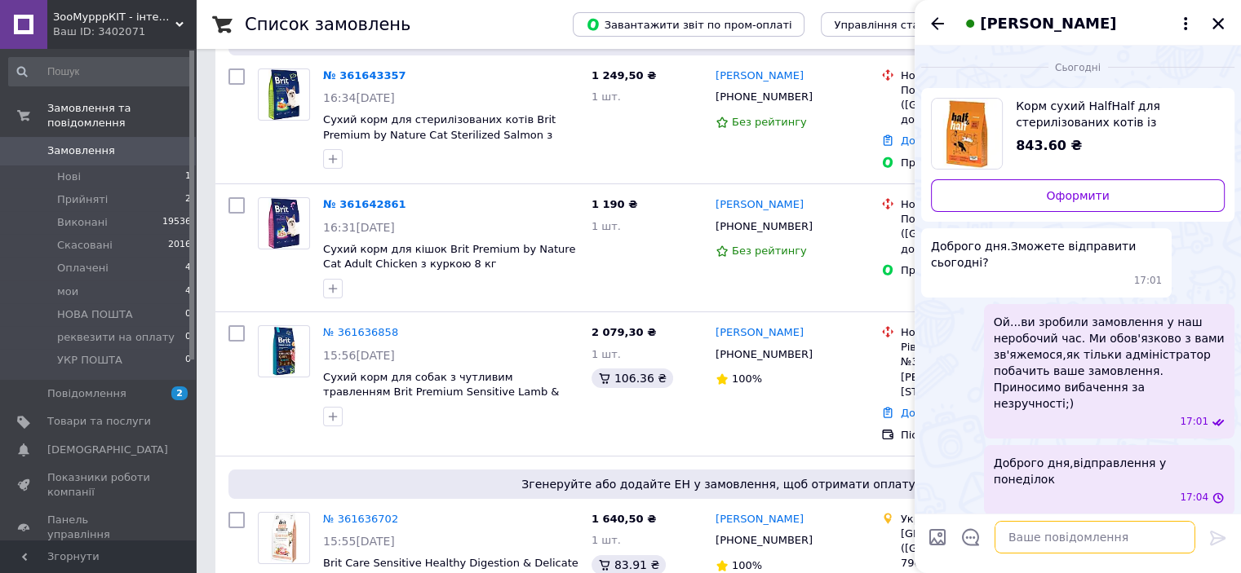
scroll to position [0, 0]
click at [943, 15] on icon "Назад" at bounding box center [937, 24] width 20 height 20
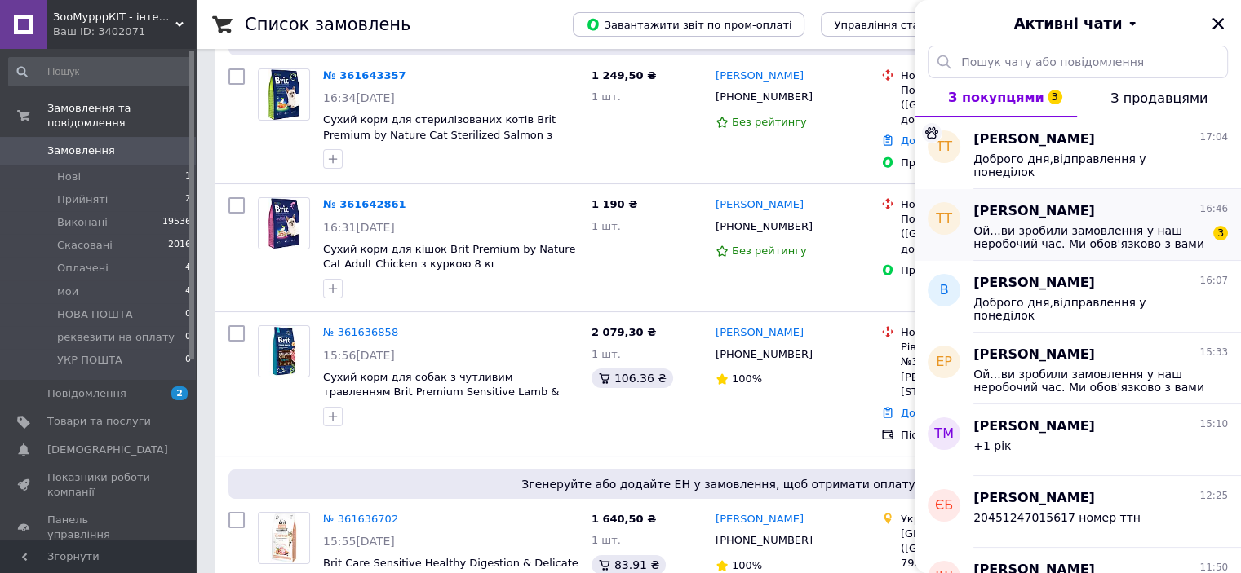
click at [1033, 258] on div "Тетяна Турко 16:46 Ой...ви зробили замовлення у наш неробочий час. Ми обов'язко…" at bounding box center [1107, 225] width 268 height 72
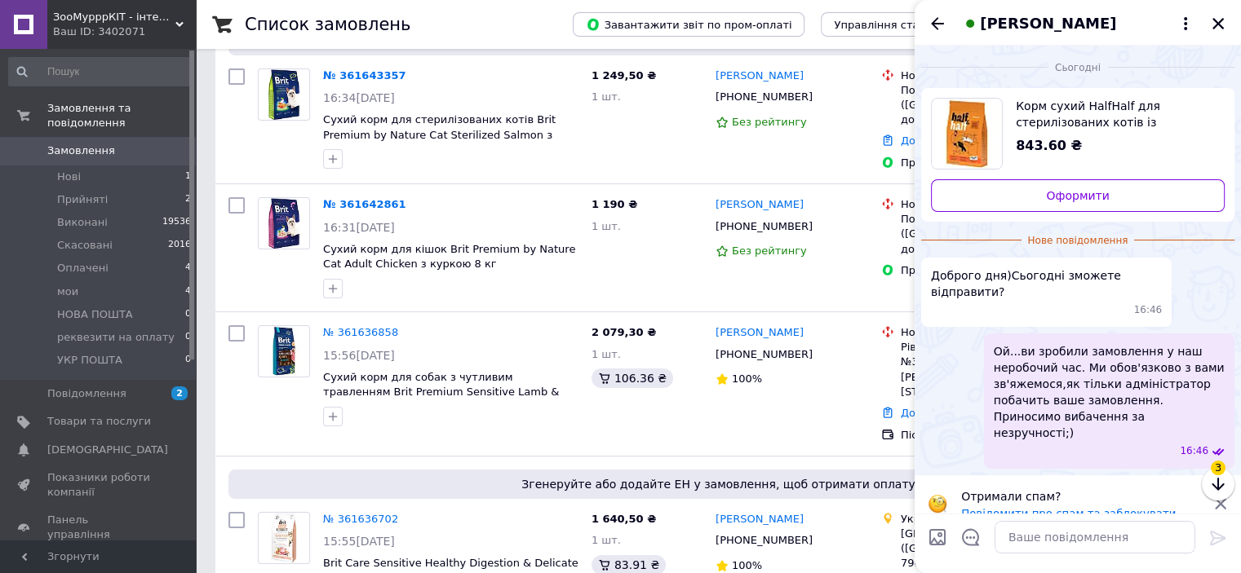
scroll to position [4, 0]
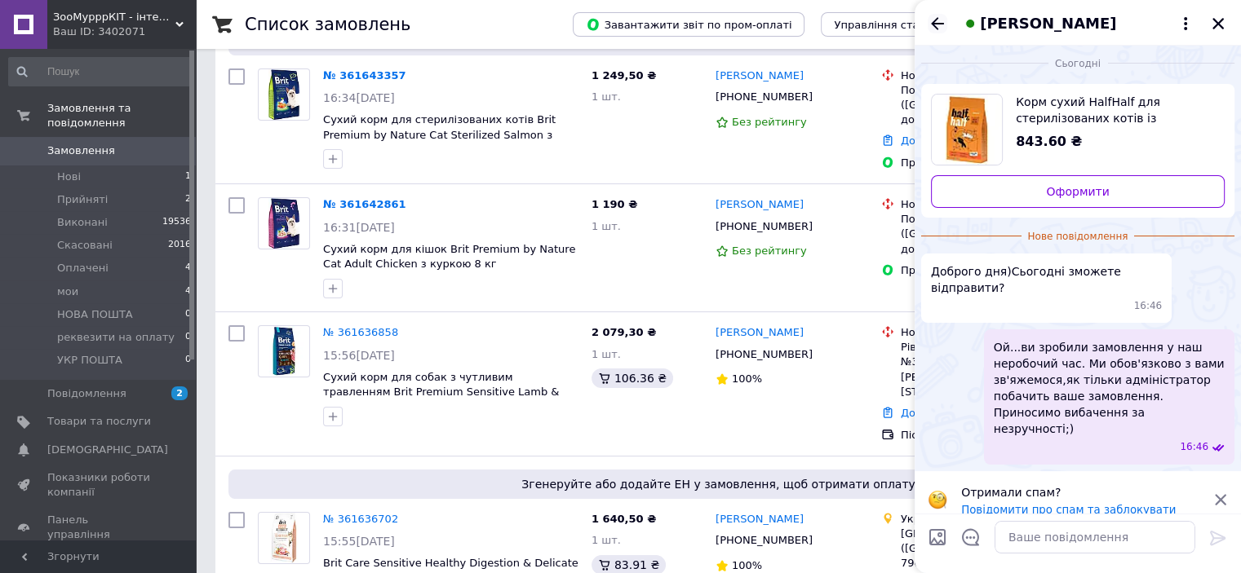
click at [942, 25] on icon "Назад" at bounding box center [937, 24] width 20 height 20
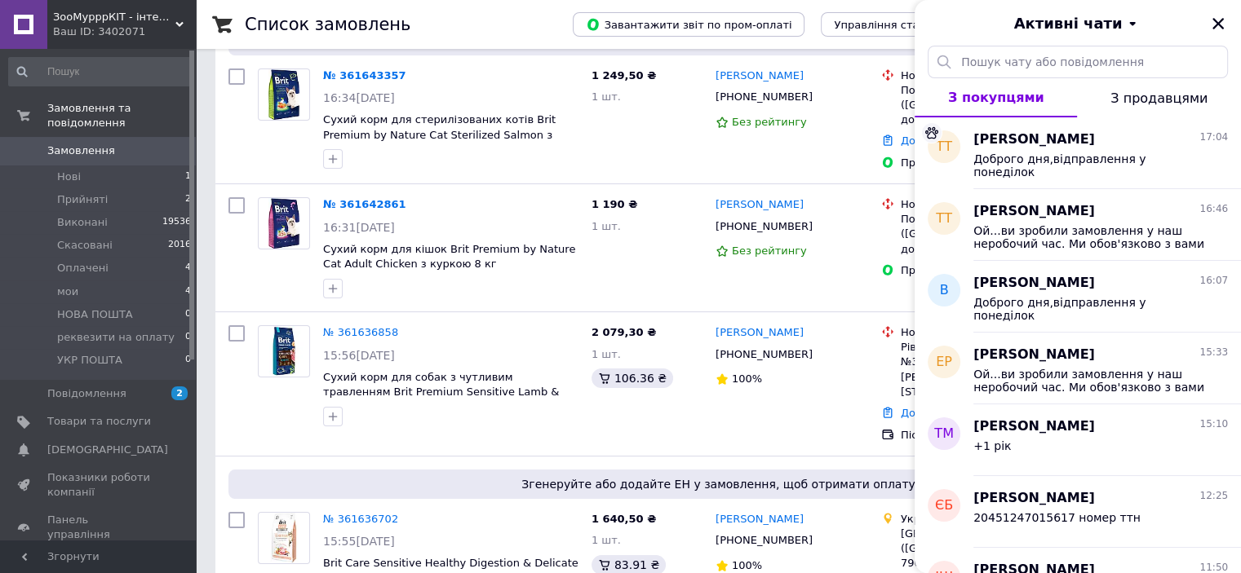
click at [1224, 32] on div at bounding box center [1218, 24] width 20 height 20
click at [1212, 23] on icon "Закрити" at bounding box center [1217, 23] width 15 height 15
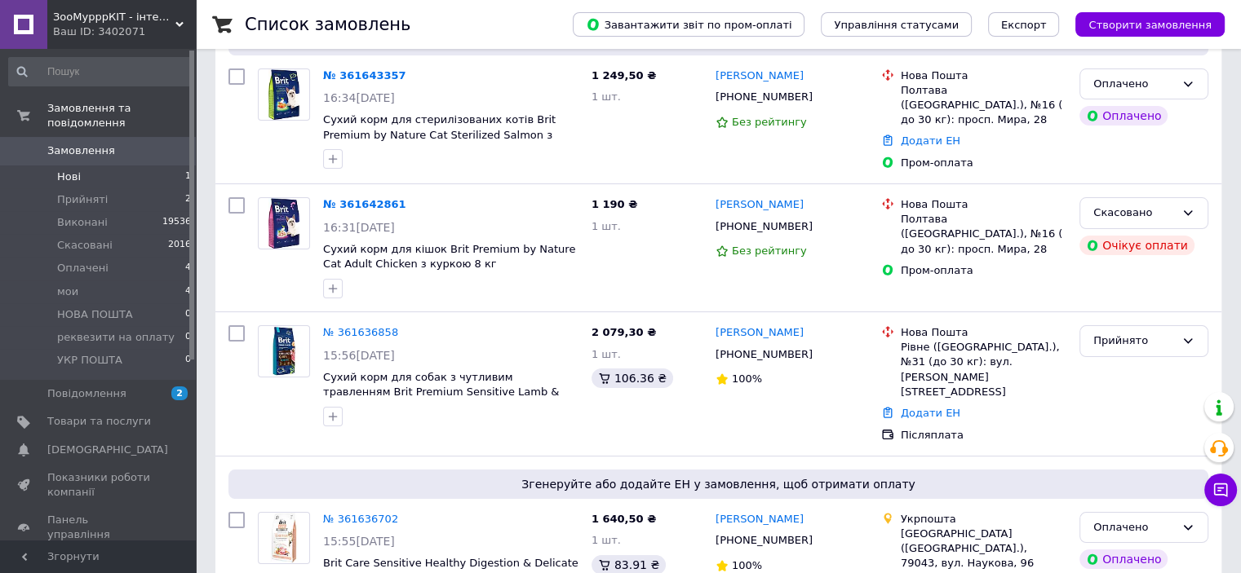
click at [102, 166] on li "Нові 1" at bounding box center [100, 177] width 201 height 23
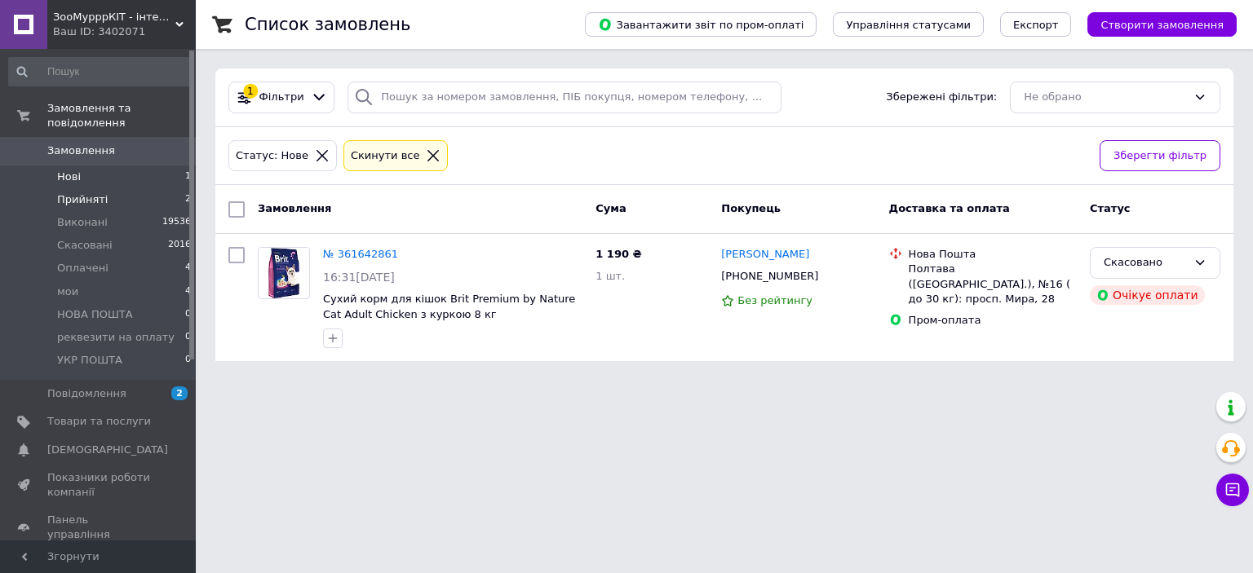
click at [89, 192] on span "Прийняті" at bounding box center [82, 199] width 51 height 15
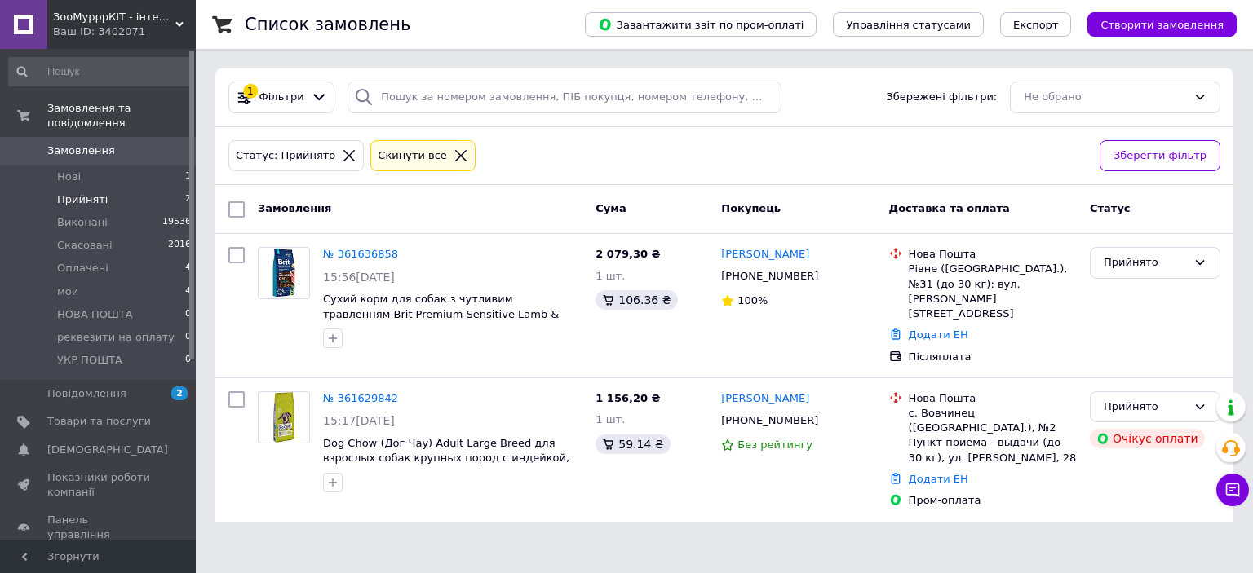
drag, startPoint x: 189, startPoint y: 161, endPoint x: 192, endPoint y: 148, distance: 12.7
click at [192, 148] on div at bounding box center [191, 205] width 5 height 309
click at [93, 166] on li "Нові 1" at bounding box center [100, 177] width 201 height 23
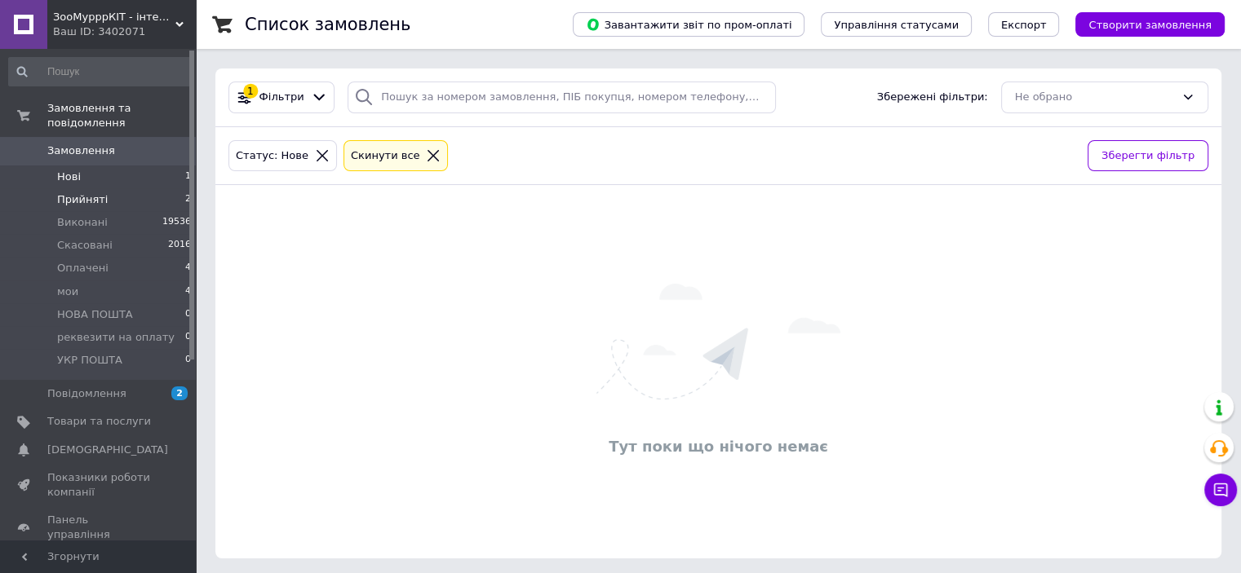
click at [98, 192] on span "Прийняті" at bounding box center [82, 199] width 51 height 15
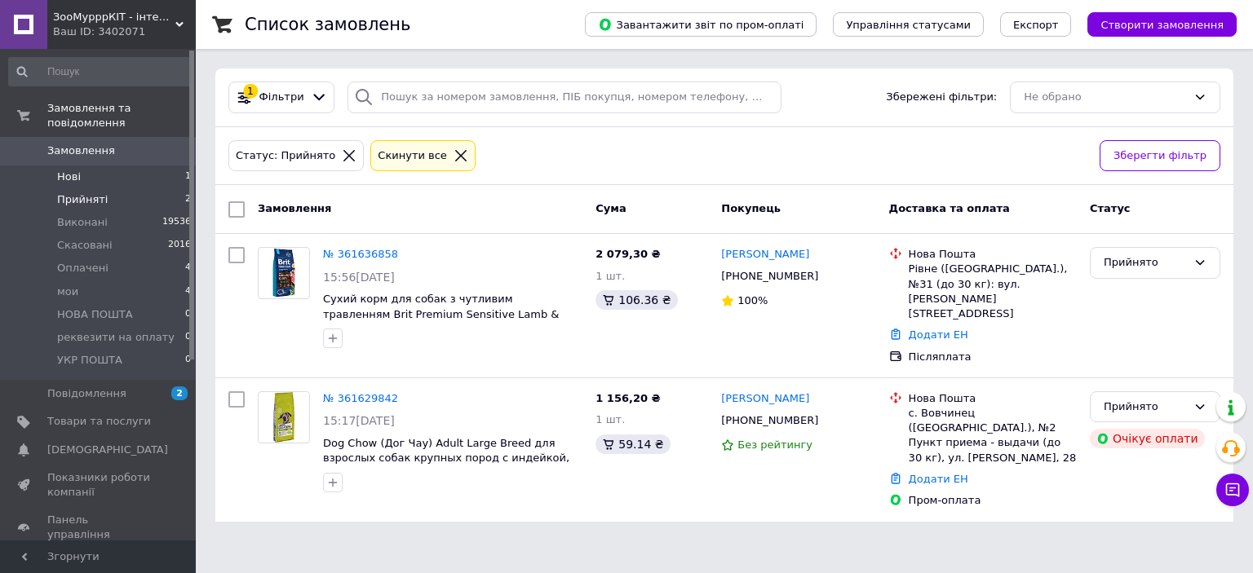
click at [111, 166] on li "Нові 1" at bounding box center [100, 177] width 201 height 23
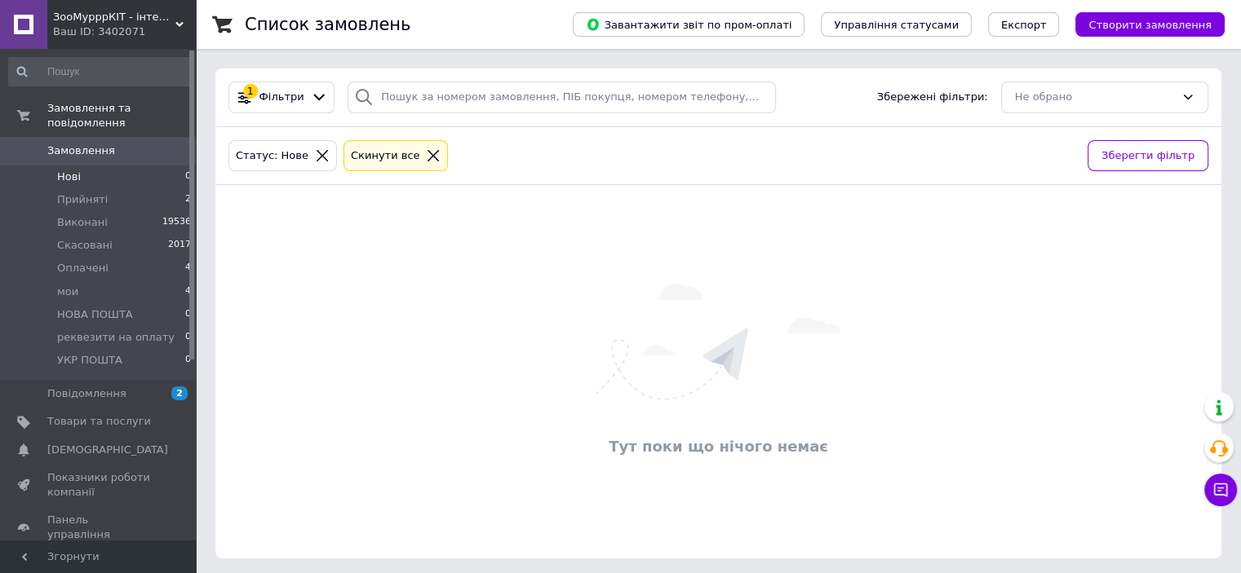
click at [90, 166] on li "Нові 0" at bounding box center [100, 177] width 201 height 23
click at [136, 189] on li "Прийняті 2" at bounding box center [100, 199] width 201 height 23
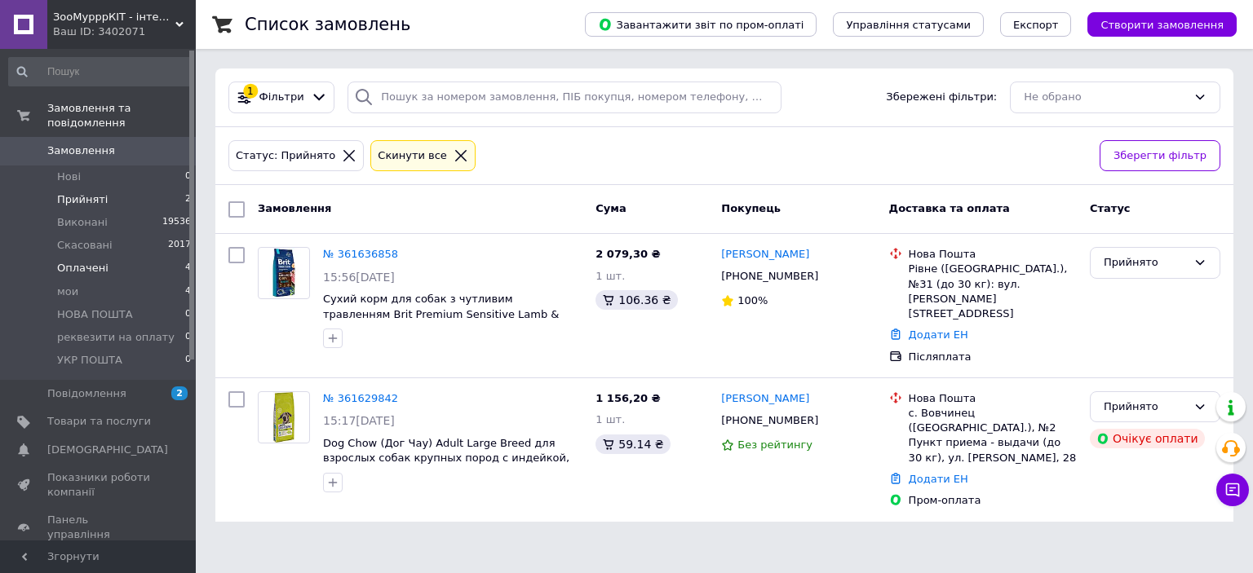
click at [131, 257] on li "Оплачені 4" at bounding box center [100, 268] width 201 height 23
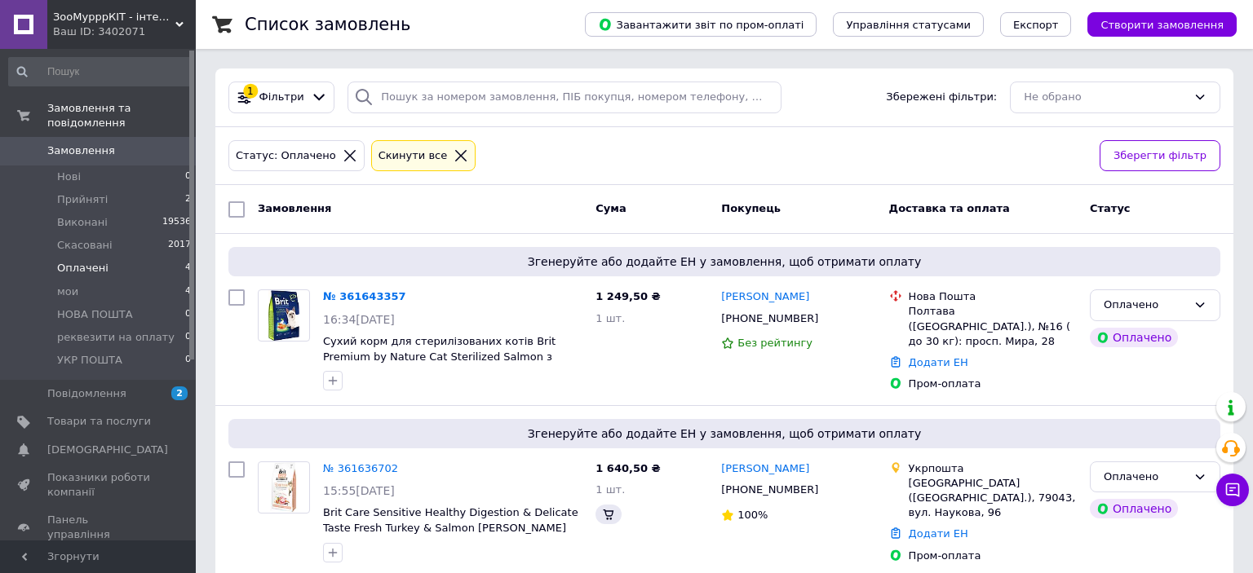
click at [101, 262] on li "Оплачені 4" at bounding box center [100, 268] width 201 height 23
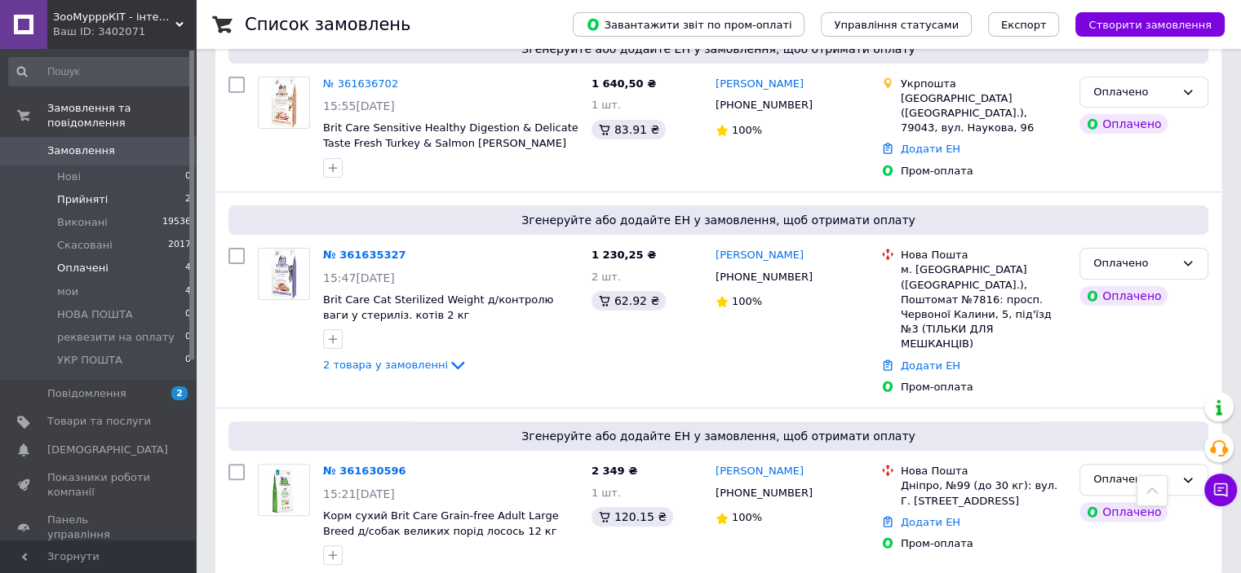
click at [109, 188] on li "Прийняті 2" at bounding box center [100, 199] width 201 height 23
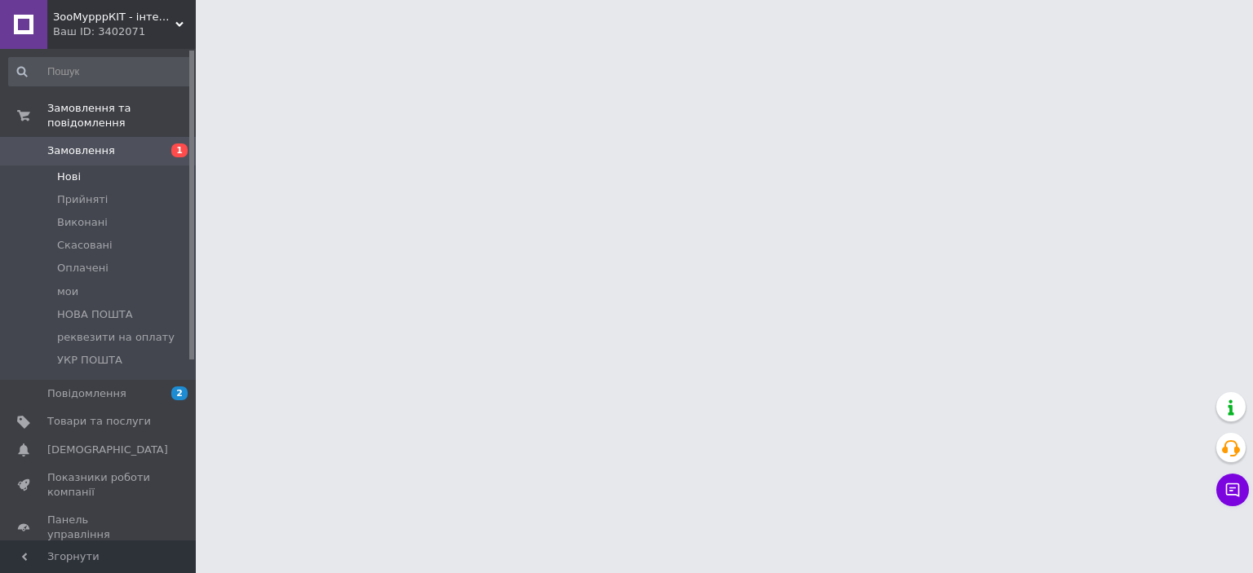
click at [84, 166] on li "Нові" at bounding box center [100, 177] width 201 height 23
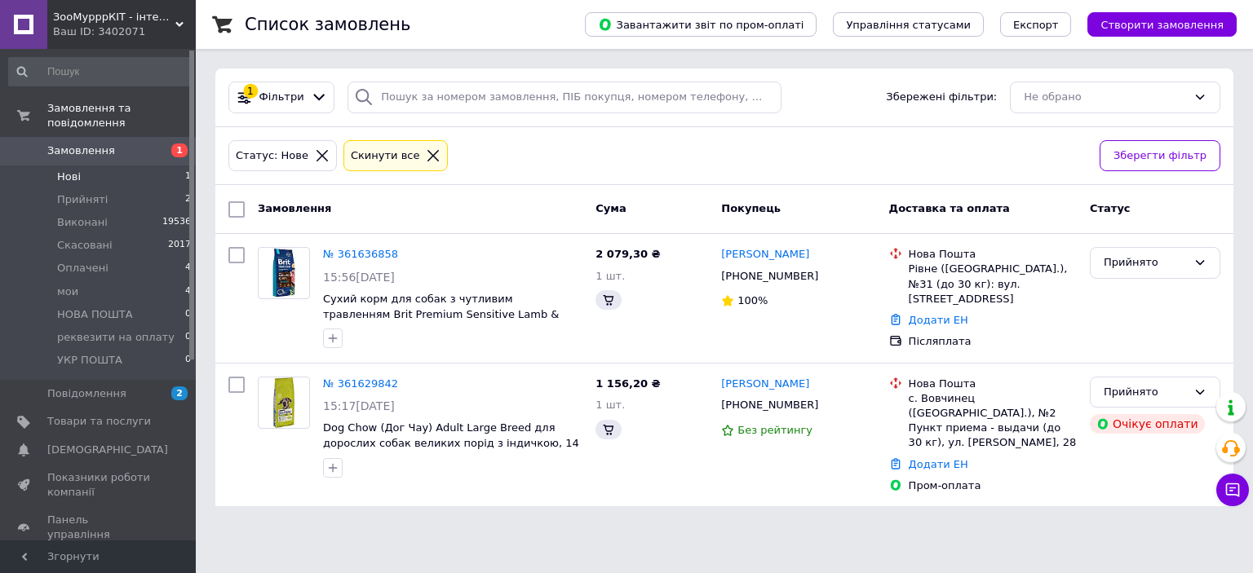
click at [84, 166] on li "Нові 1" at bounding box center [100, 177] width 201 height 23
click at [107, 166] on li "Нові 1" at bounding box center [100, 177] width 201 height 23
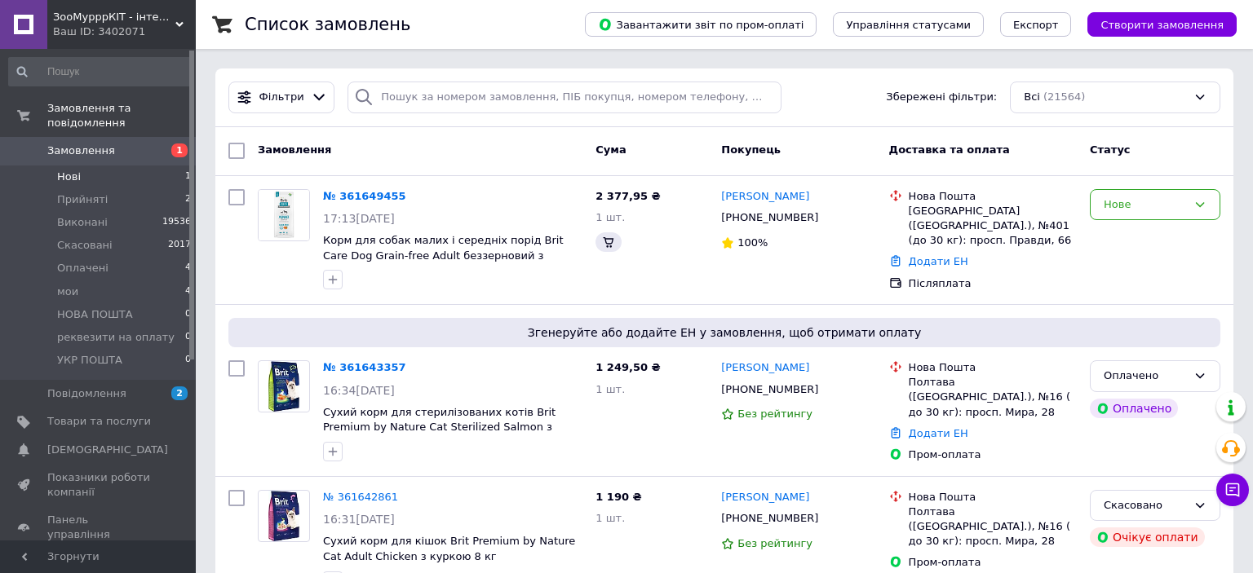
click at [82, 166] on li "Нові 1" at bounding box center [100, 177] width 201 height 23
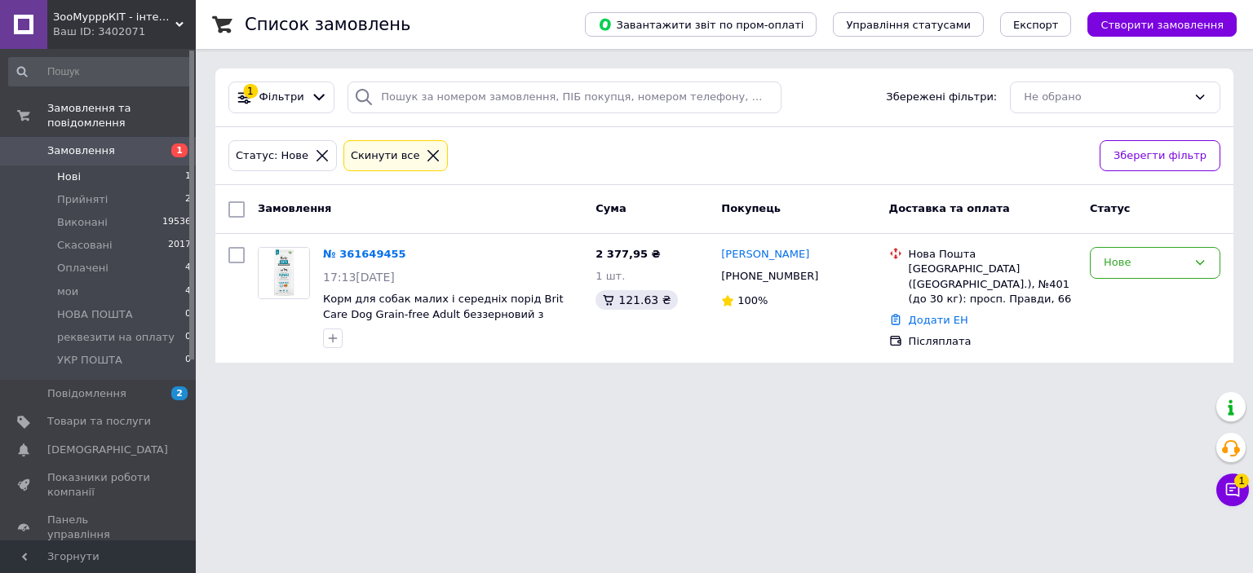
click at [106, 166] on li "Нові 1" at bounding box center [100, 177] width 201 height 23
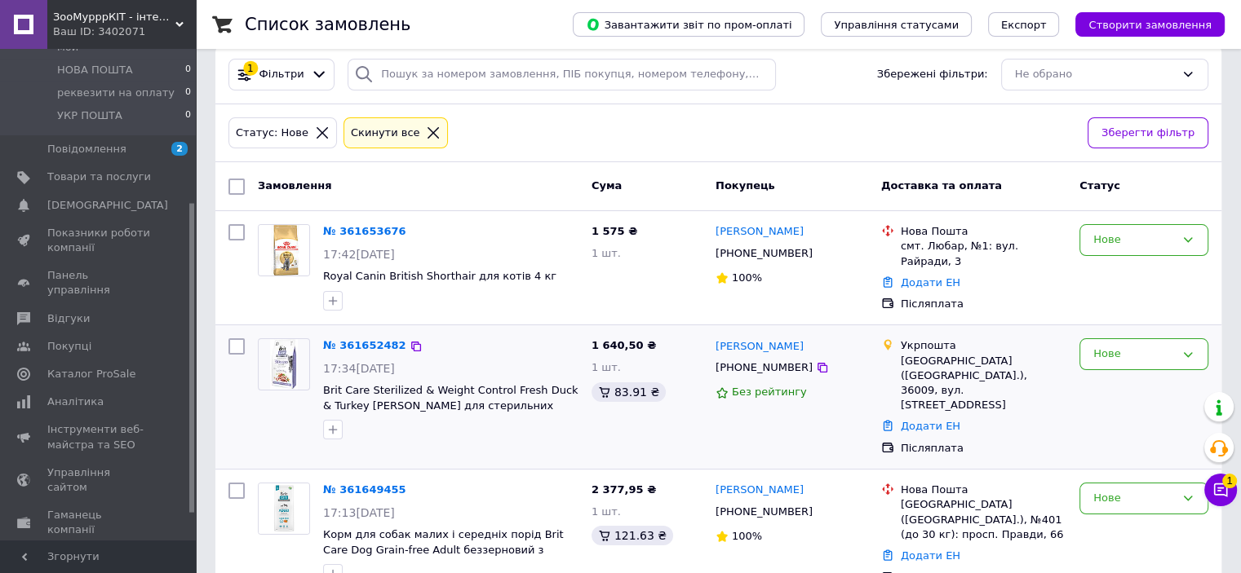
scroll to position [46, 0]
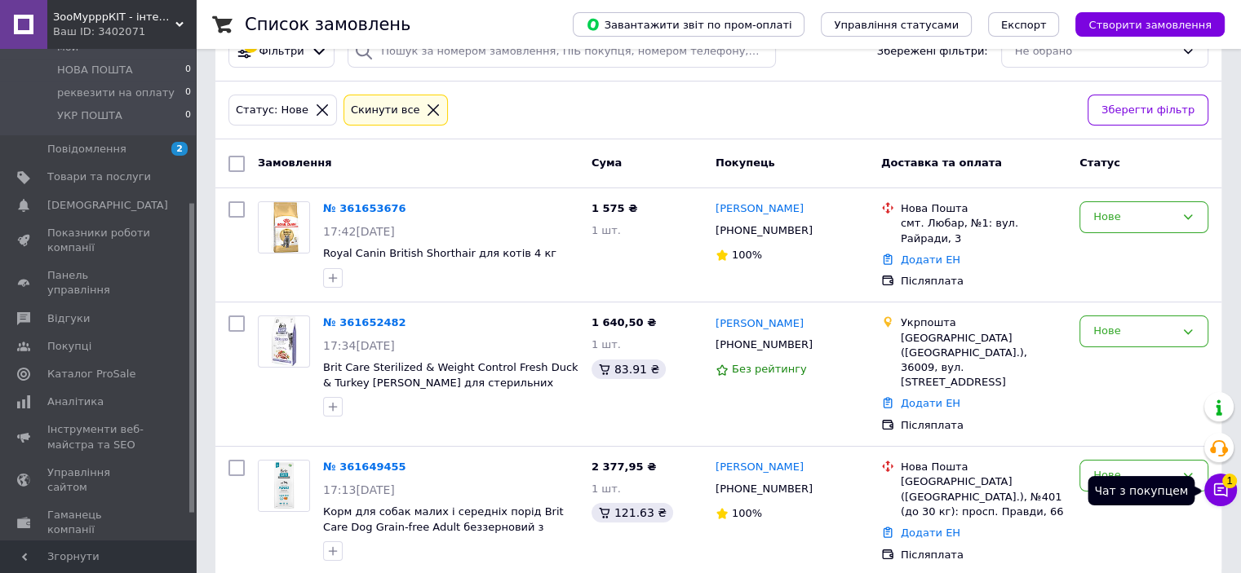
click at [1220, 502] on button "Чат з покупцем 1" at bounding box center [1220, 490] width 33 height 33
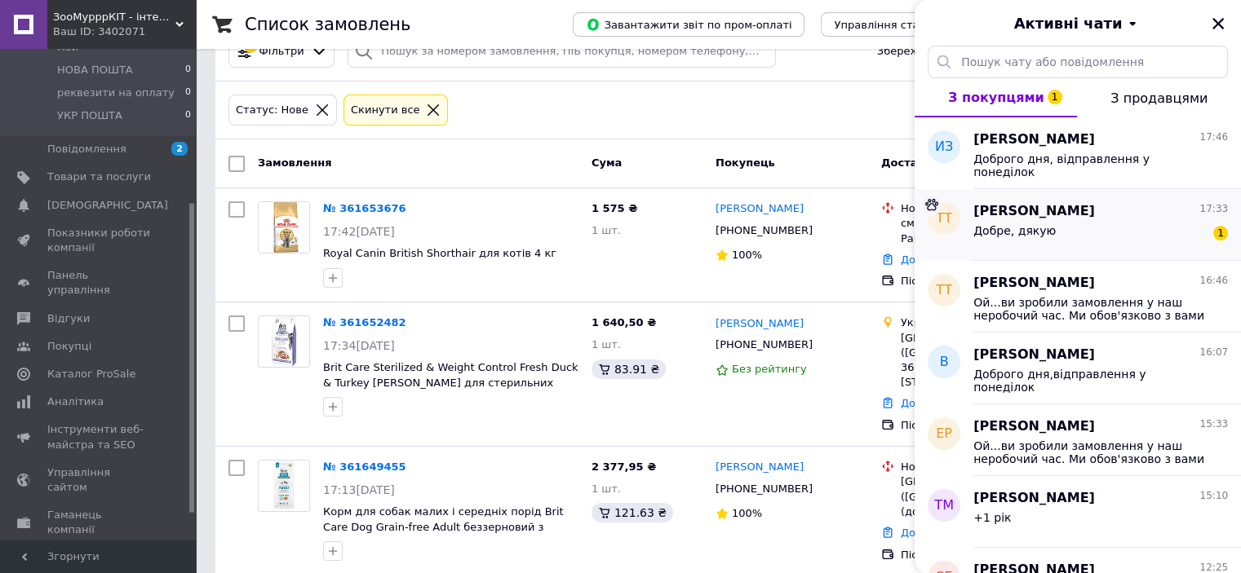
click at [1029, 234] on span "Добре, дякую" at bounding box center [1014, 230] width 82 height 13
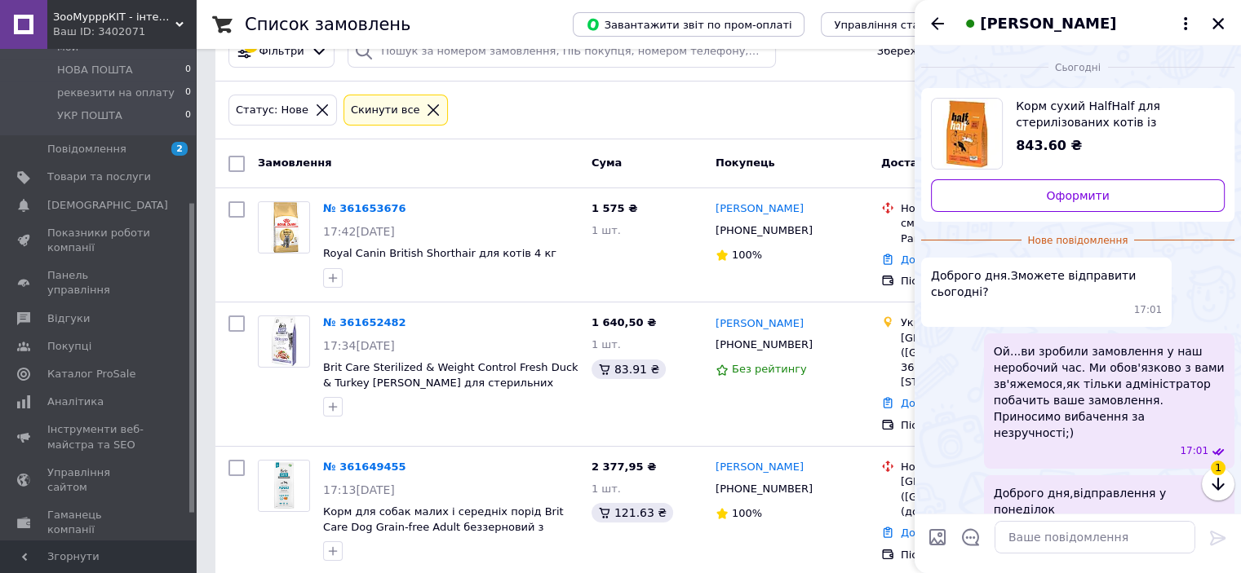
scroll to position [31, 0]
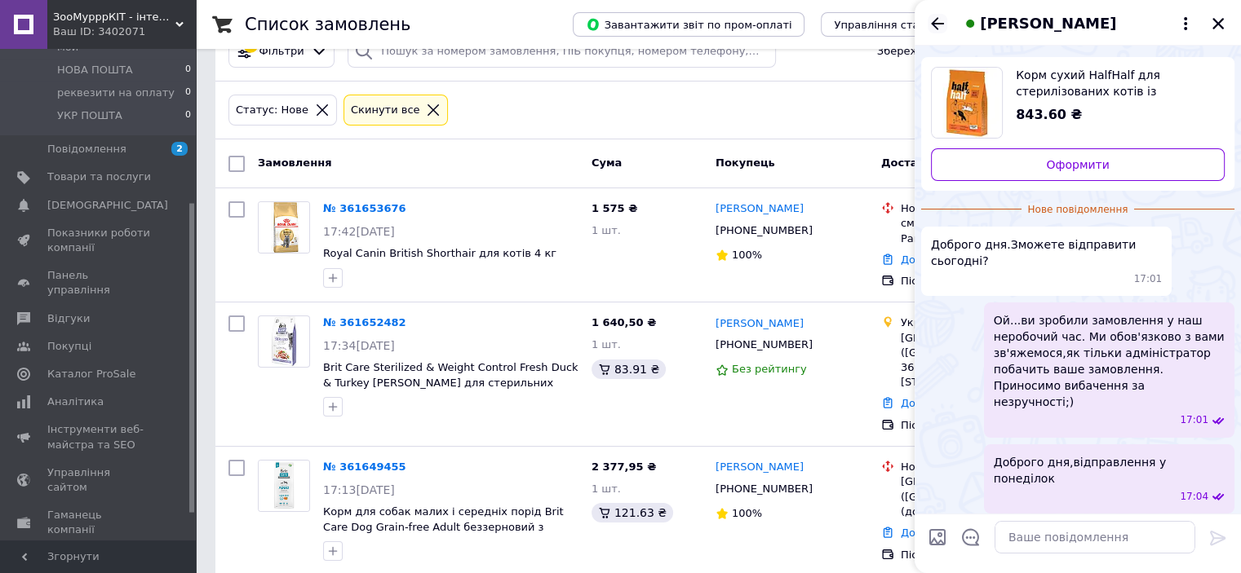
click at [934, 26] on icon "Назад" at bounding box center [937, 23] width 13 height 12
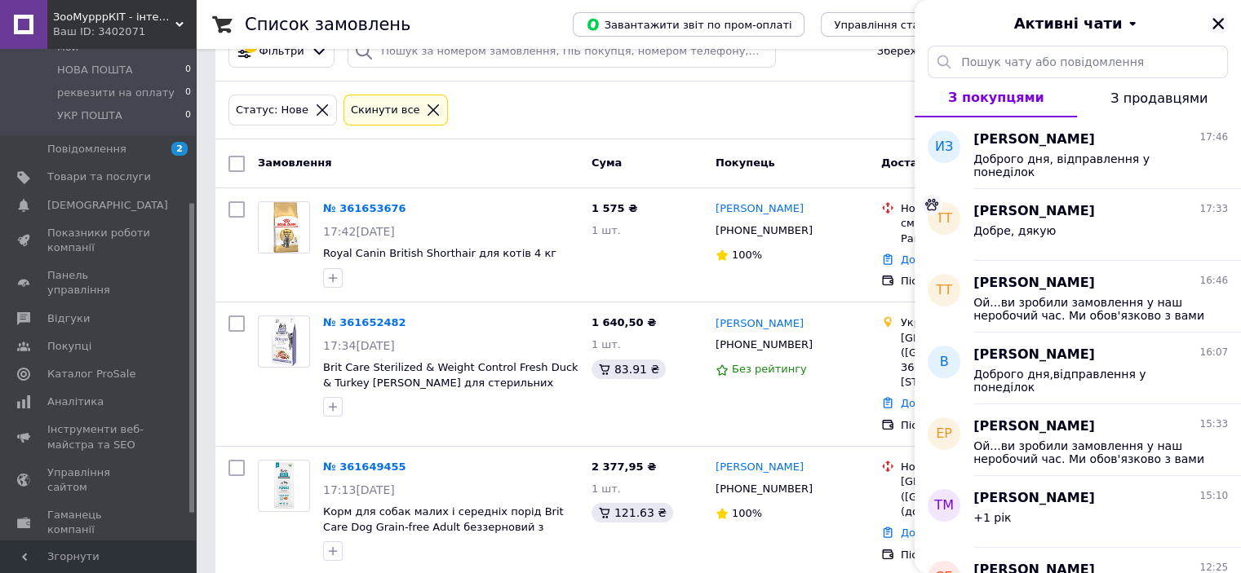
click at [1223, 25] on icon "Закрити" at bounding box center [1217, 23] width 15 height 15
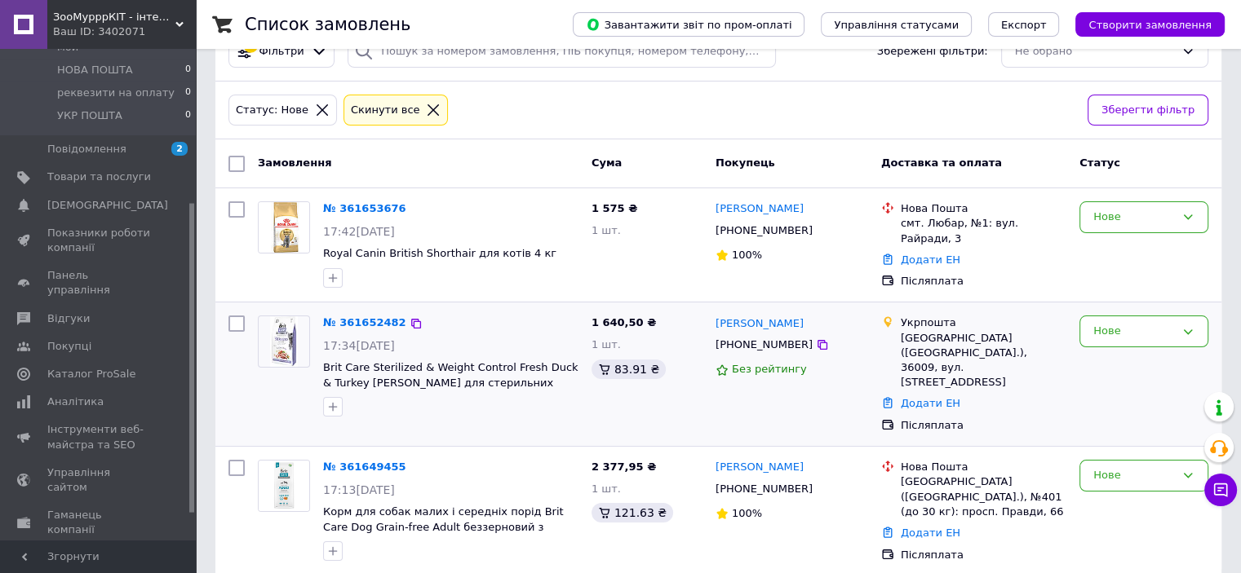
click at [1152, 352] on div "Нове" at bounding box center [1144, 374] width 142 height 131
click at [1152, 335] on div "Нове" at bounding box center [1134, 331] width 82 height 17
click at [1117, 472] on li "УКР ПОШТА" at bounding box center [1143, 472] width 127 height 30
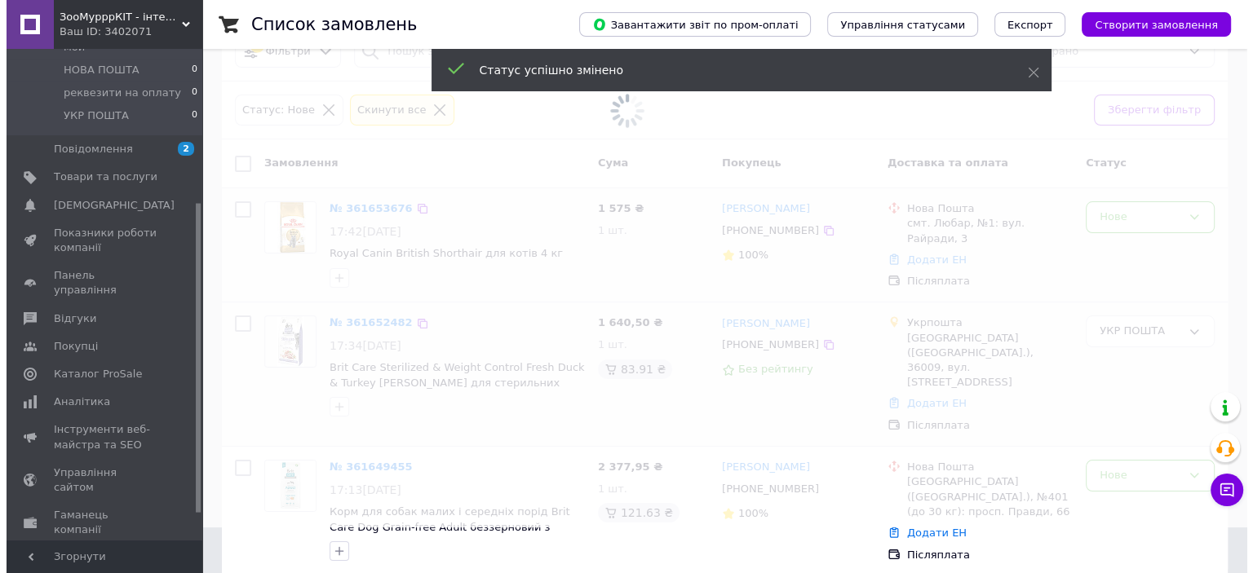
scroll to position [0, 0]
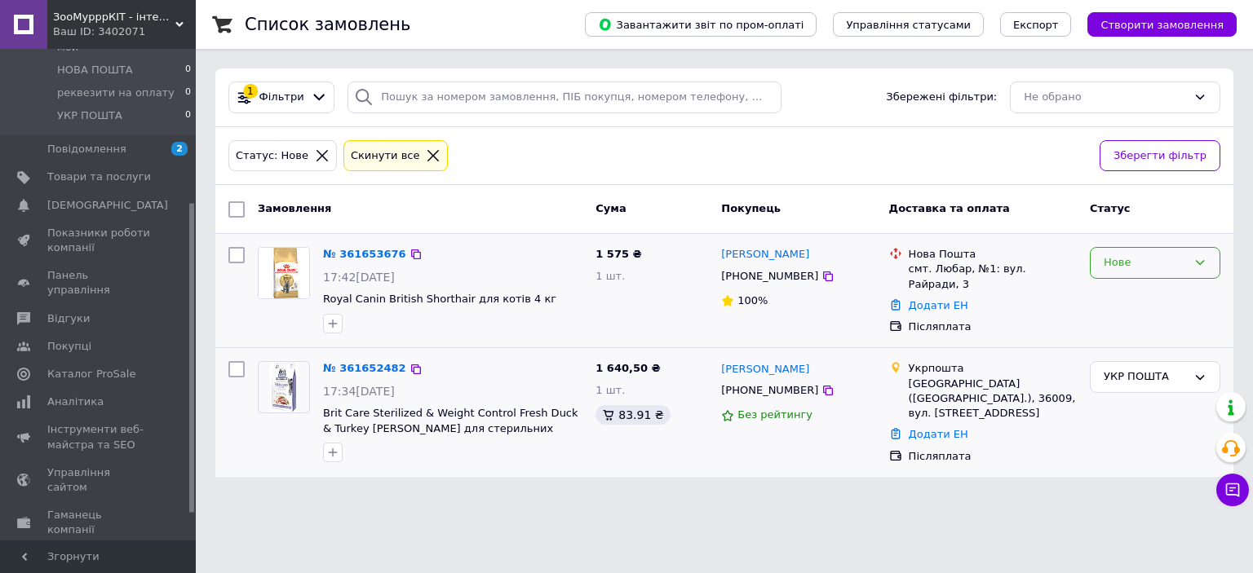
click at [1184, 263] on div "Нове" at bounding box center [1145, 262] width 83 height 17
click at [1145, 338] on li "НОВА ПОШТА" at bounding box center [1155, 327] width 129 height 30
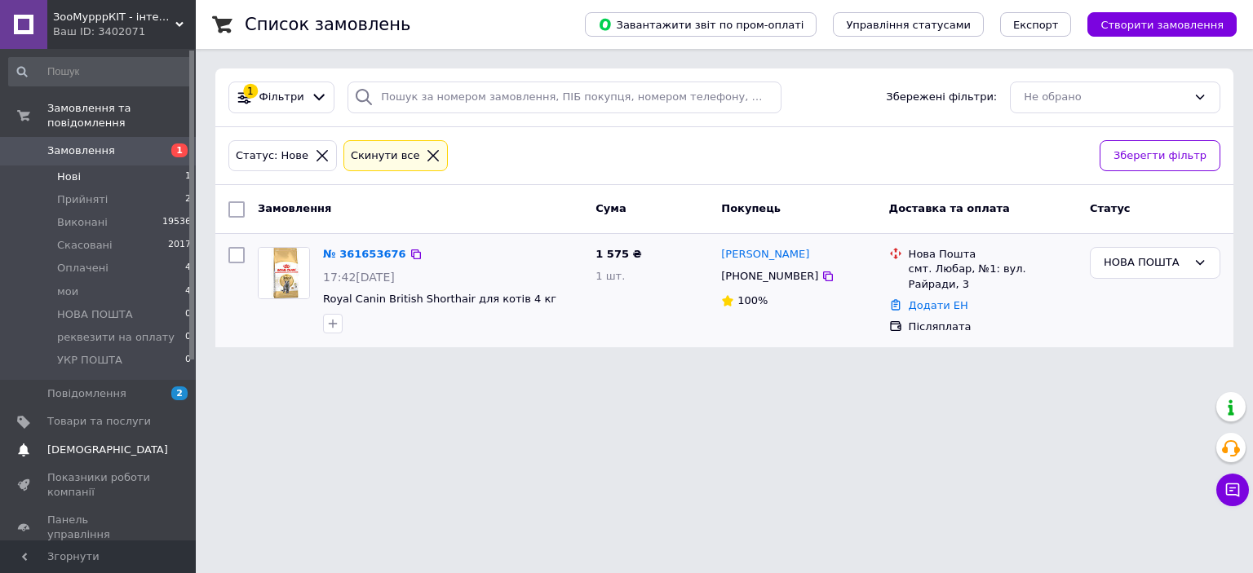
scroll to position [245, 0]
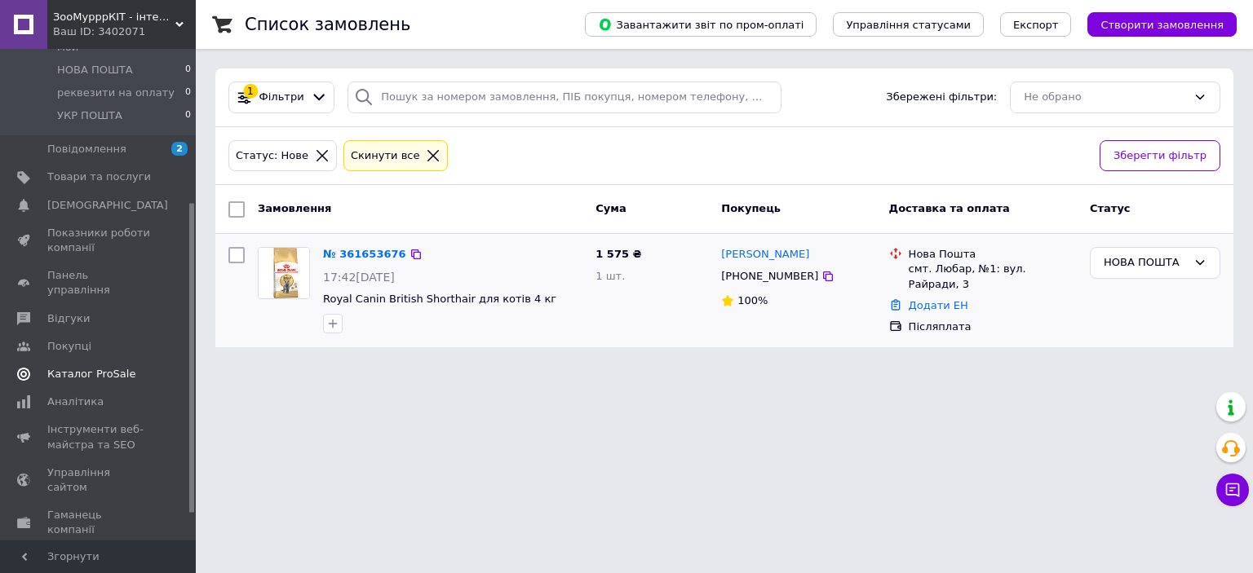
click at [95, 367] on span "Каталог ProSale" at bounding box center [91, 374] width 88 height 15
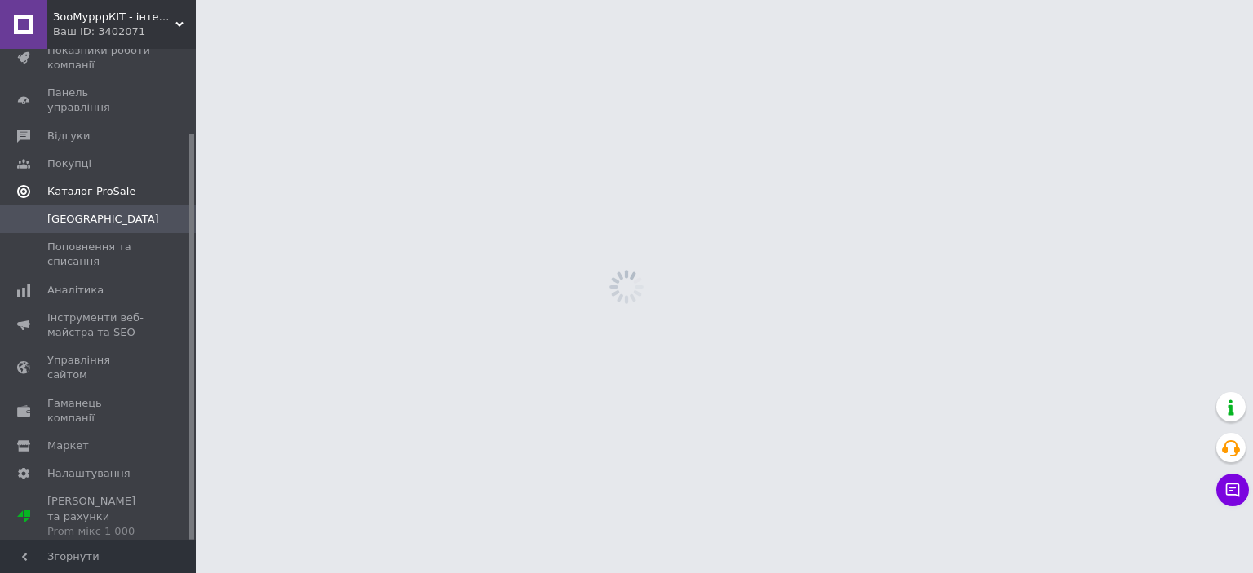
scroll to position [101, 0]
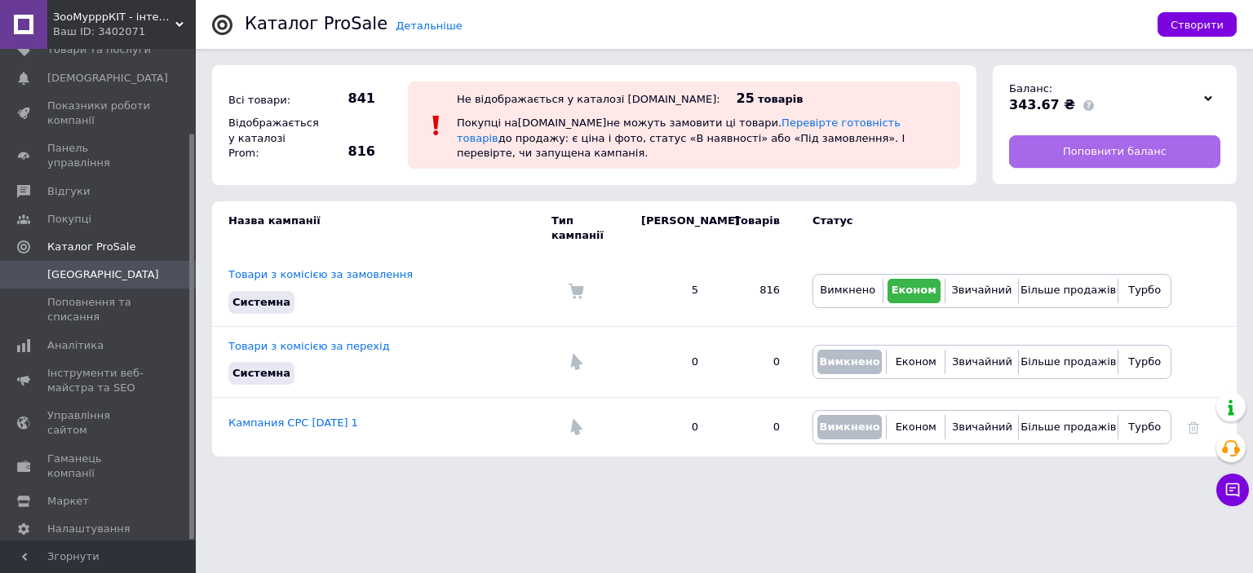
click at [1091, 155] on span "Поповнити баланс" at bounding box center [1115, 151] width 104 height 15
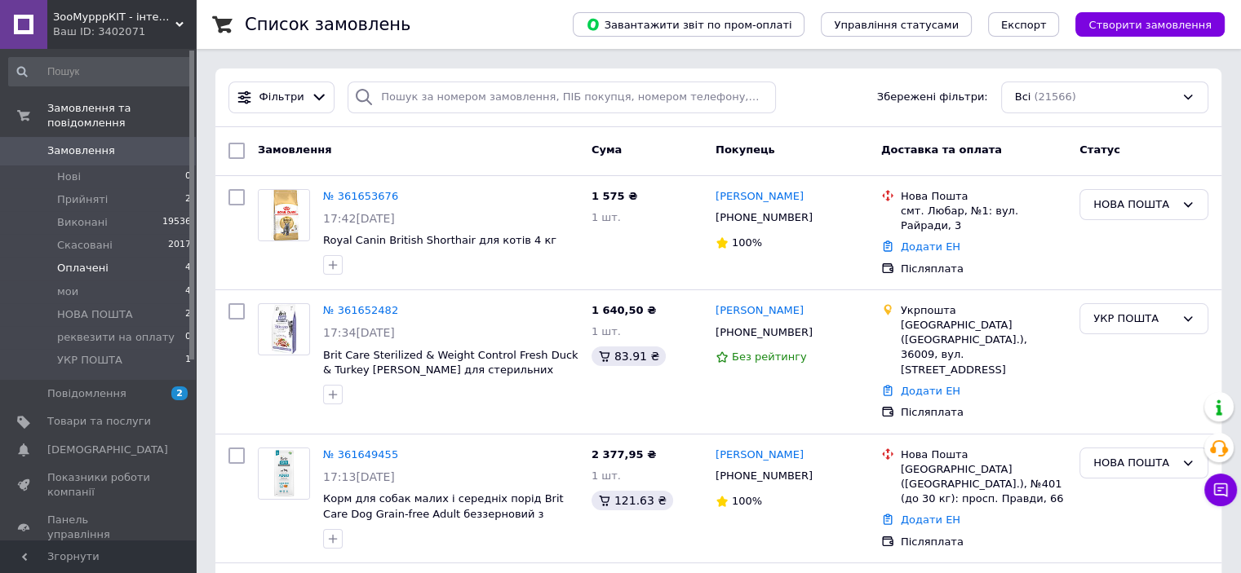
click at [139, 257] on li "Оплачені 4" at bounding box center [100, 268] width 201 height 23
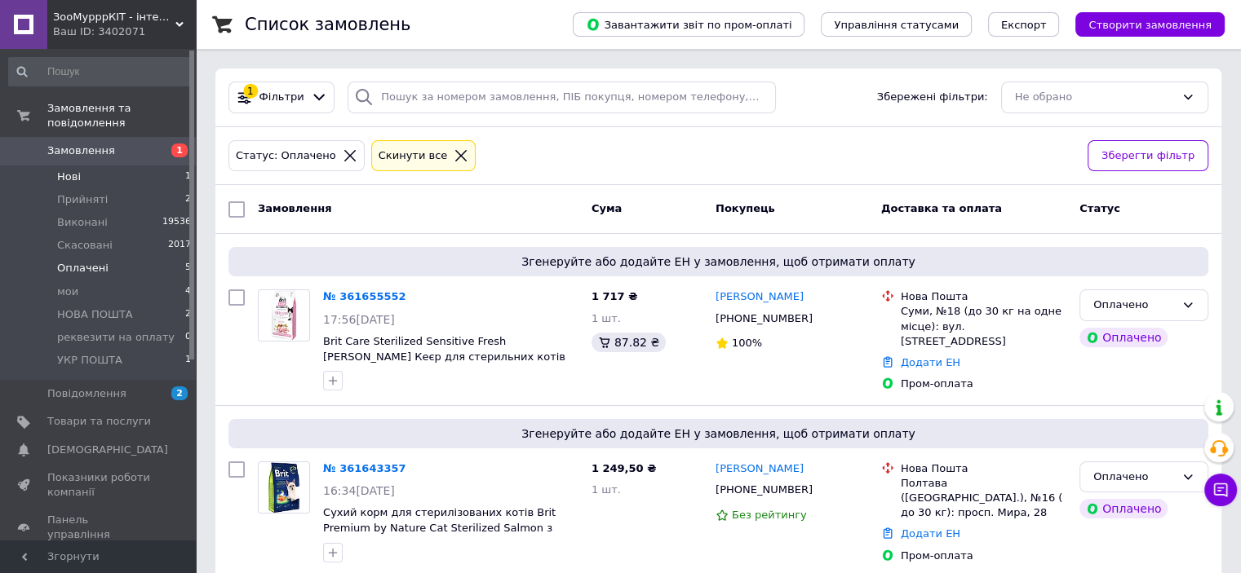
click at [90, 166] on li "Нові 1" at bounding box center [100, 177] width 201 height 23
